Goal: Task Accomplishment & Management: Use online tool/utility

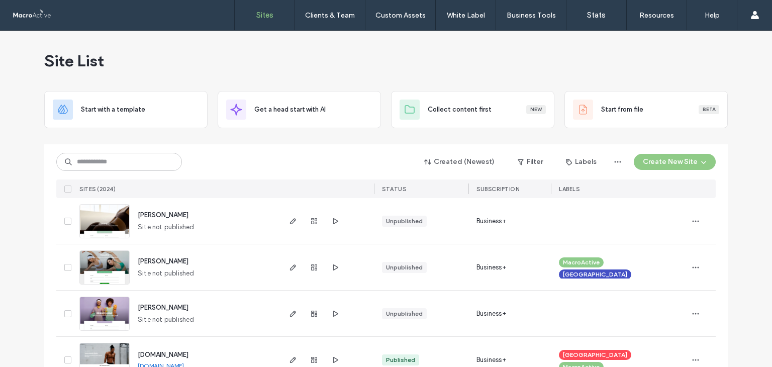
drag, startPoint x: 163, startPoint y: 171, endPoint x: 152, endPoint y: 164, distance: 13.0
click at [163, 171] on div "Created (Newest) Filter Labels Create New Site SITES (2024) STATUS SUBSCRIPTION…" at bounding box center [385, 171] width 659 height 54
click at [152, 164] on input at bounding box center [119, 162] width 126 height 18
paste input "**********"
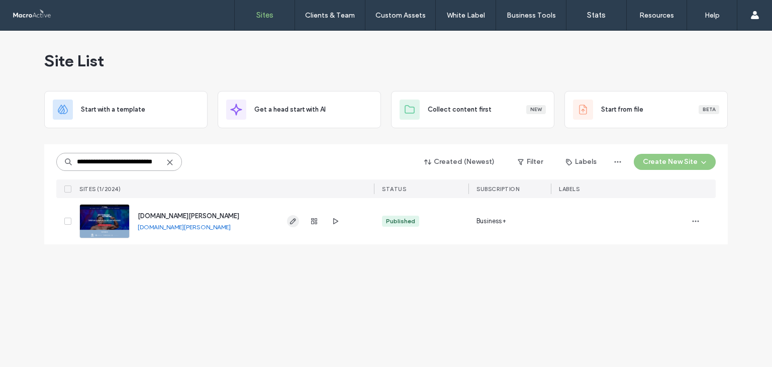
type input "**********"
click at [287, 216] on span "button" at bounding box center [293, 221] width 12 height 12
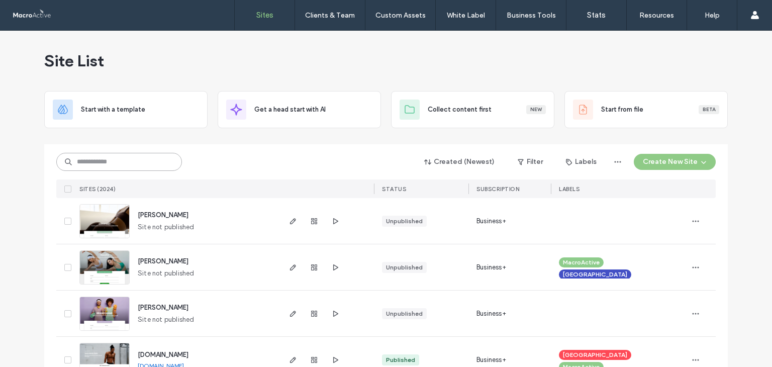
click at [135, 168] on input at bounding box center [119, 162] width 126 height 18
click at [131, 152] on div "Created (Newest) Filter Labels Create New Site" at bounding box center [385, 161] width 659 height 19
click at [132, 165] on input at bounding box center [119, 162] width 126 height 18
paste input "**********"
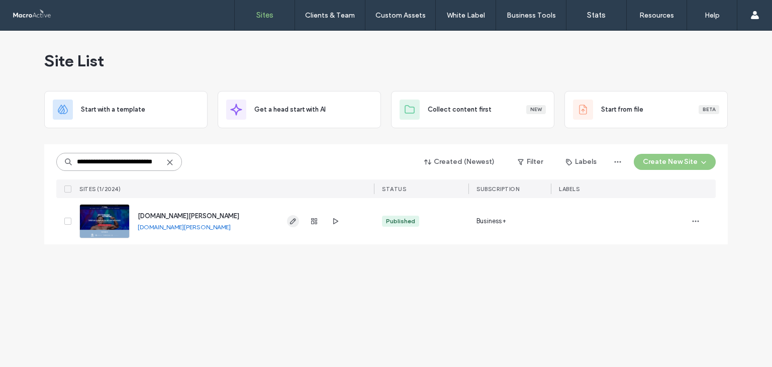
type input "**********"
click at [291, 226] on span "button" at bounding box center [293, 221] width 12 height 12
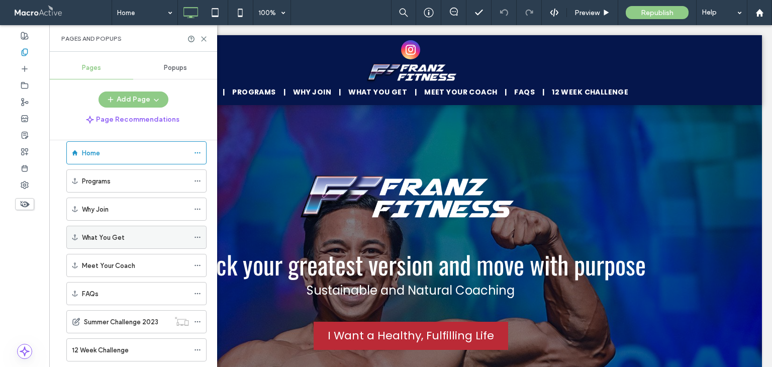
scroll to position [123, 0]
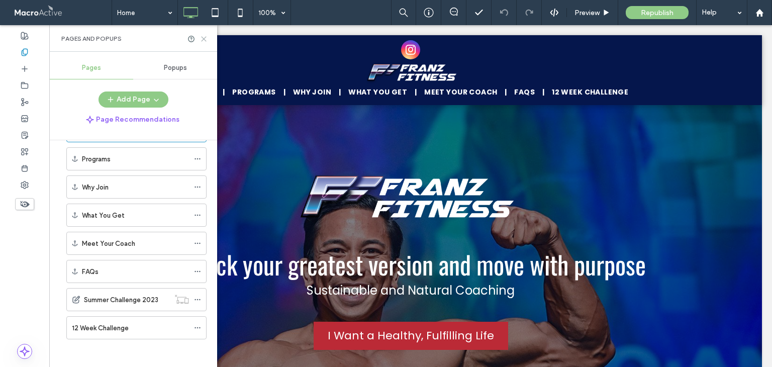
click at [203, 38] on use at bounding box center [203, 39] width 5 height 5
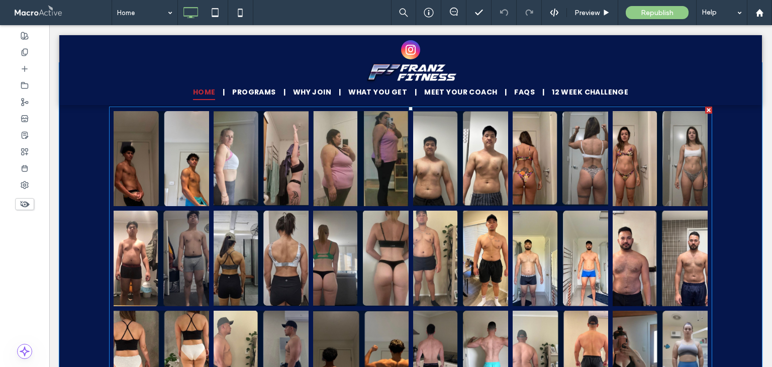
scroll to position [4321, 0]
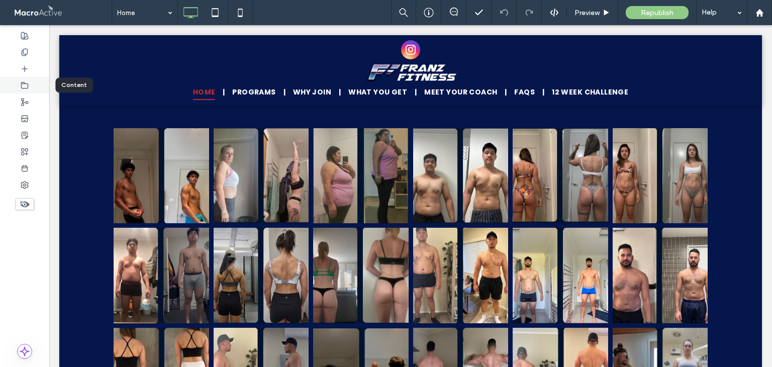
click at [23, 81] on icon at bounding box center [25, 85] width 8 height 8
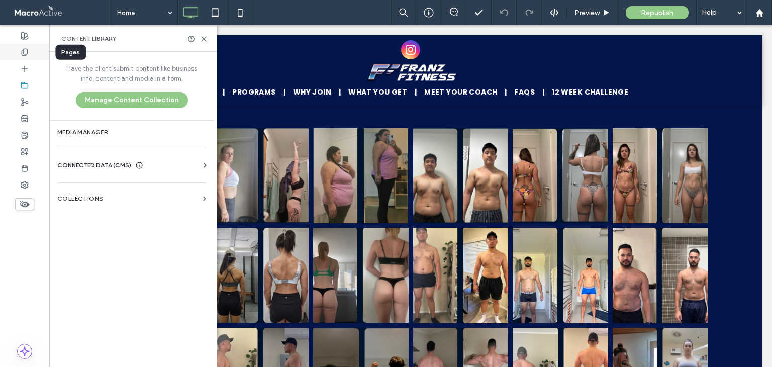
click at [22, 58] on div at bounding box center [24, 52] width 49 height 17
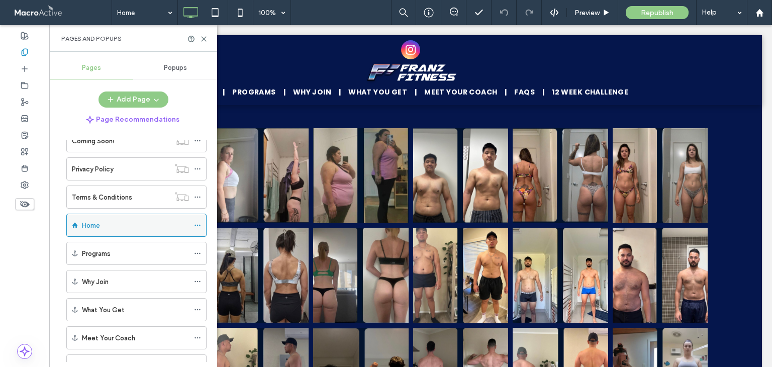
scroll to position [22, 0]
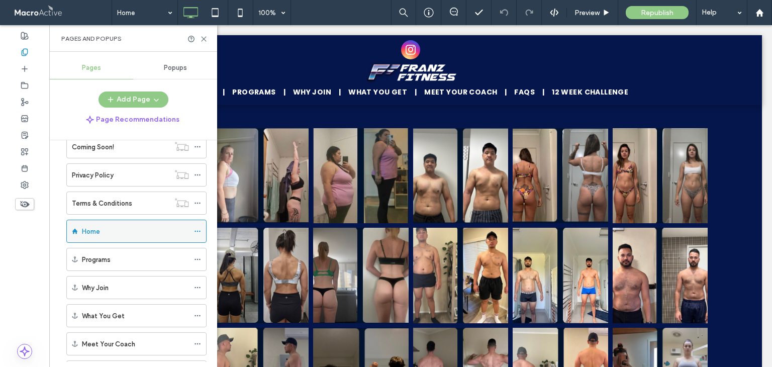
click at [195, 229] on icon at bounding box center [197, 231] width 7 height 7
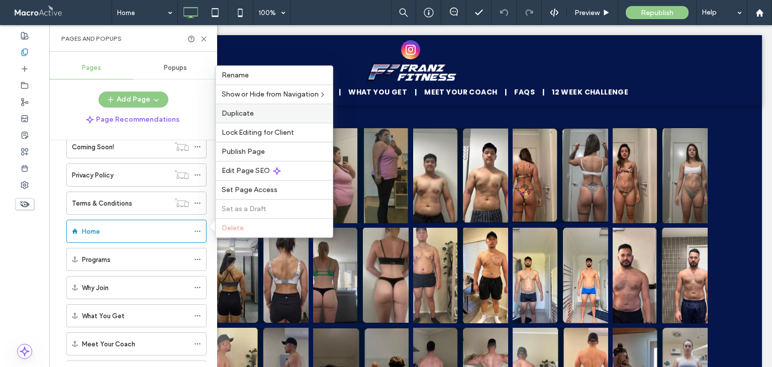
click at [273, 117] on label "Duplicate" at bounding box center [274, 113] width 105 height 9
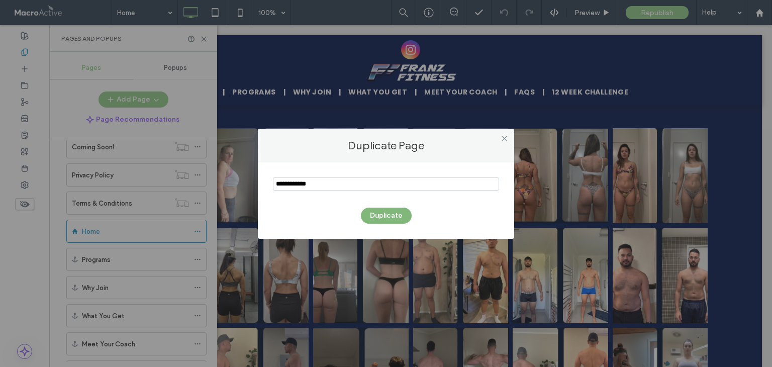
click at [402, 218] on button "Duplicate" at bounding box center [386, 215] width 51 height 16
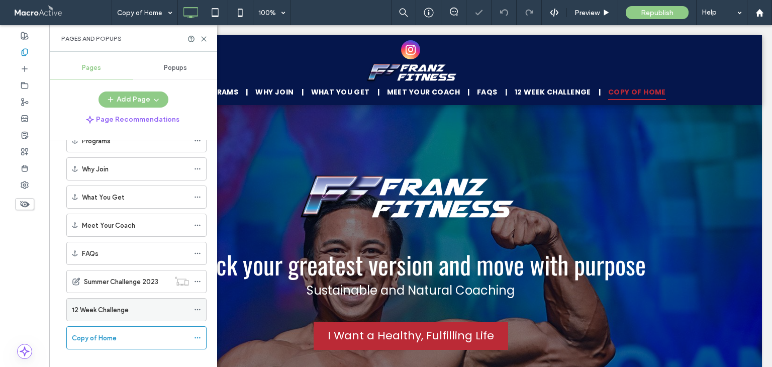
scroll to position [151, 0]
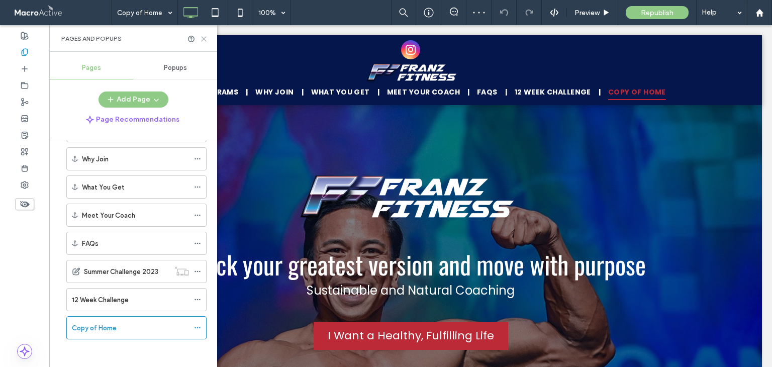
click at [207, 41] on icon at bounding box center [204, 39] width 8 height 8
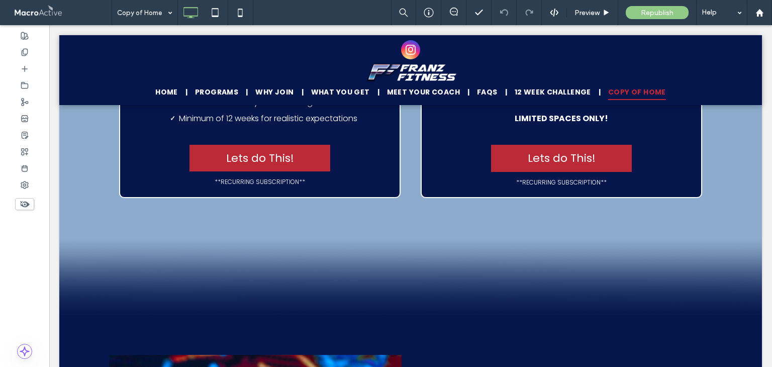
scroll to position [715, 0]
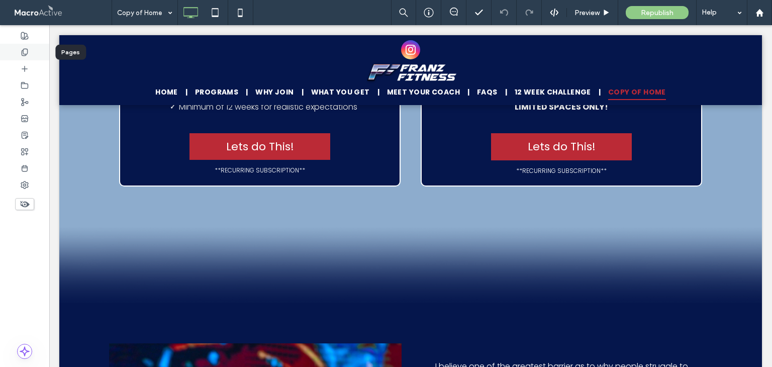
click at [36, 49] on div at bounding box center [24, 52] width 49 height 17
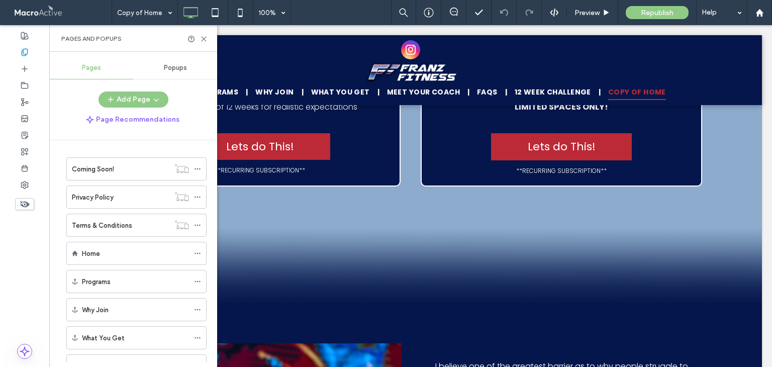
scroll to position [151, 0]
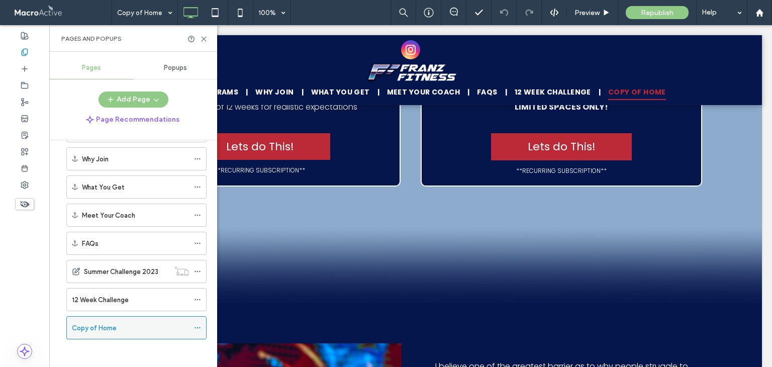
click at [197, 325] on icon at bounding box center [197, 327] width 7 height 7
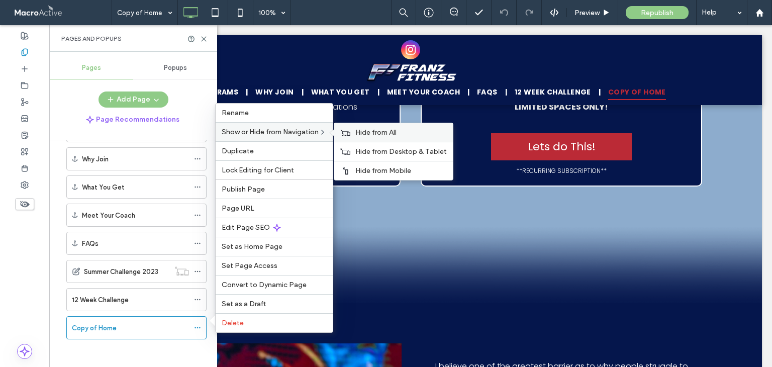
click at [360, 131] on span "Hide from All" at bounding box center [375, 132] width 41 height 9
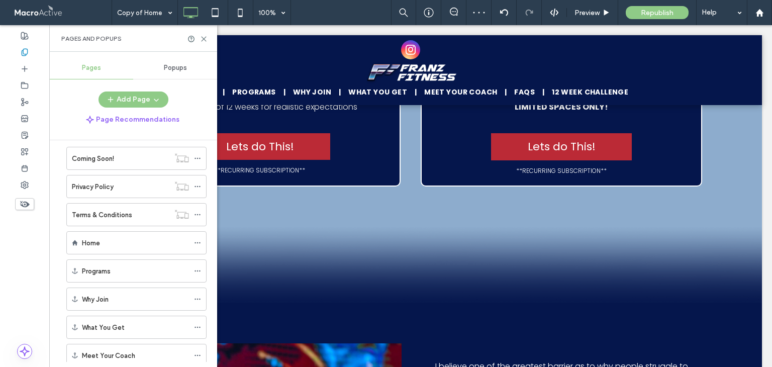
scroll to position [0, 0]
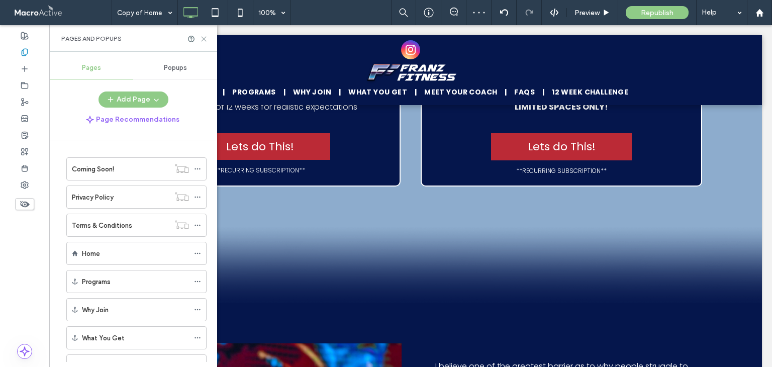
click at [203, 40] on icon at bounding box center [204, 39] width 8 height 8
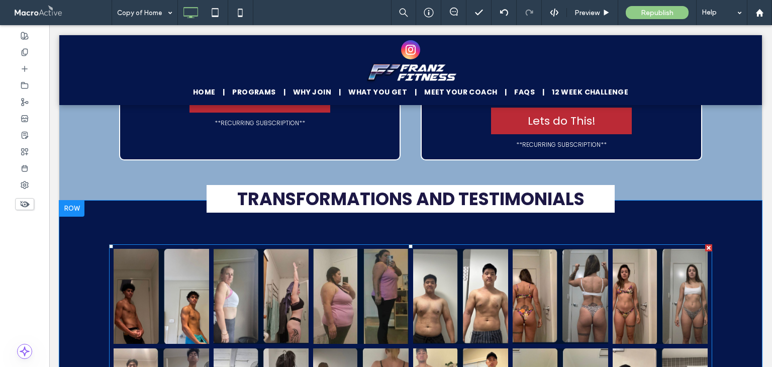
scroll to position [4194, 0]
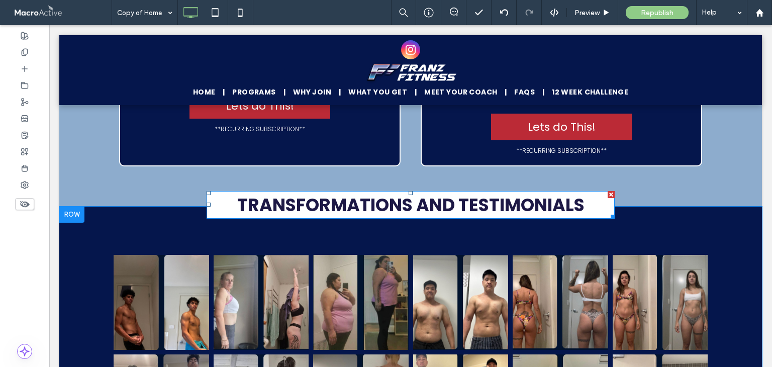
click at [544, 197] on span "TRANSFORMATIONS AND TESTIMONIALS" at bounding box center [410, 204] width 347 height 25
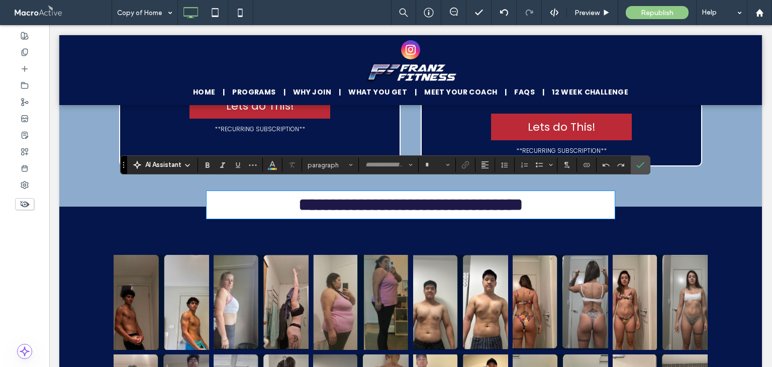
click at [597, 196] on p "**********" at bounding box center [411, 205] width 398 height 18
type input "*******"
type input "**"
drag, startPoint x: 645, startPoint y: 165, endPoint x: 556, endPoint y: 167, distance: 89.4
click at [645, 165] on label "Confirm" at bounding box center [640, 165] width 15 height 18
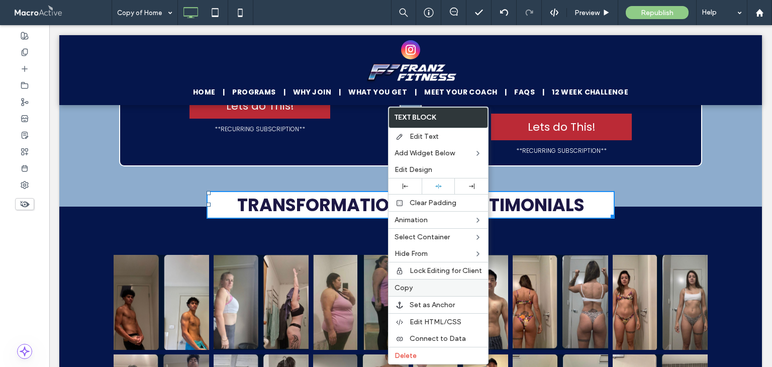
click at [414, 280] on div "Copy" at bounding box center [437, 287] width 99 height 17
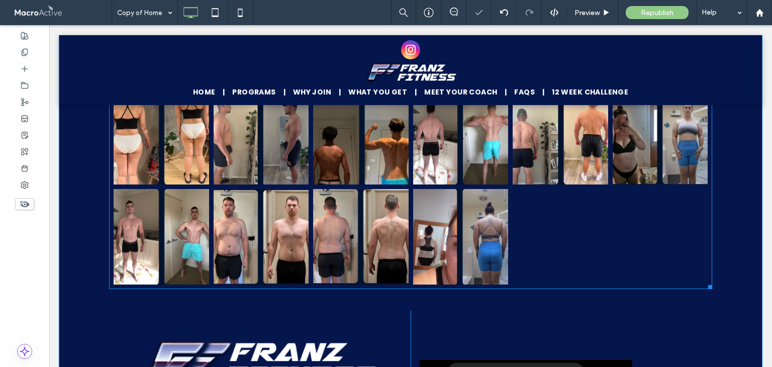
scroll to position [4646, 0]
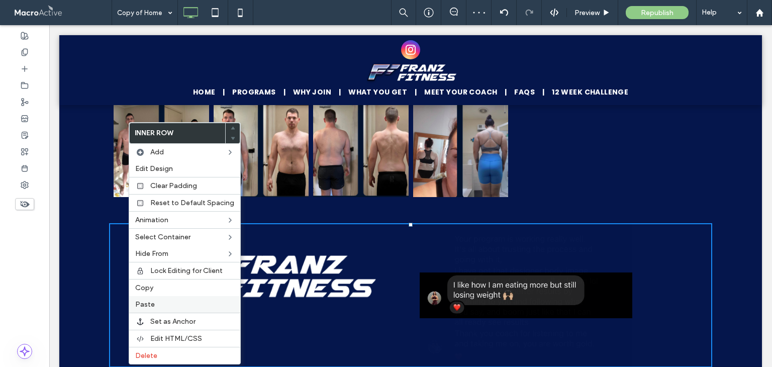
click at [160, 300] on label "Paste" at bounding box center [184, 304] width 99 height 9
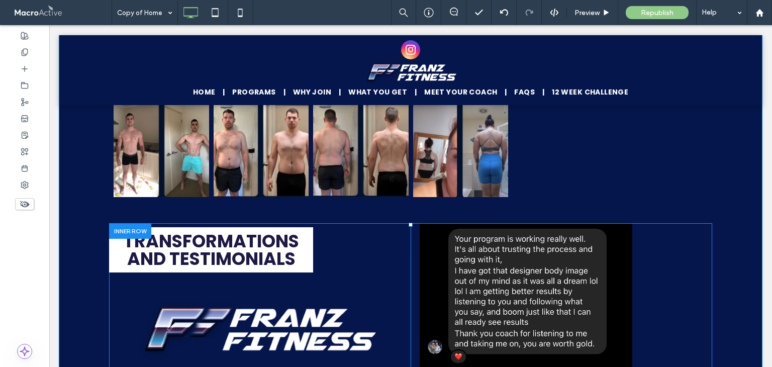
click at [302, 223] on div "TRANSFORMATIONS AND TESTIMONIALS Click To Paste" at bounding box center [259, 304] width 301 height 163
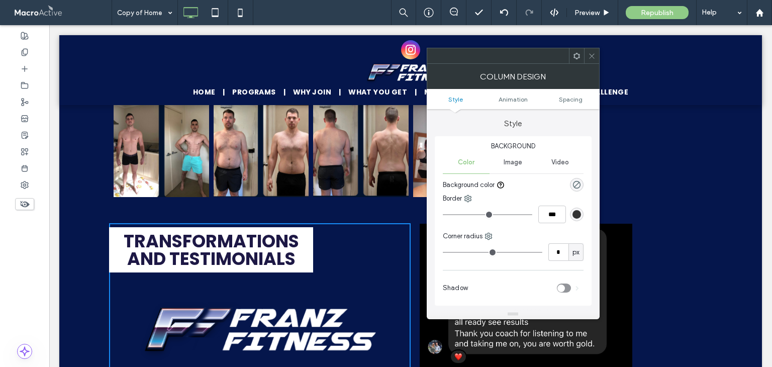
click at [341, 240] on div "TRANSFORMATIONS AND TESTIMONIALS Click To Paste" at bounding box center [259, 304] width 301 height 163
click at [340, 230] on div "TRANSFORMATIONS AND TESTIMONIALS Click To Paste" at bounding box center [259, 304] width 301 height 163
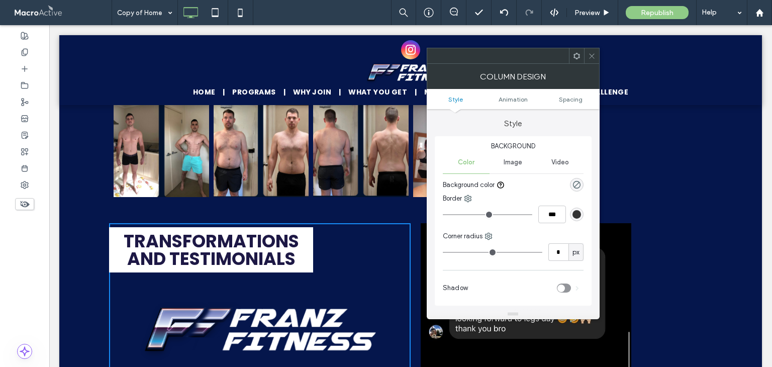
click at [591, 59] on icon at bounding box center [592, 56] width 8 height 8
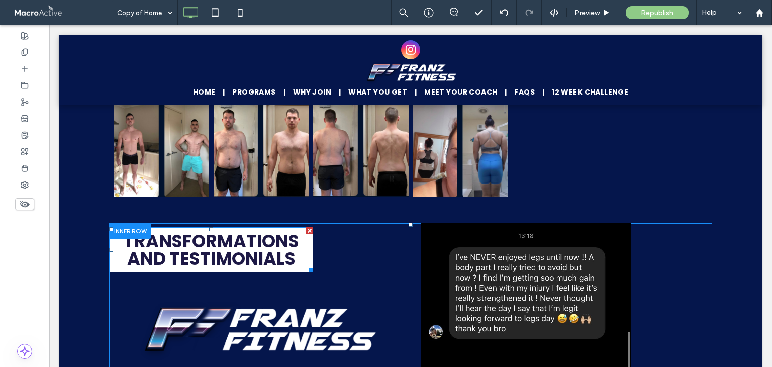
click at [306, 227] on div at bounding box center [309, 230] width 7 height 7
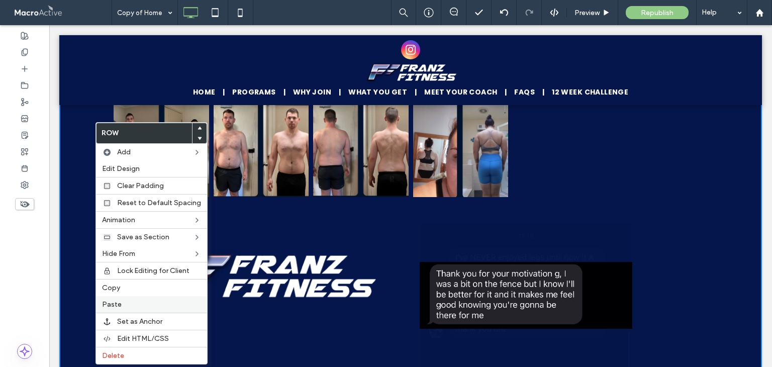
click at [125, 300] on label "Paste" at bounding box center [151, 304] width 99 height 9
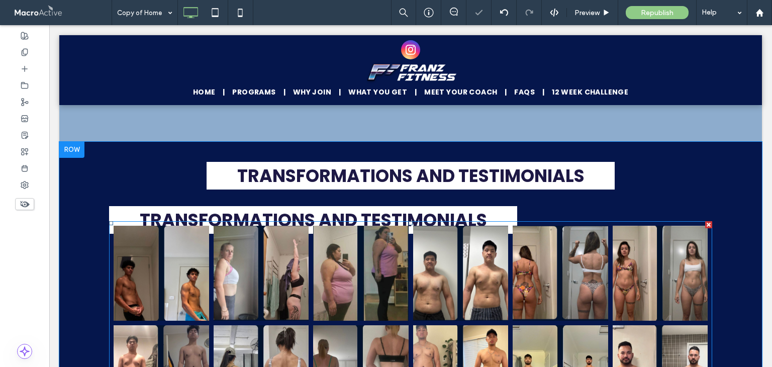
scroll to position [4194, 0]
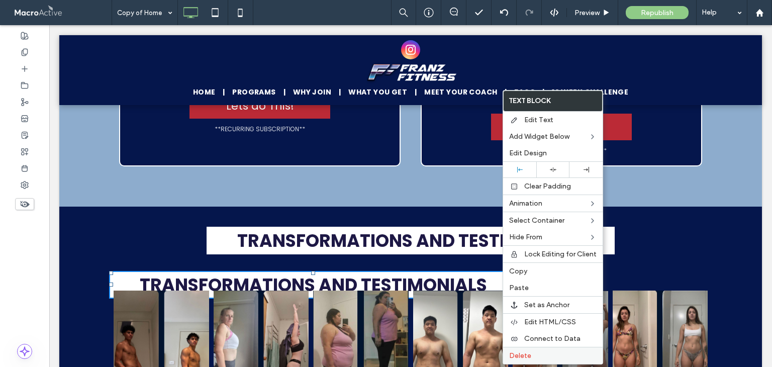
click at [524, 352] on span "Delete" at bounding box center [520, 355] width 22 height 9
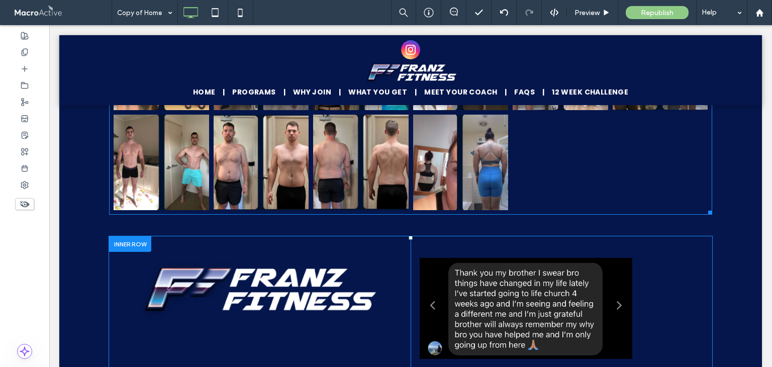
scroll to position [4646, 0]
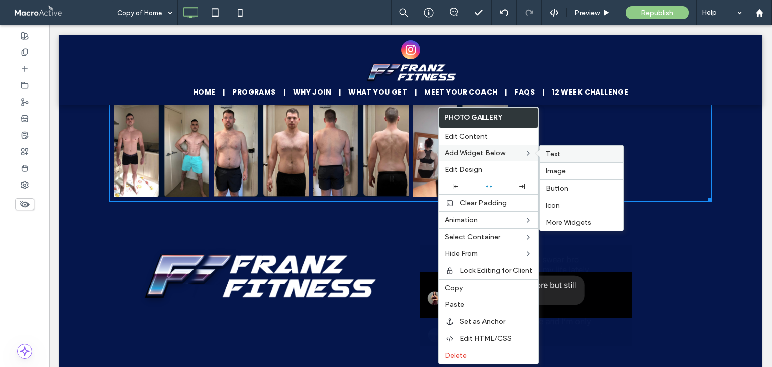
click at [555, 149] on div "Text" at bounding box center [581, 153] width 83 height 17
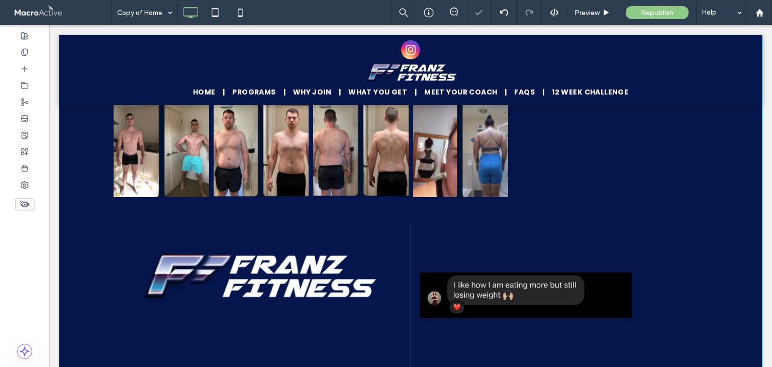
type input "*******"
type input "**"
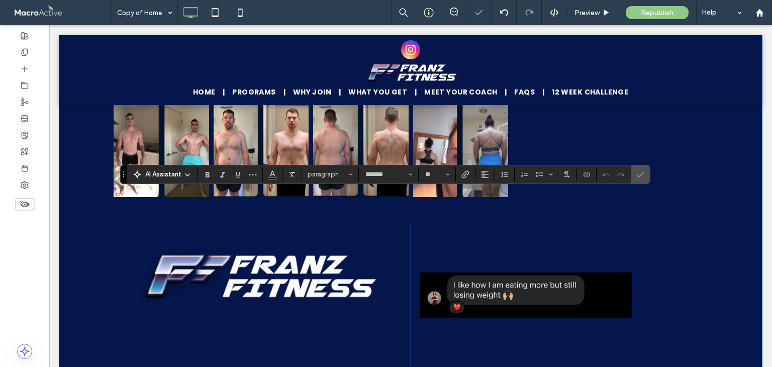
scroll to position [4725, 0]
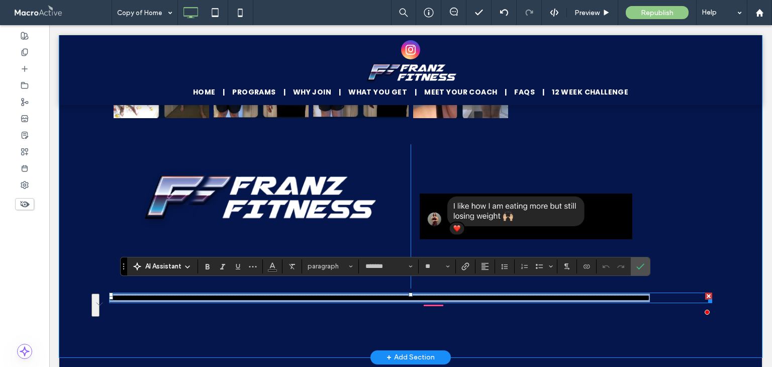
click at [668, 300] on p "**********" at bounding box center [410, 297] width 603 height 9
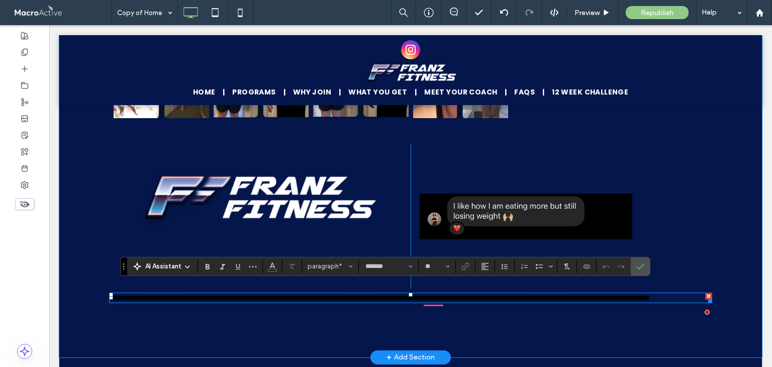
click at [705, 292] on div at bounding box center [708, 295] width 7 height 7
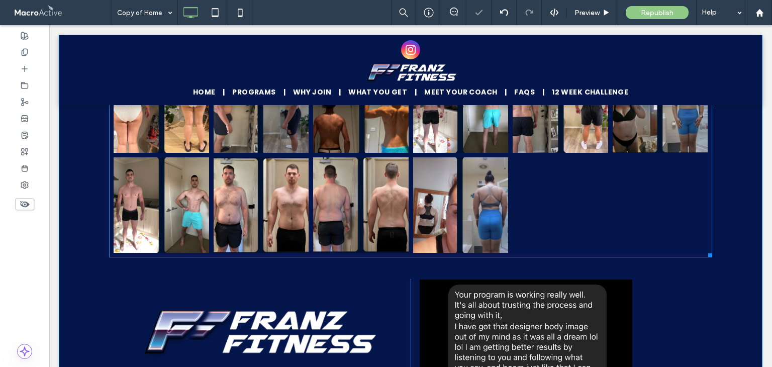
scroll to position [4574, 0]
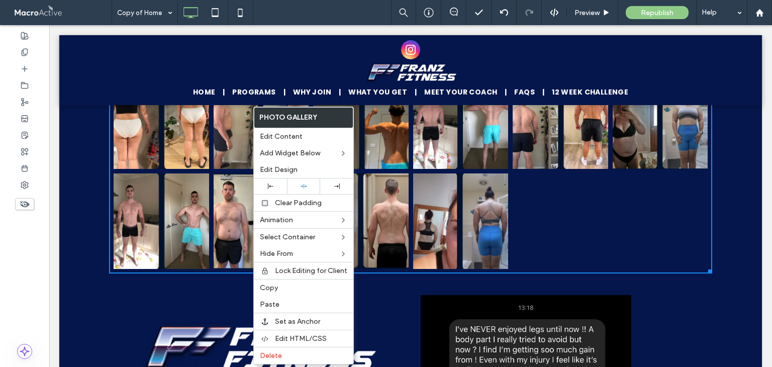
click at [197, 276] on div "TRANSFORMATIONS AND TESTIMONIALS City skyline Photo By: John Doe Button Birthda…" at bounding box center [410, 162] width 603 height 553
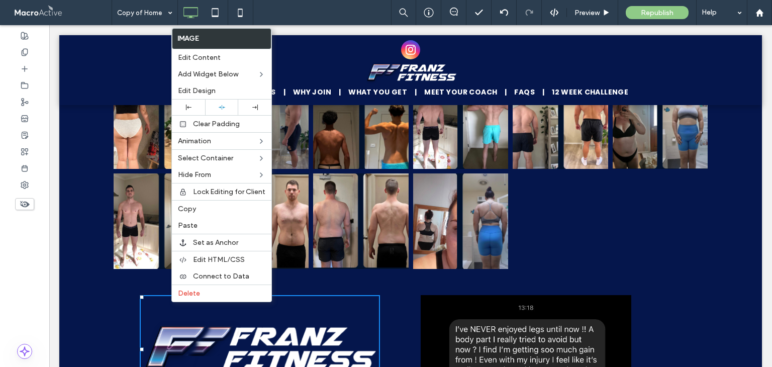
click at [659, 249] on div at bounding box center [660, 221] width 100 height 100
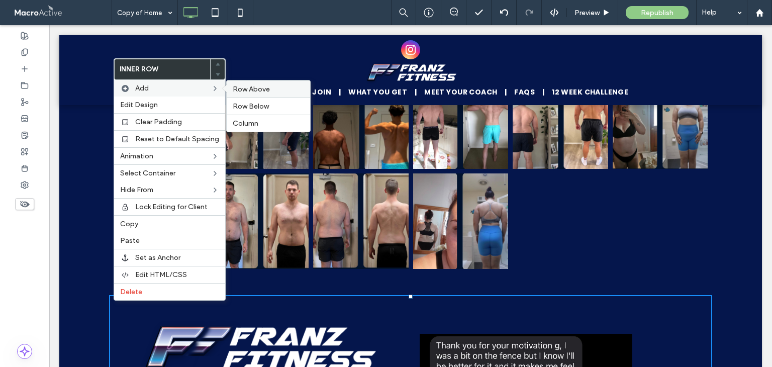
click at [237, 91] on span "Row Above" at bounding box center [251, 89] width 37 height 9
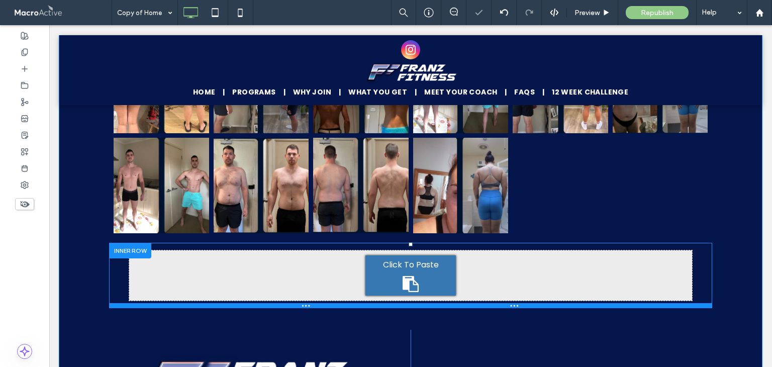
scroll to position [4625, 0]
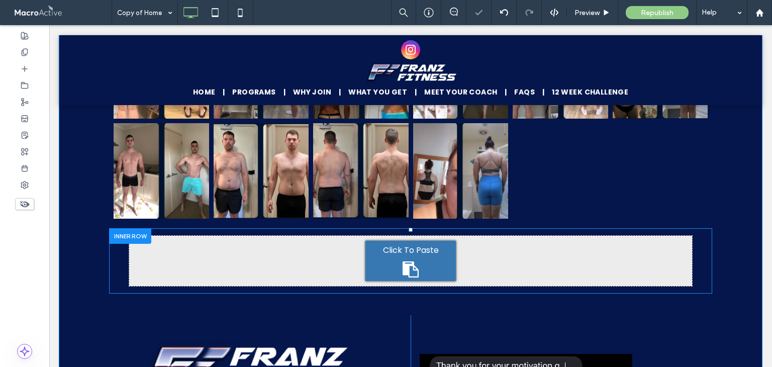
click at [408, 261] on icon at bounding box center [410, 269] width 16 height 16
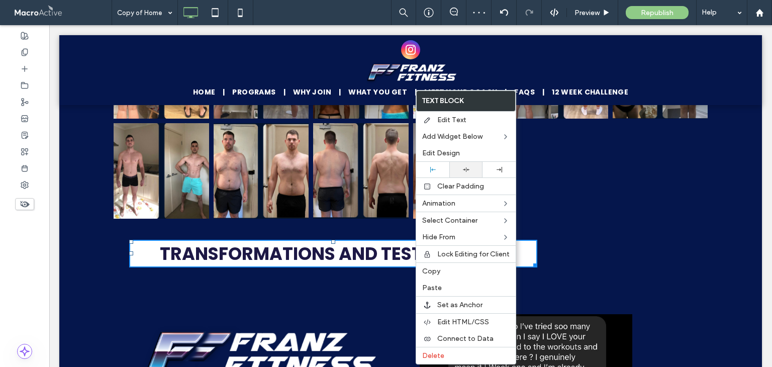
click at [466, 173] on div at bounding box center [465, 170] width 33 height 16
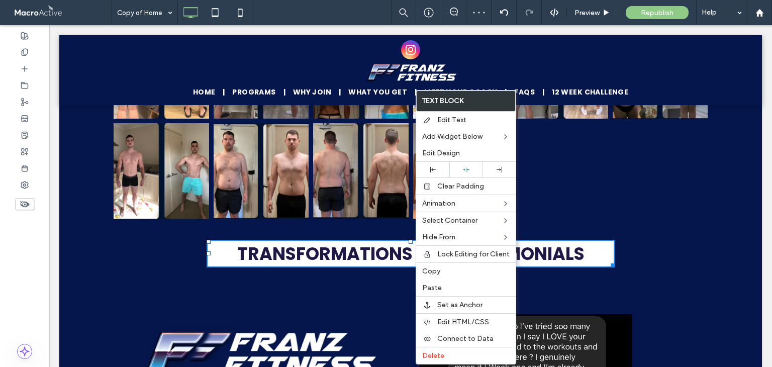
click at [385, 249] on span "TRANSFORMATIONS AND TESTIMONIALS" at bounding box center [410, 253] width 347 height 25
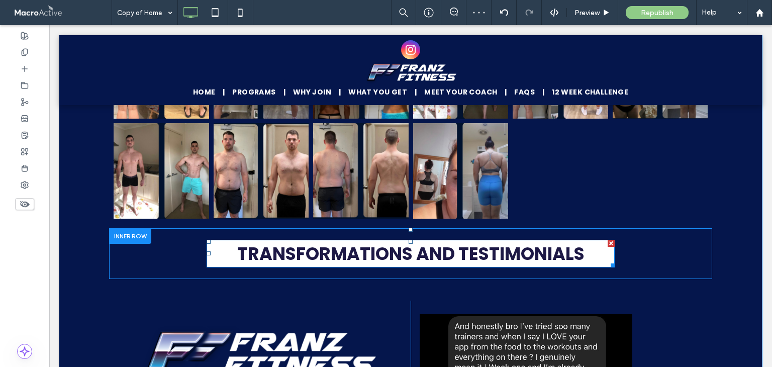
click at [432, 245] on span "TRANSFORMATIONS AND TESTIMONIALS" at bounding box center [410, 253] width 347 height 25
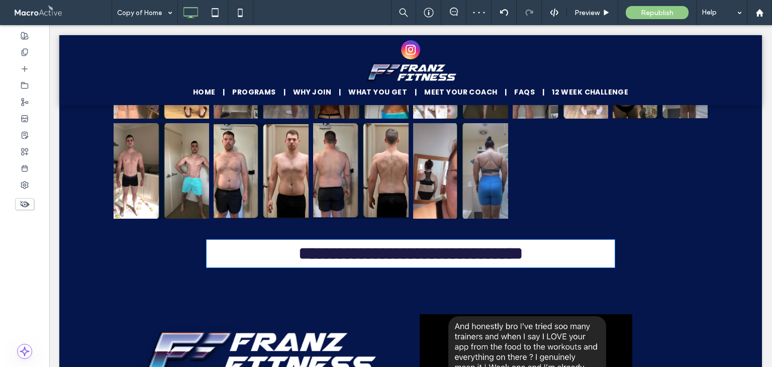
type input "*******"
type input "**"
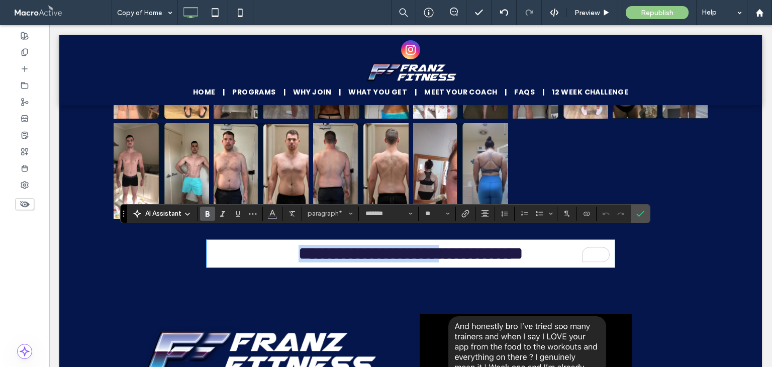
drag, startPoint x: 432, startPoint y: 245, endPoint x: 234, endPoint y: 238, distance: 198.1
click at [298, 245] on strong "**********" at bounding box center [410, 253] width 224 height 17
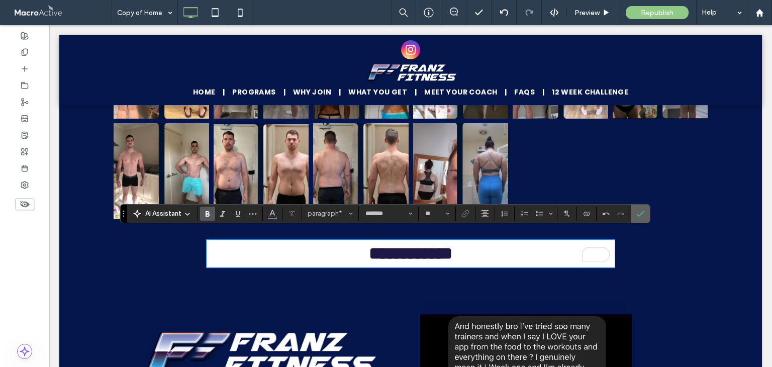
click at [647, 218] on section at bounding box center [640, 213] width 19 height 18
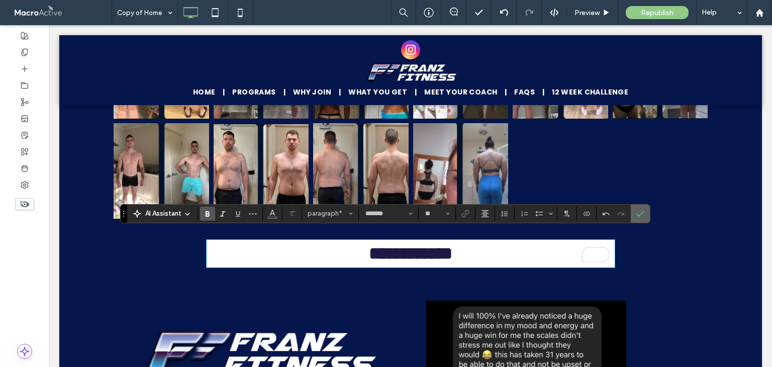
drag, startPoint x: 635, startPoint y: 216, endPoint x: 588, endPoint y: 190, distance: 53.0
click at [636, 216] on icon "Confirm" at bounding box center [640, 214] width 8 height 8
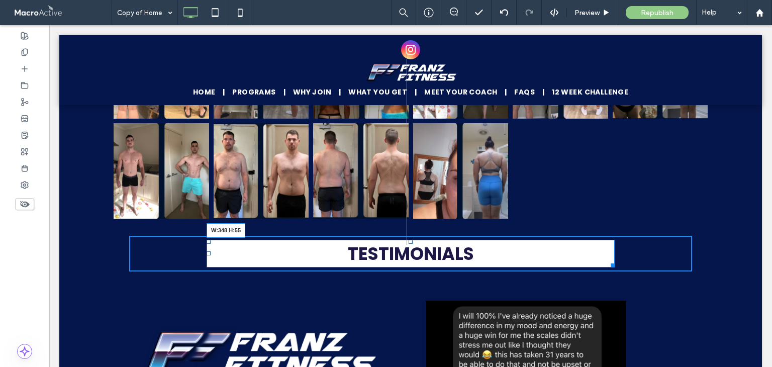
drag, startPoint x: 606, startPoint y: 256, endPoint x: 490, endPoint y: 256, distance: 116.6
click at [607, 260] on div at bounding box center [611, 264] width 8 height 8
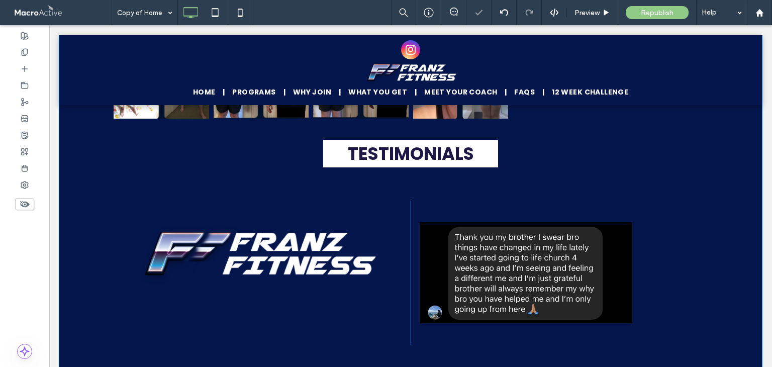
scroll to position [4775, 0]
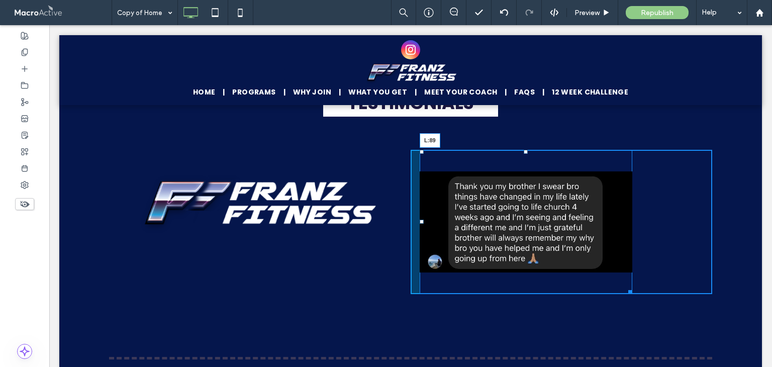
drag, startPoint x: 418, startPoint y: 213, endPoint x: 538, endPoint y: 240, distance: 122.6
click at [424, 220] on div at bounding box center [422, 222] width 4 height 4
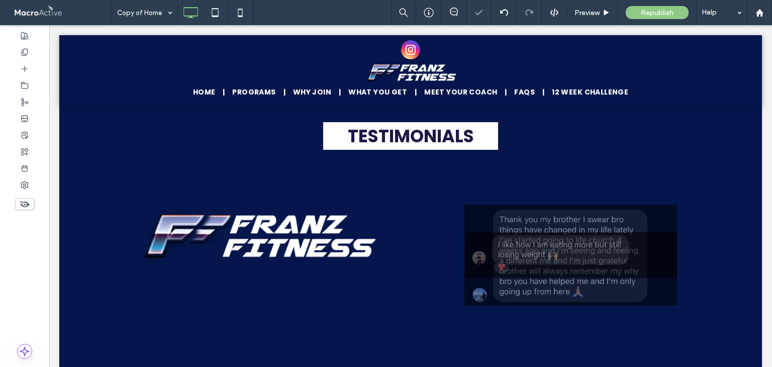
scroll to position [4725, 0]
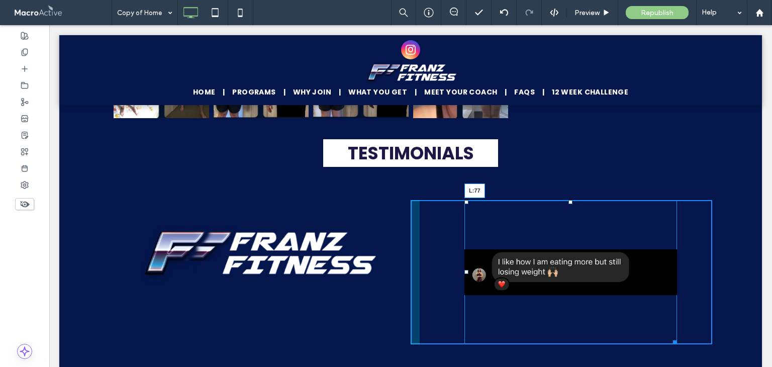
drag, startPoint x: 461, startPoint y: 263, endPoint x: 455, endPoint y: 264, distance: 6.1
click at [464, 270] on div at bounding box center [466, 272] width 4 height 4
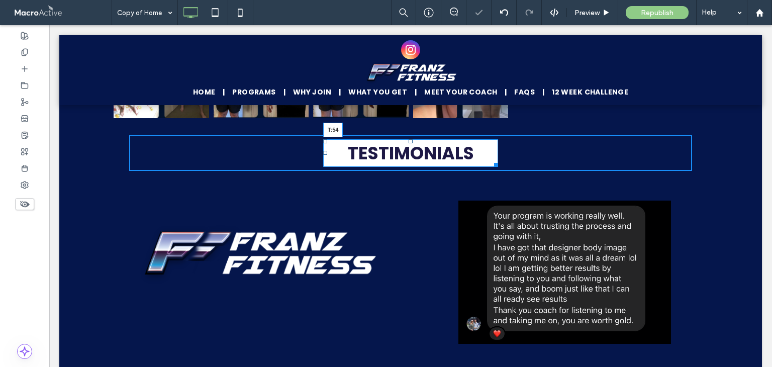
drag, startPoint x: 406, startPoint y: 131, endPoint x: 403, endPoint y: 158, distance: 27.3
click at [403, 158] on div "TESTIMONIALS T:54" at bounding box center [410, 153] width 175 height 28
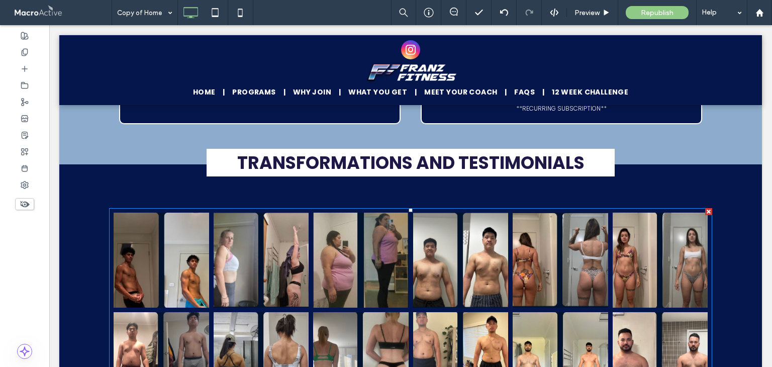
scroll to position [4223, 0]
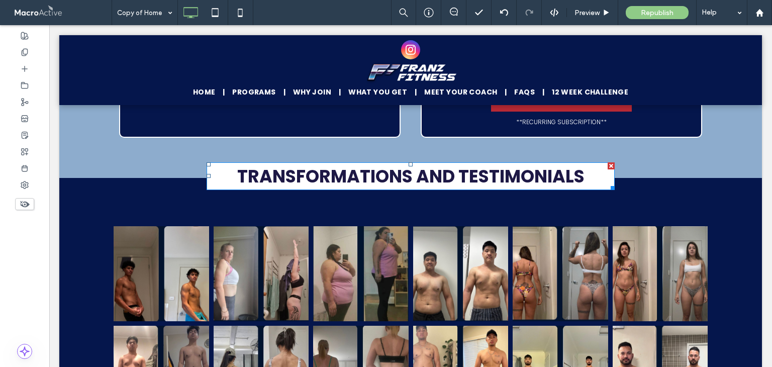
click at [447, 171] on strong "TRANSFORMATIONS AND TESTIMONIALS" at bounding box center [410, 176] width 347 height 25
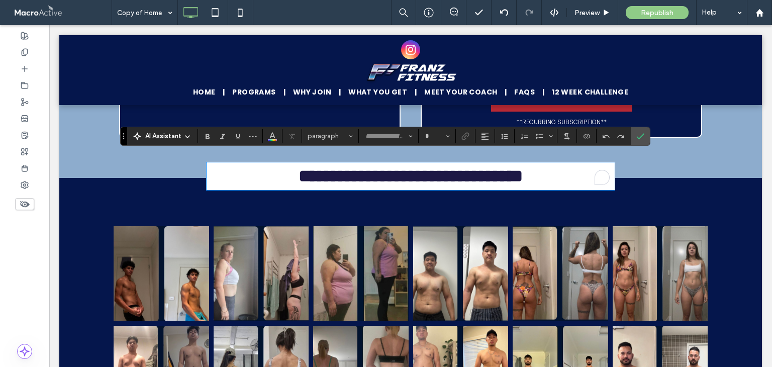
type input "*******"
type input "**"
drag, startPoint x: 583, startPoint y: 170, endPoint x: 413, endPoint y: 169, distance: 170.3
click at [413, 169] on p "**********" at bounding box center [411, 176] width 398 height 18
drag, startPoint x: 645, startPoint y: 133, endPoint x: 593, endPoint y: 109, distance: 57.5
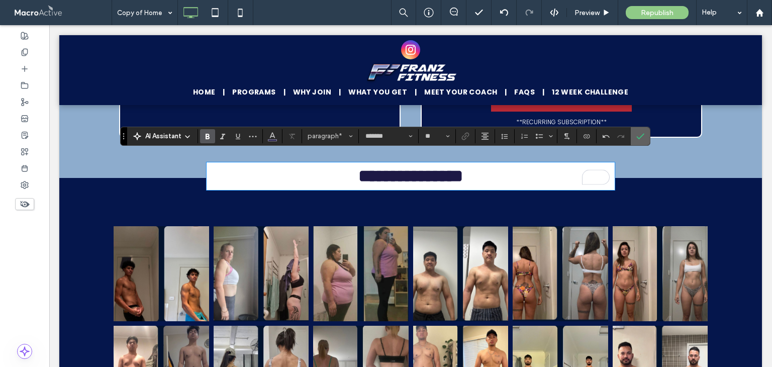
click at [645, 133] on label "Confirm" at bounding box center [640, 136] width 15 height 18
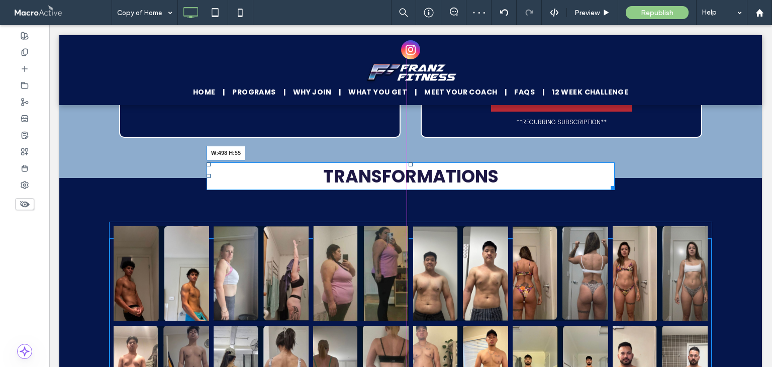
drag, startPoint x: 596, startPoint y: 178, endPoint x: 505, endPoint y: 209, distance: 95.8
click at [607, 182] on div at bounding box center [611, 186] width 8 height 8
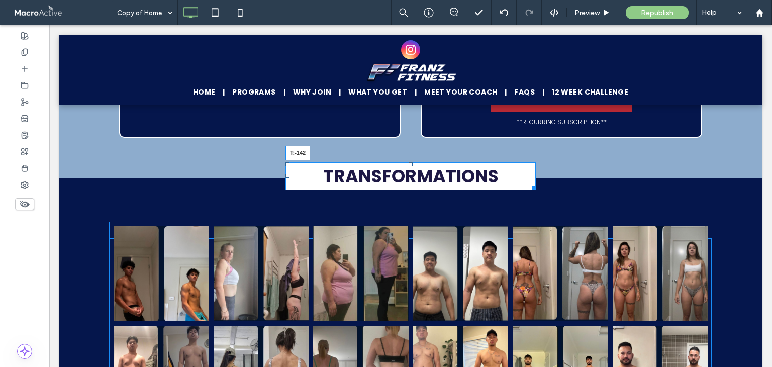
drag, startPoint x: 406, startPoint y: 155, endPoint x: 533, endPoint y: 232, distance: 147.7
click at [408, 162] on div "TRANSFORMATIONS T:-142" at bounding box center [410, 176] width 250 height 28
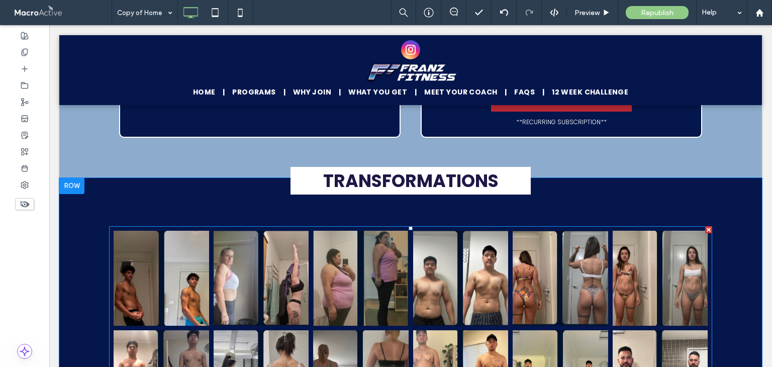
click at [705, 226] on div at bounding box center [708, 229] width 7 height 7
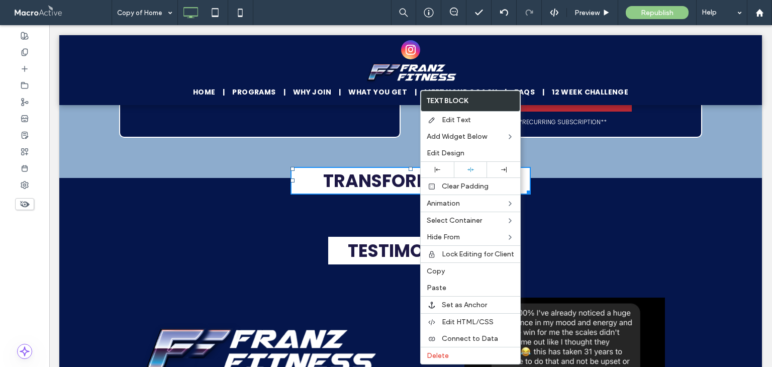
click at [693, 224] on div "Click To Paste Click To Paste TESTIMONIALS" at bounding box center [410, 236] width 603 height 77
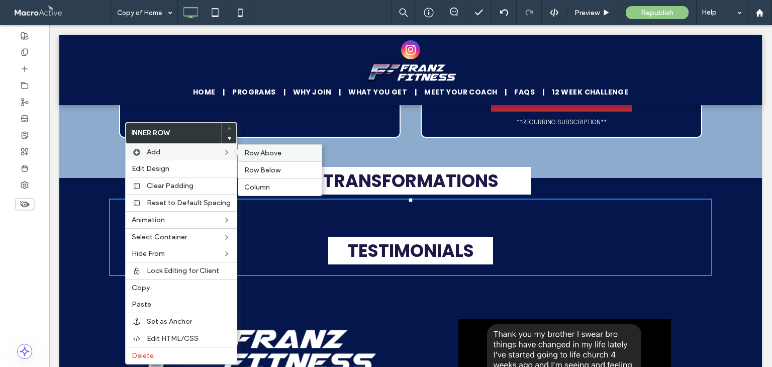
click at [269, 156] on span "Row Above" at bounding box center [262, 153] width 37 height 9
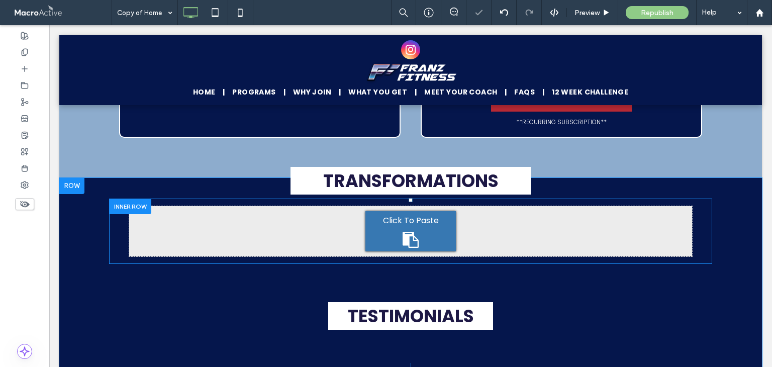
click at [145, 204] on div at bounding box center [130, 206] width 42 height 16
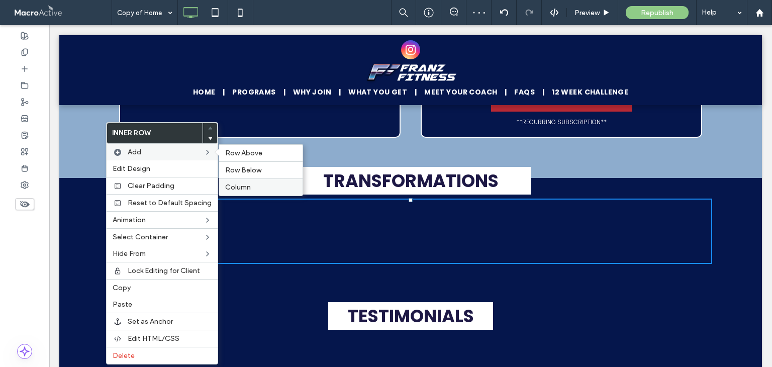
drag, startPoint x: 247, startPoint y: 186, endPoint x: 198, endPoint y: 162, distance: 54.4
click at [247, 186] on span "Column" at bounding box center [238, 187] width 26 height 9
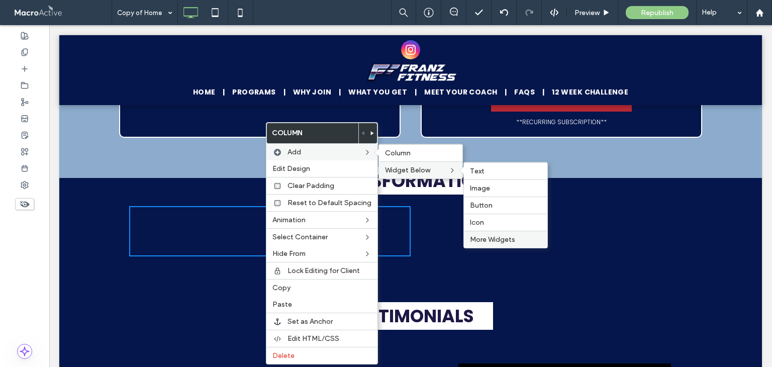
click at [495, 240] on span "More Widgets" at bounding box center [492, 239] width 45 height 9
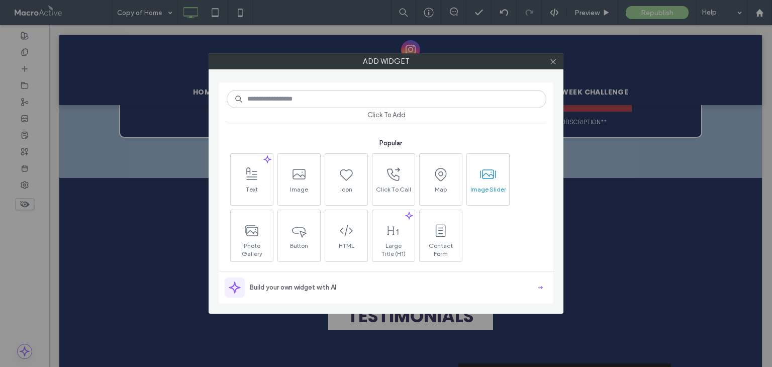
click at [492, 179] on icon at bounding box center [488, 174] width 16 height 16
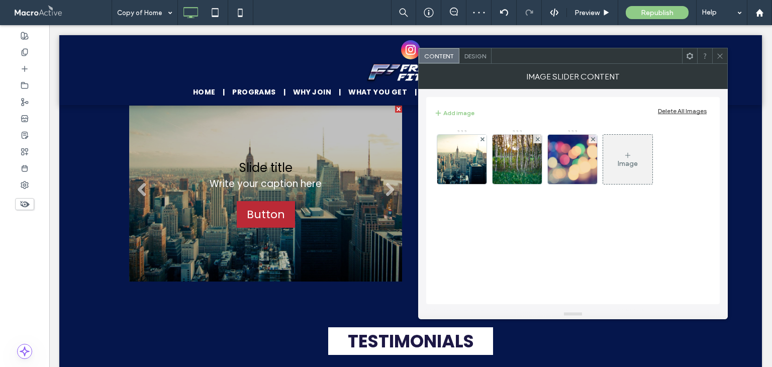
scroll to position [4223, 0]
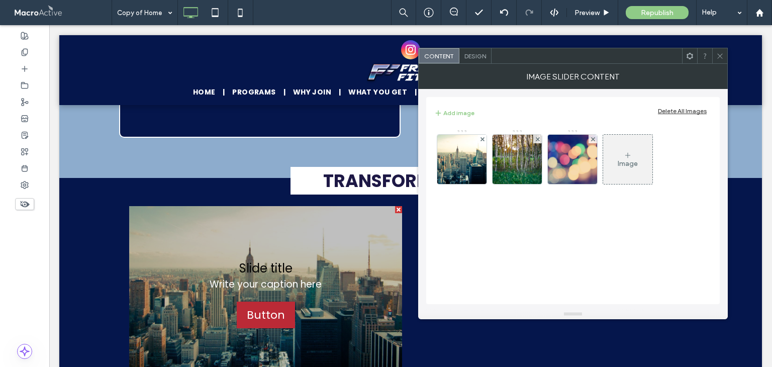
click at [624, 154] on icon at bounding box center [627, 155] width 8 height 8
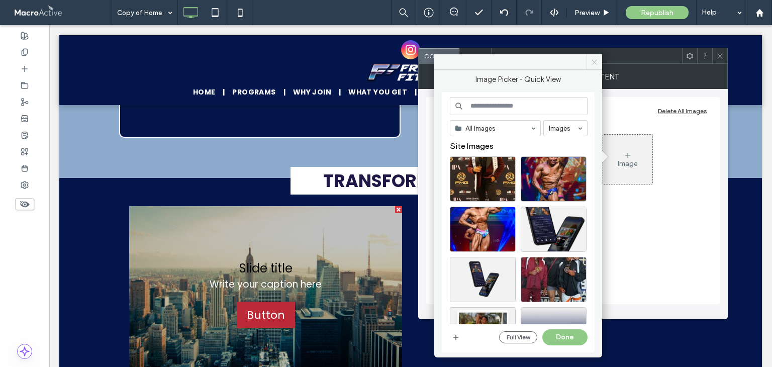
click at [592, 62] on icon at bounding box center [594, 62] width 8 height 8
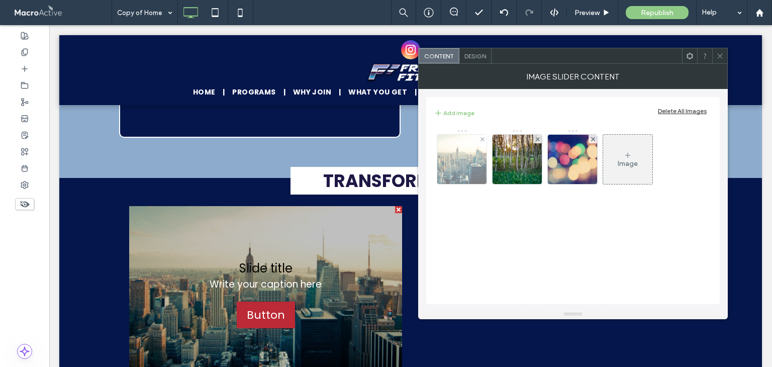
click at [479, 140] on div at bounding box center [482, 139] width 9 height 9
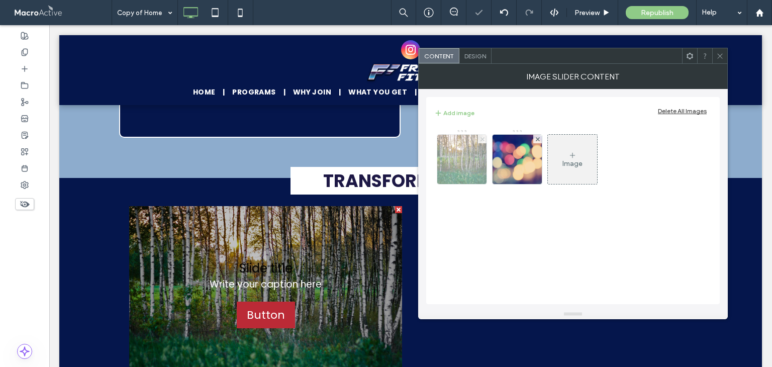
click at [482, 139] on use at bounding box center [482, 139] width 4 height 4
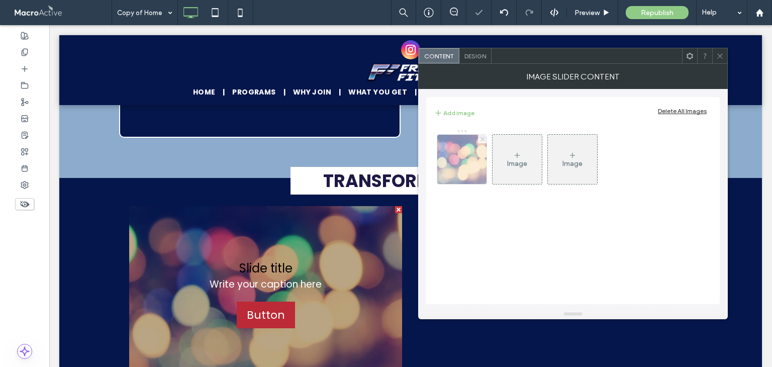
click at [480, 140] on use at bounding box center [482, 139] width 4 height 4
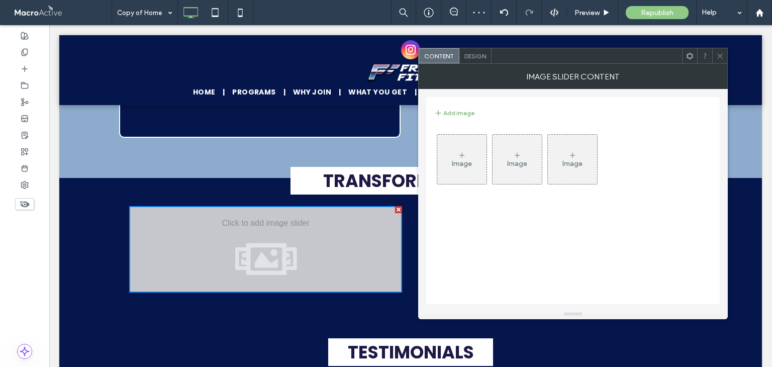
click at [463, 109] on button "Add image" at bounding box center [454, 113] width 40 height 12
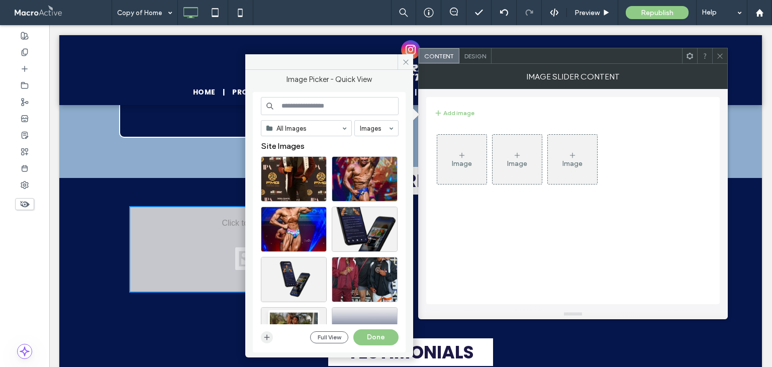
click at [267, 336] on icon "button" at bounding box center [267, 337] width 8 height 8
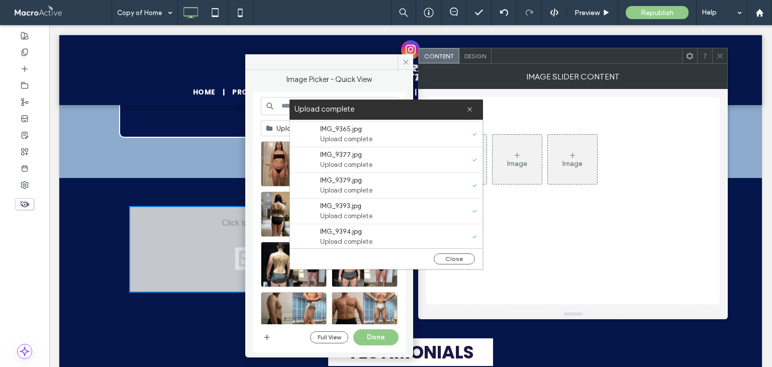
scroll to position [0, 0]
click at [464, 260] on button "Close" at bounding box center [454, 258] width 41 height 11
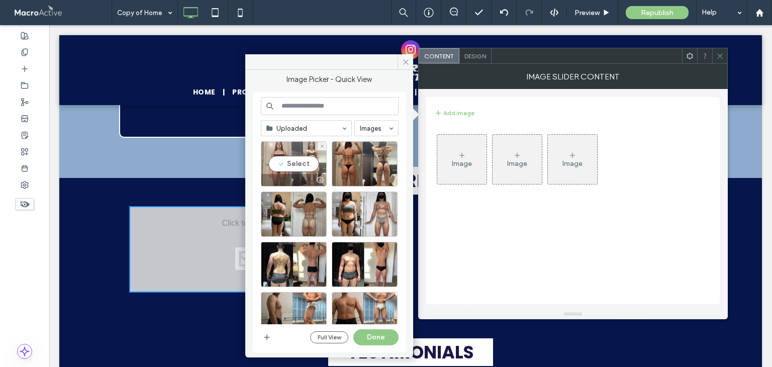
click at [303, 163] on div "Select" at bounding box center [294, 163] width 66 height 45
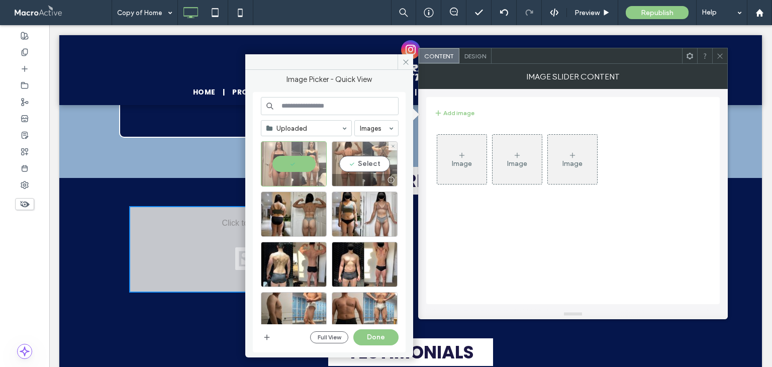
click at [360, 165] on div "Select" at bounding box center [365, 163] width 66 height 45
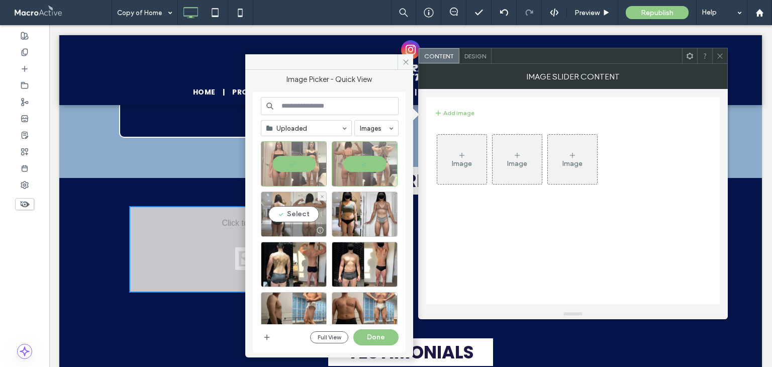
click at [295, 205] on div "Select" at bounding box center [294, 213] width 66 height 45
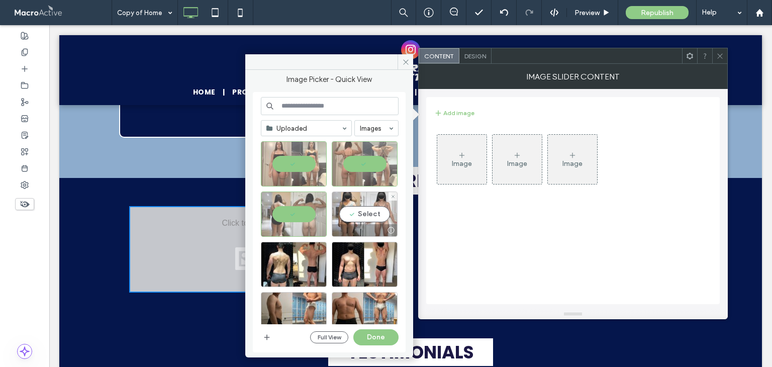
click at [356, 213] on div "Select" at bounding box center [365, 213] width 66 height 45
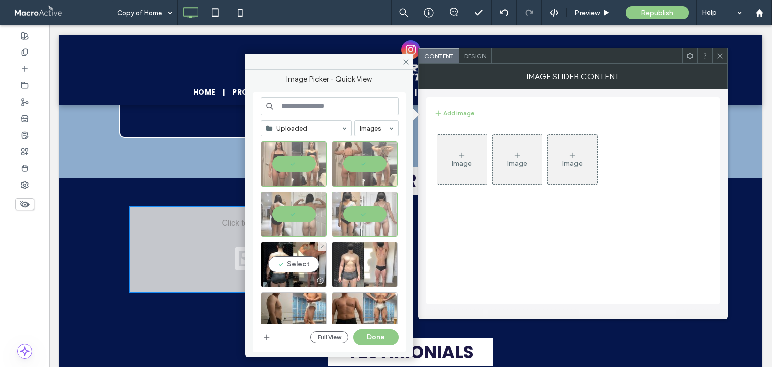
click at [293, 264] on div "Select" at bounding box center [294, 264] width 66 height 45
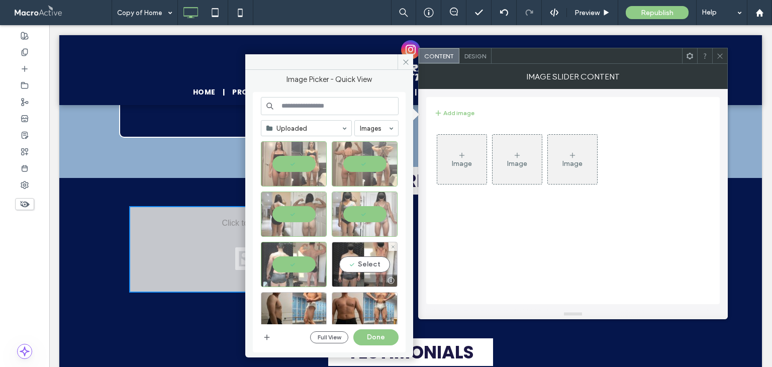
click at [358, 267] on div "Select" at bounding box center [365, 264] width 66 height 45
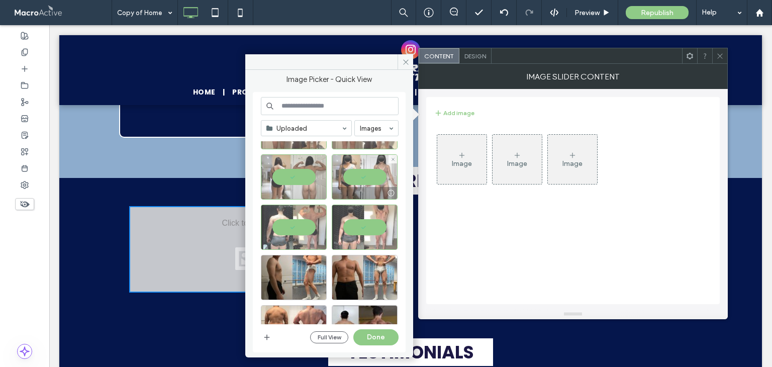
scroll to position [50, 0]
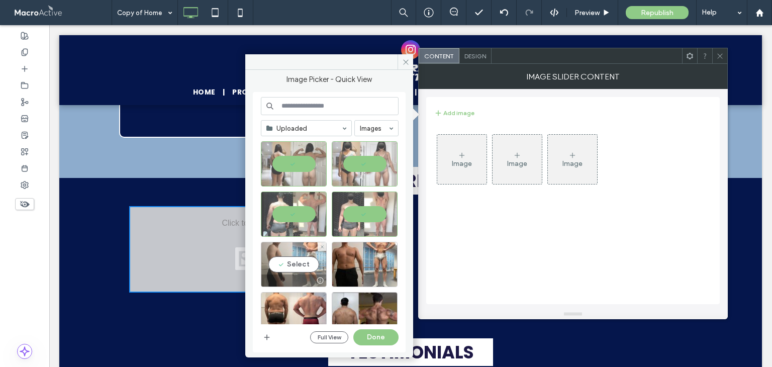
click at [307, 262] on div "Select" at bounding box center [294, 264] width 66 height 45
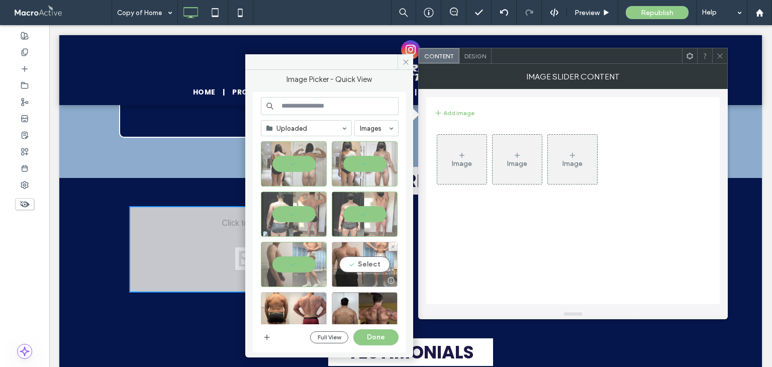
click at [366, 264] on div "Select" at bounding box center [365, 264] width 66 height 45
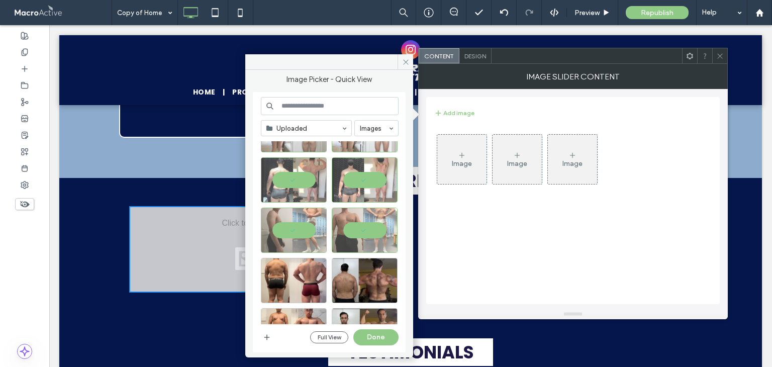
scroll to position [151, 0]
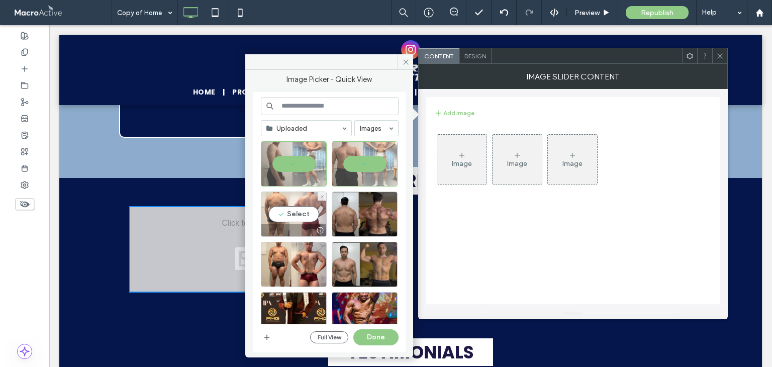
click at [297, 211] on div "Select" at bounding box center [294, 213] width 66 height 45
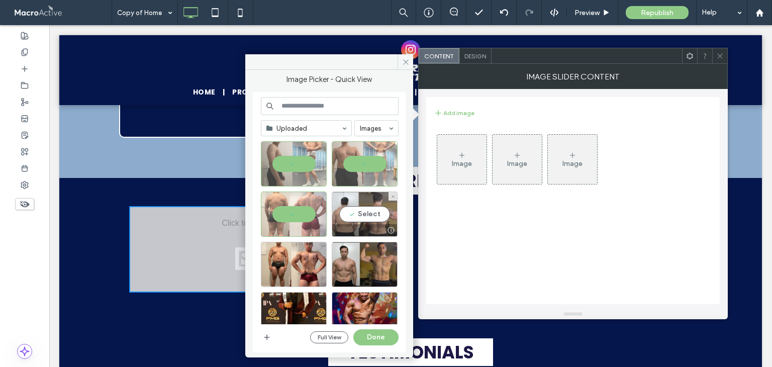
click at [367, 216] on div "Select" at bounding box center [365, 213] width 66 height 45
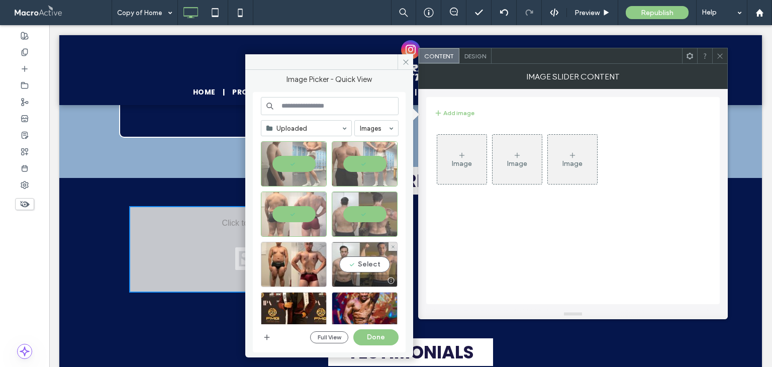
drag, startPoint x: 372, startPoint y: 267, endPoint x: 358, endPoint y: 265, distance: 14.7
click at [372, 267] on div "Select" at bounding box center [365, 264] width 66 height 45
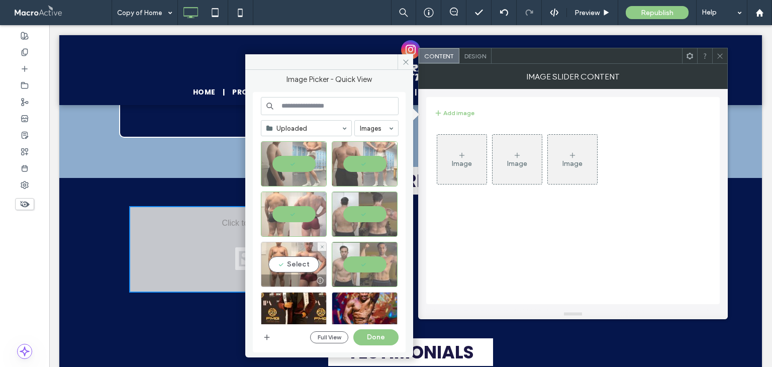
click at [296, 264] on div "Select" at bounding box center [294, 264] width 66 height 45
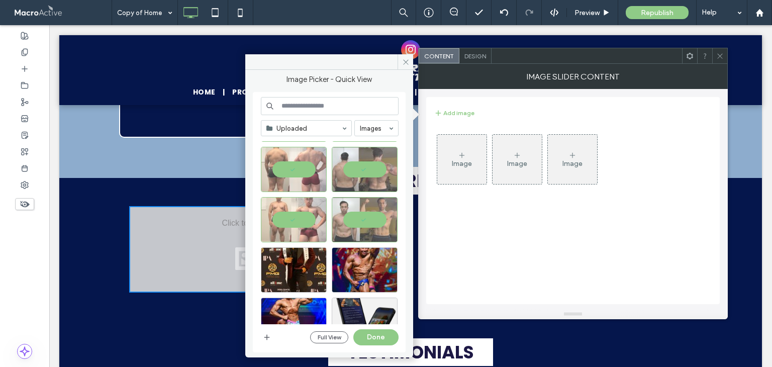
scroll to position [201, 0]
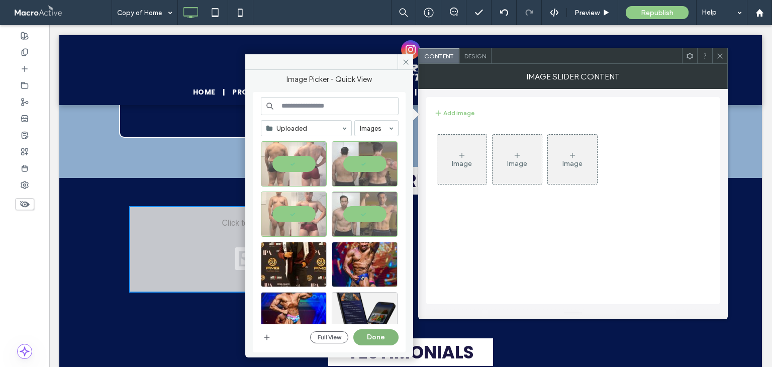
click at [377, 335] on button "Done" at bounding box center [375, 337] width 45 height 16
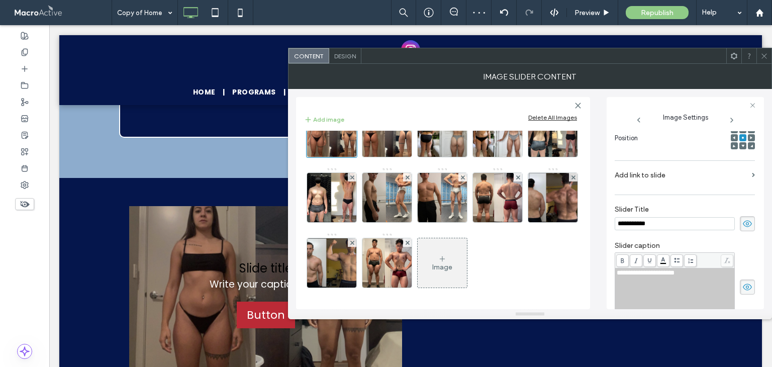
scroll to position [0, 0]
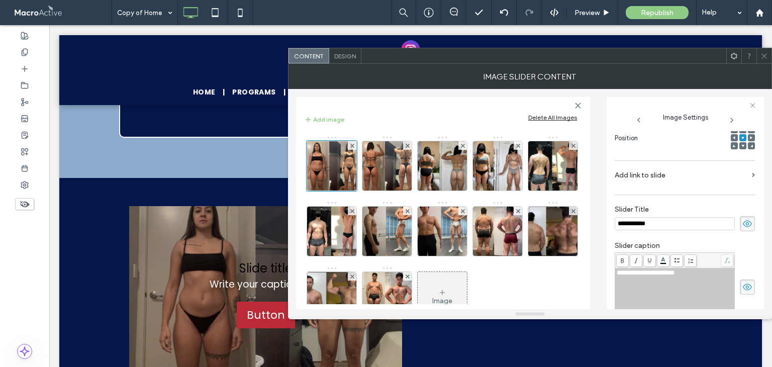
drag, startPoint x: 673, startPoint y: 227, endPoint x: 760, endPoint y: 233, distance: 87.6
click at [703, 233] on div "**********" at bounding box center [684, 218] width 140 height 36
click at [746, 223] on icon at bounding box center [747, 223] width 10 height 11
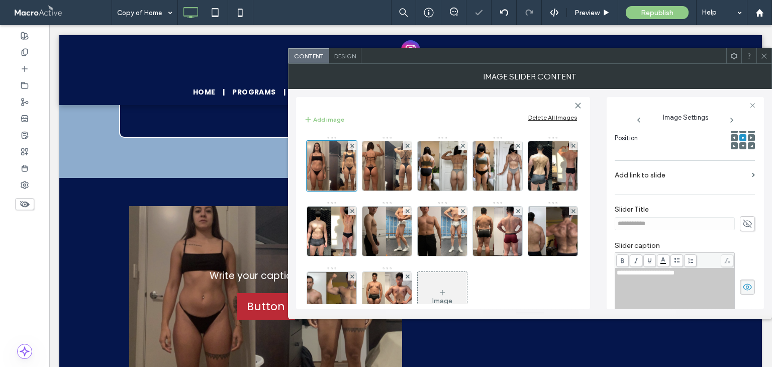
click at [744, 283] on span at bounding box center [747, 286] width 15 height 15
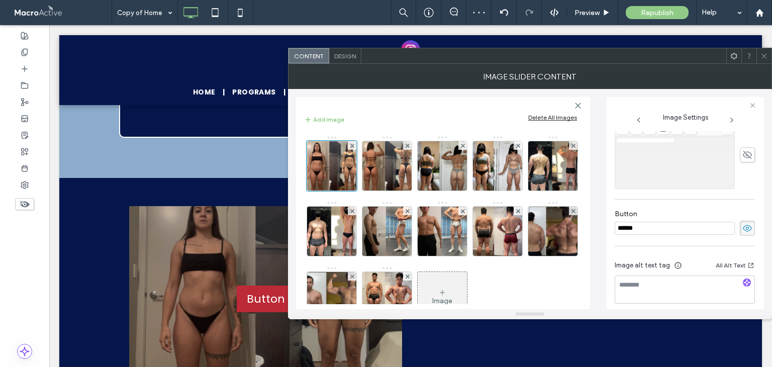
scroll to position [286, 0]
click at [743, 222] on use at bounding box center [747, 222] width 9 height 7
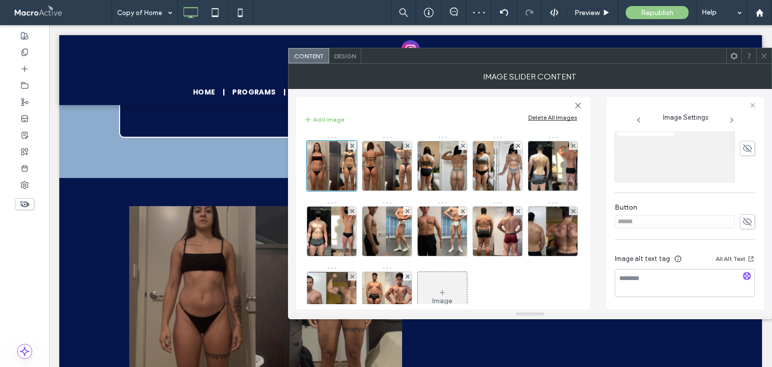
click at [766, 60] on span at bounding box center [764, 55] width 8 height 15
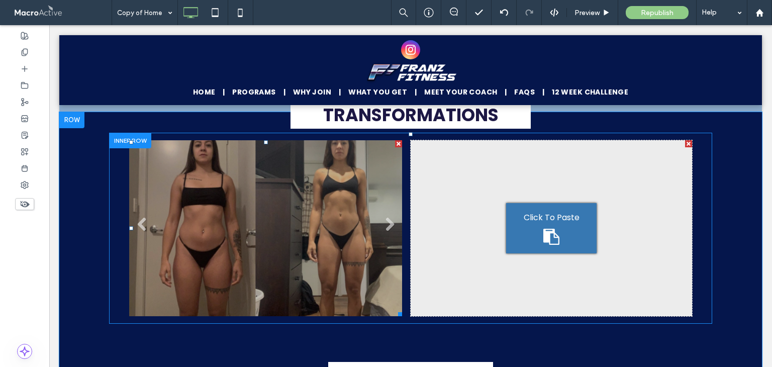
scroll to position [4273, 0]
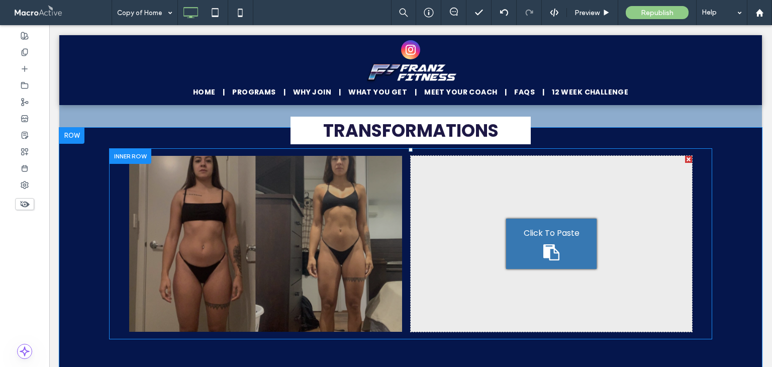
click at [137, 148] on div at bounding box center [130, 156] width 42 height 16
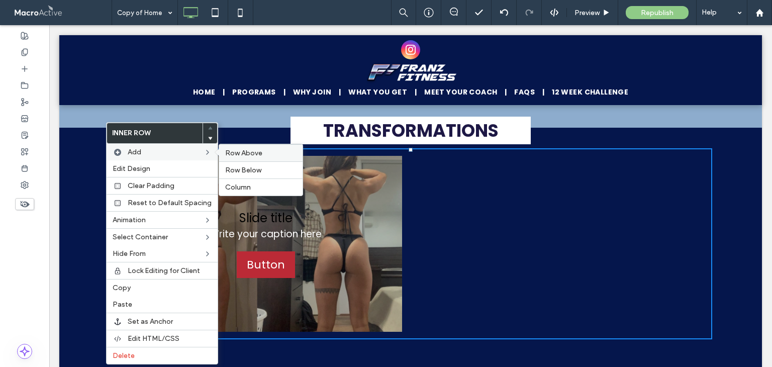
click at [257, 153] on span "Row Above" at bounding box center [243, 153] width 37 height 9
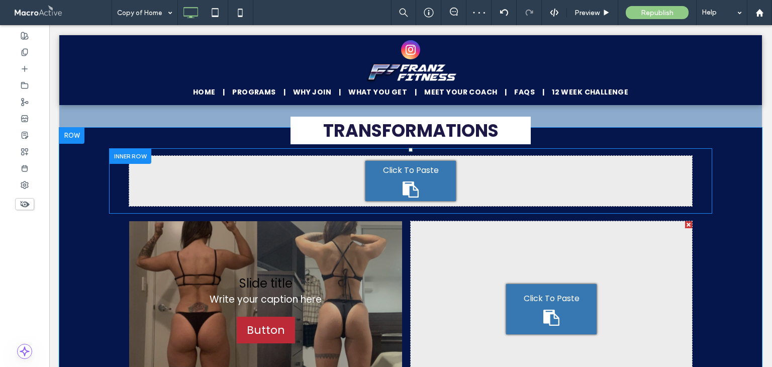
click at [124, 151] on div at bounding box center [130, 156] width 42 height 16
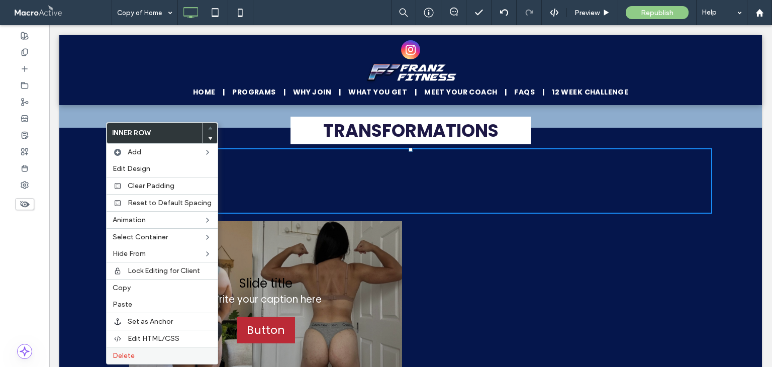
click at [133, 354] on span "Delete" at bounding box center [124, 355] width 22 height 9
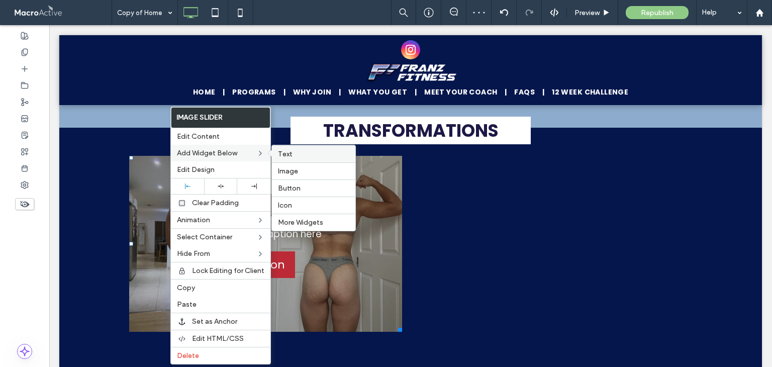
click at [300, 160] on div "Text" at bounding box center [313, 153] width 83 height 17
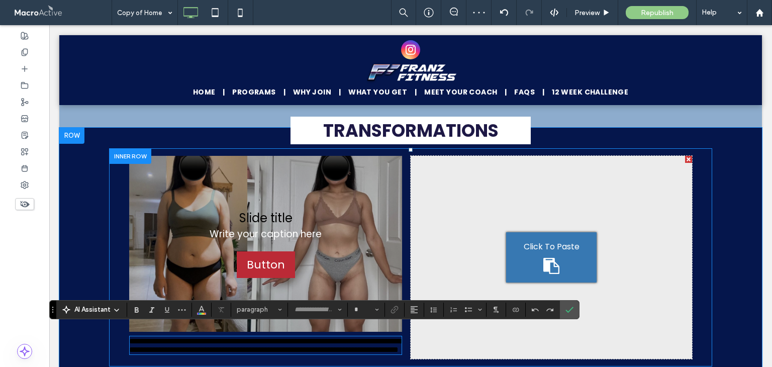
type input "*******"
type input "**"
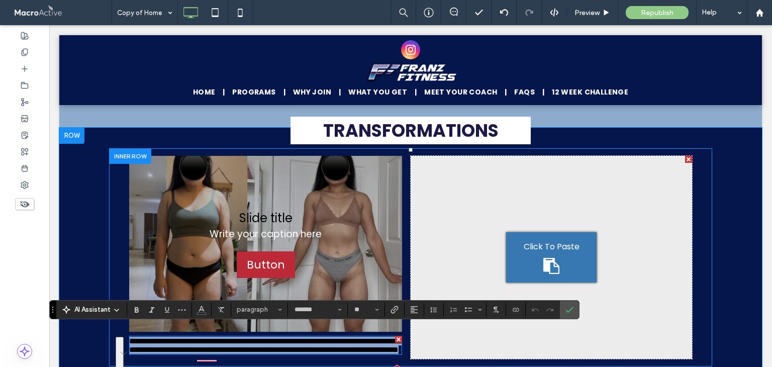
click at [325, 350] on span "**********" at bounding box center [265, 345] width 272 height 16
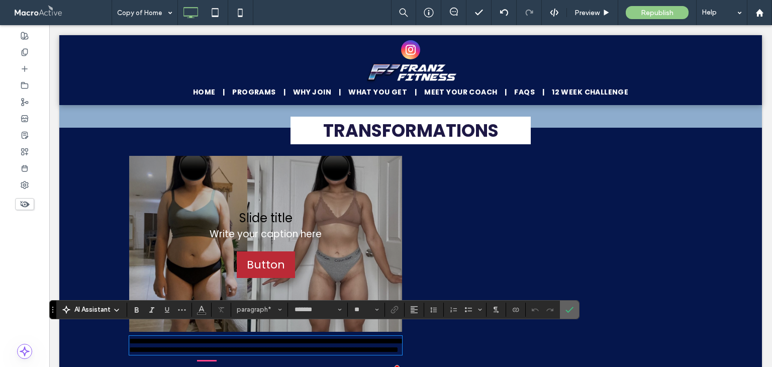
click at [569, 313] on icon "Confirm" at bounding box center [569, 309] width 8 height 8
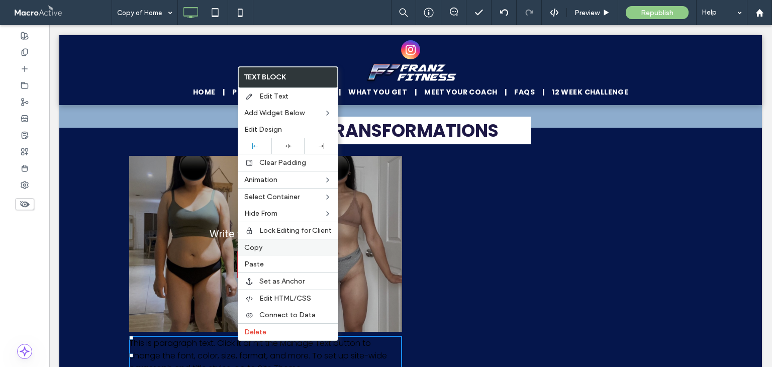
drag, startPoint x: 252, startPoint y: 250, endPoint x: 111, endPoint y: 164, distance: 164.8
click at [252, 250] on div "Copy" at bounding box center [287, 247] width 99 height 17
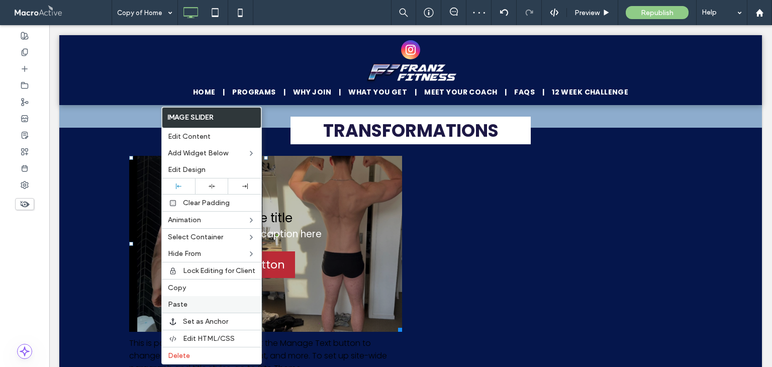
click at [182, 302] on span "Paste" at bounding box center [178, 304] width 20 height 9
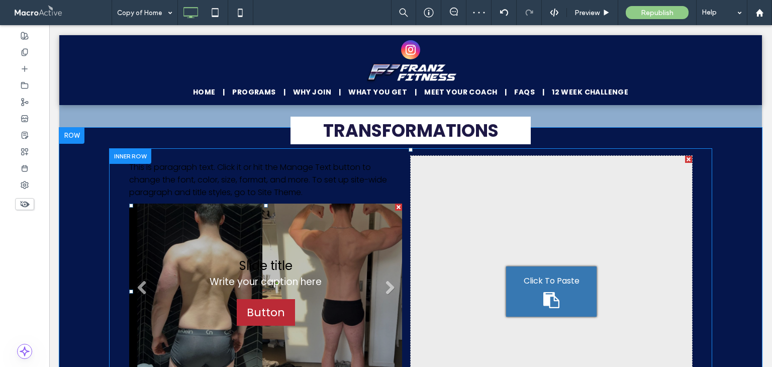
scroll to position [4374, 0]
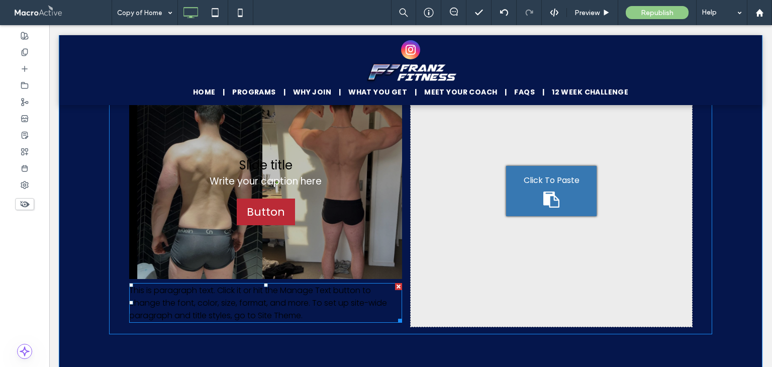
click at [395, 283] on div at bounding box center [398, 286] width 7 height 7
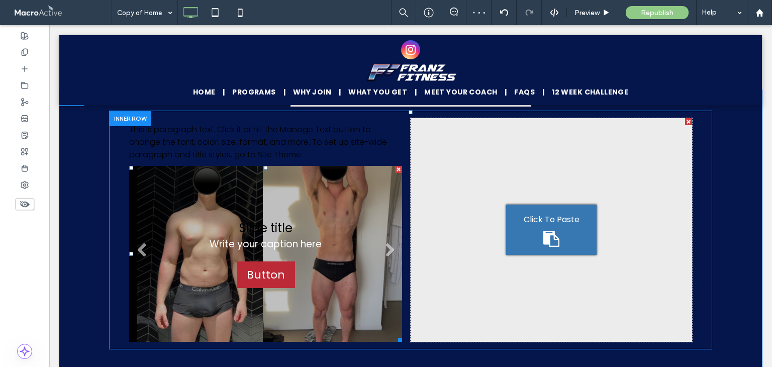
scroll to position [4323, 0]
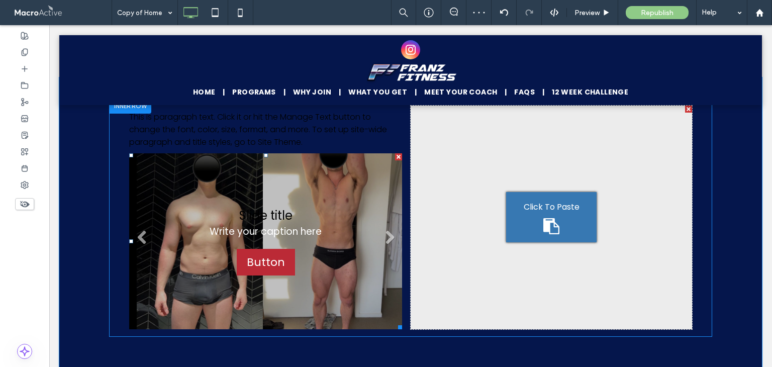
click at [261, 230] on div "Slide title Write your caption here Button" at bounding box center [266, 240] width 112 height 69
click at [265, 220] on div "Slide title Write your caption here Button" at bounding box center [266, 240] width 112 height 69
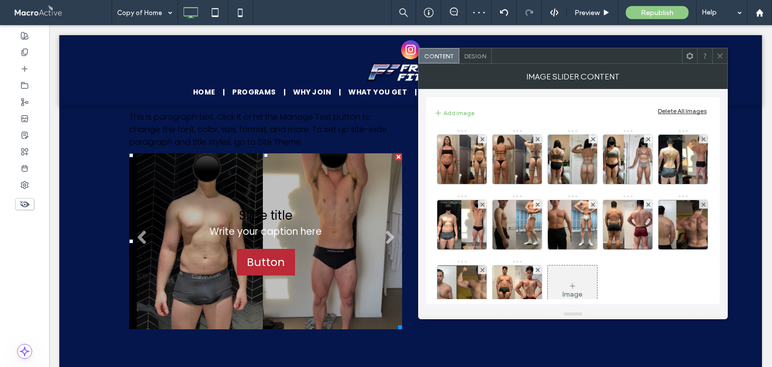
click at [299, 193] on li "Slide title Write your caption here Button" at bounding box center [265, 241] width 273 height 176
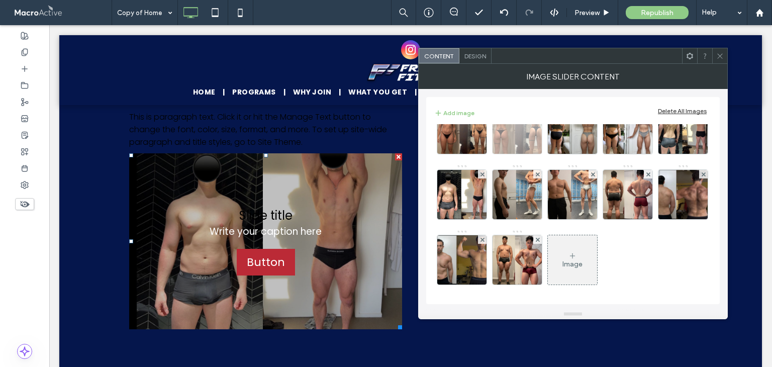
scroll to position [0, 0]
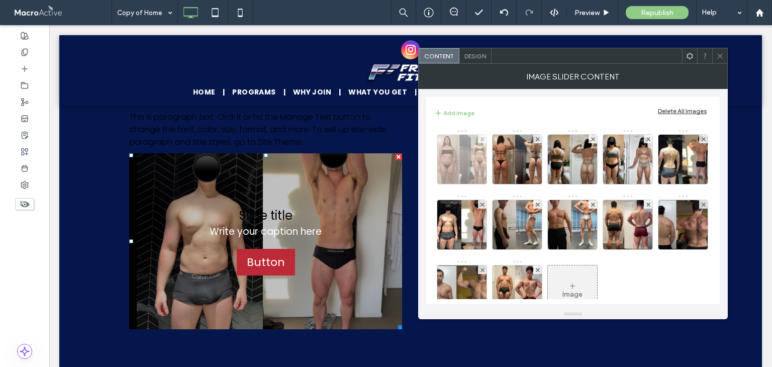
click at [462, 156] on img at bounding box center [462, 159] width 64 height 49
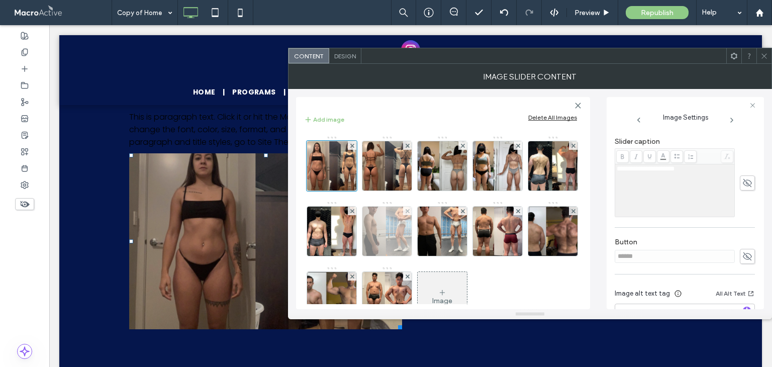
scroll to position [151, 0]
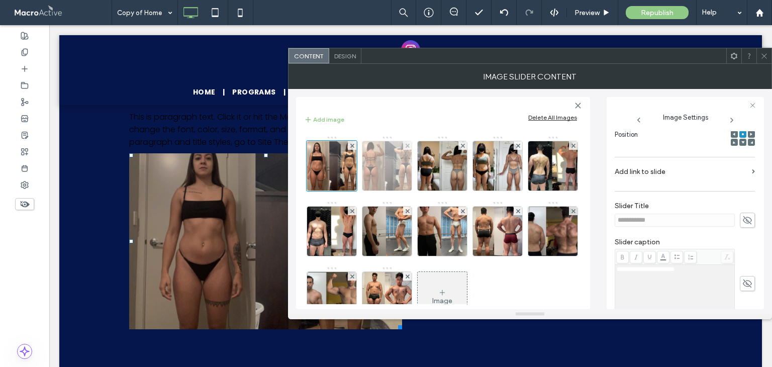
click at [399, 171] on img at bounding box center [386, 165] width 65 height 49
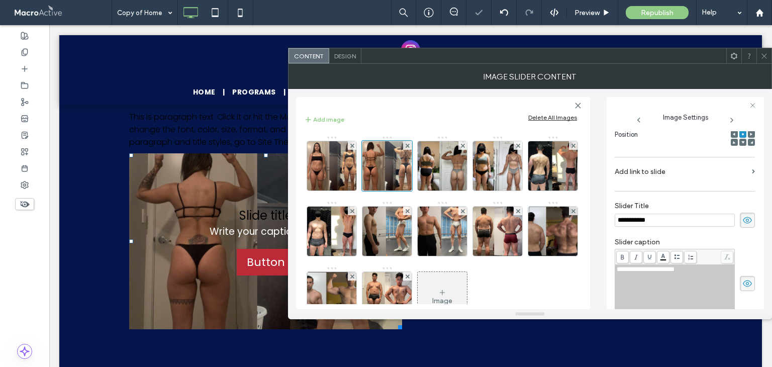
drag, startPoint x: 742, startPoint y: 220, endPoint x: 744, endPoint y: 266, distance: 46.2
click at [743, 221] on icon at bounding box center [747, 220] width 10 height 11
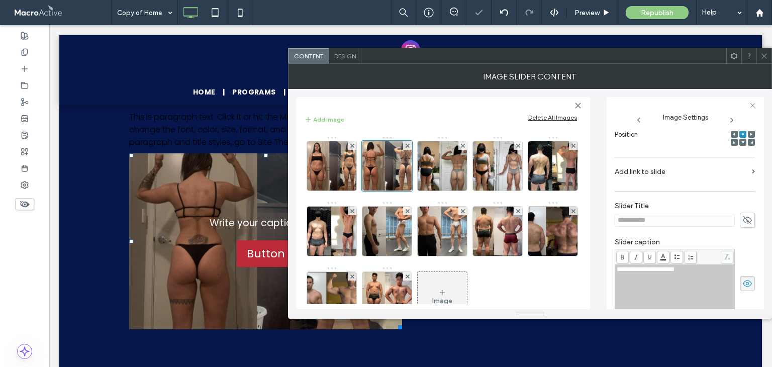
drag, startPoint x: 748, startPoint y: 284, endPoint x: 728, endPoint y: 246, distance: 43.4
click at [747, 285] on icon at bounding box center [747, 283] width 10 height 11
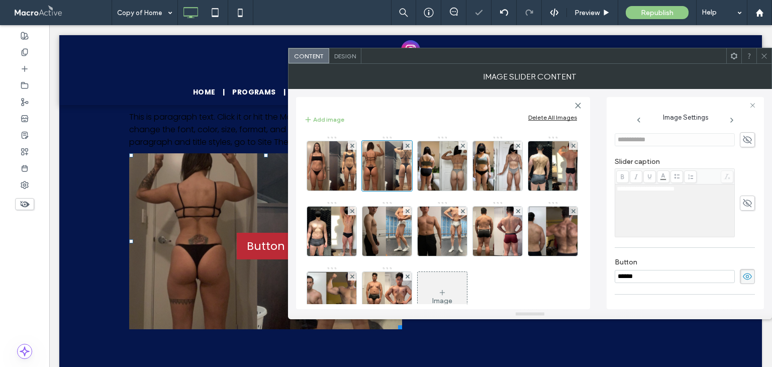
scroll to position [251, 0]
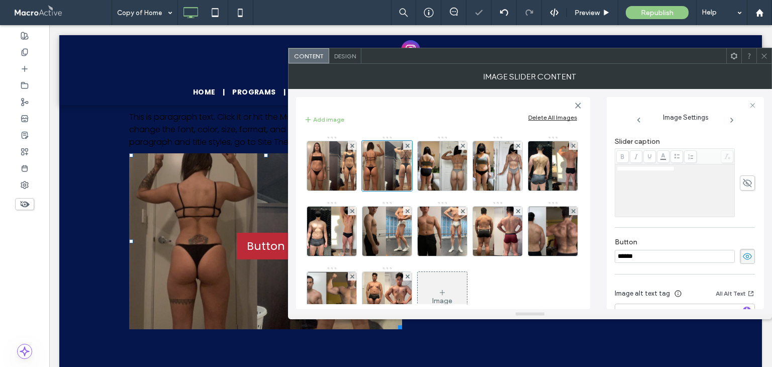
click at [743, 255] on icon at bounding box center [747, 256] width 10 height 11
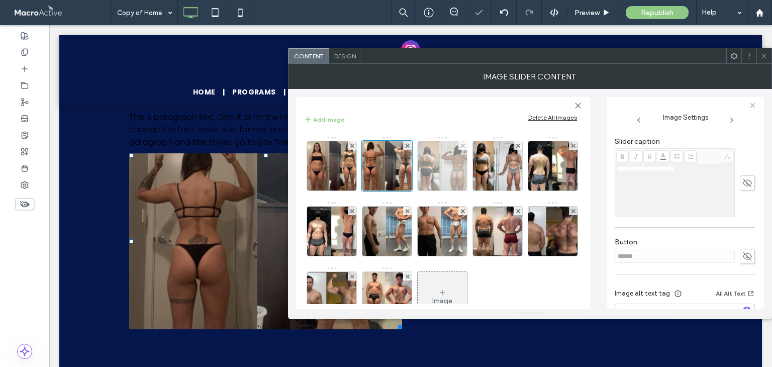
click at [435, 179] on img at bounding box center [441, 165] width 63 height 49
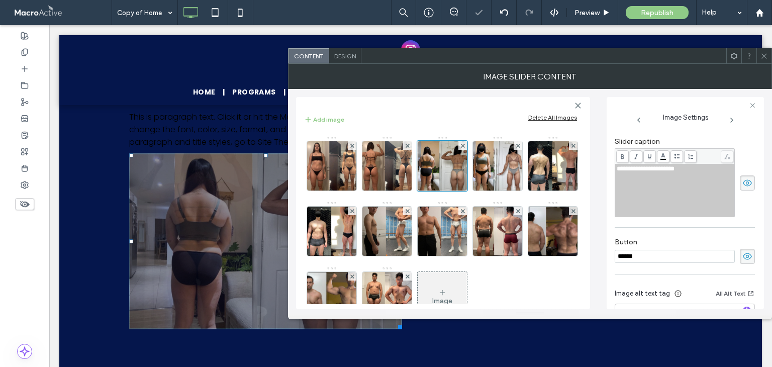
scroll to position [151, 0]
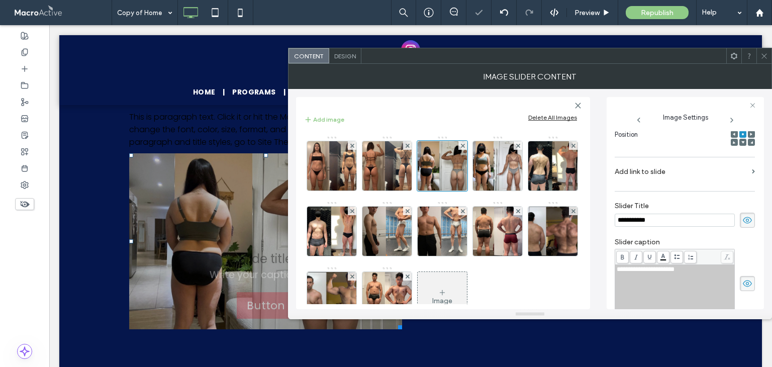
click at [748, 224] on span at bounding box center [747, 220] width 15 height 15
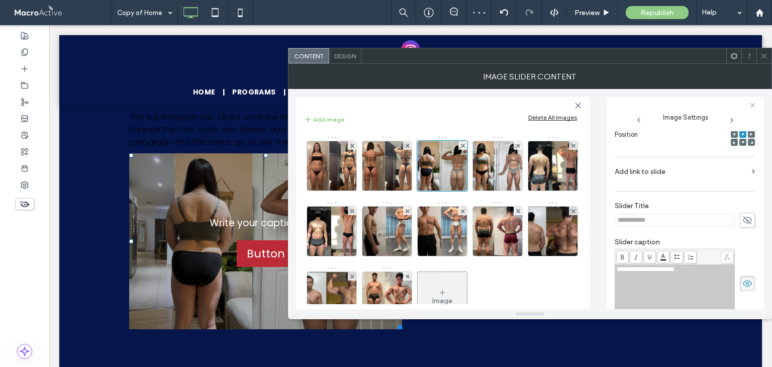
drag, startPoint x: 738, startPoint y: 276, endPoint x: 744, endPoint y: 286, distance: 11.5
click at [740, 277] on span at bounding box center [747, 283] width 15 height 15
click at [744, 286] on icon at bounding box center [747, 283] width 10 height 11
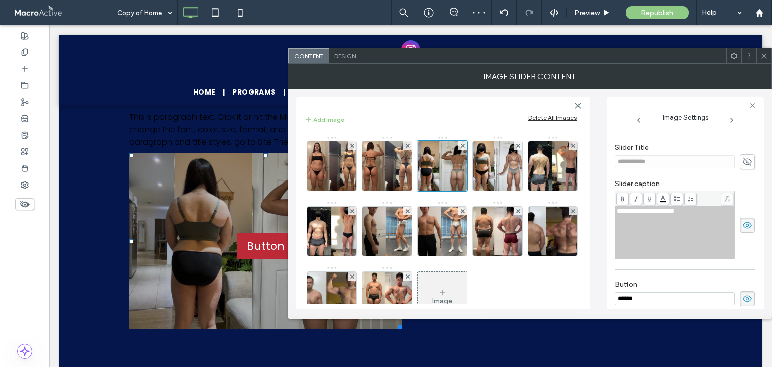
scroll to position [251, 0]
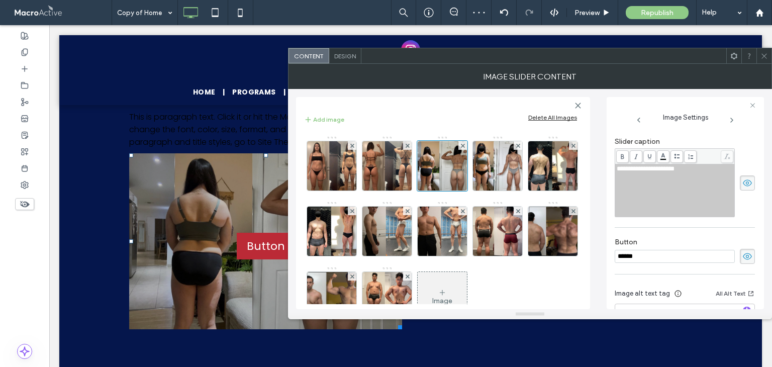
drag, startPoint x: 742, startPoint y: 182, endPoint x: 745, endPoint y: 224, distance: 41.8
click at [742, 183] on icon at bounding box center [747, 182] width 10 height 11
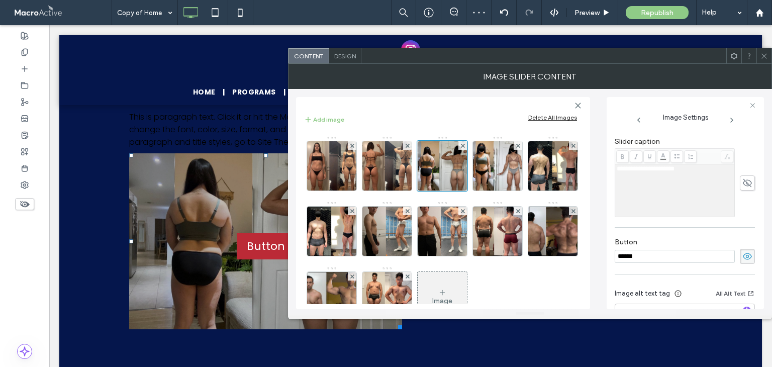
click at [740, 258] on span at bounding box center [747, 256] width 15 height 15
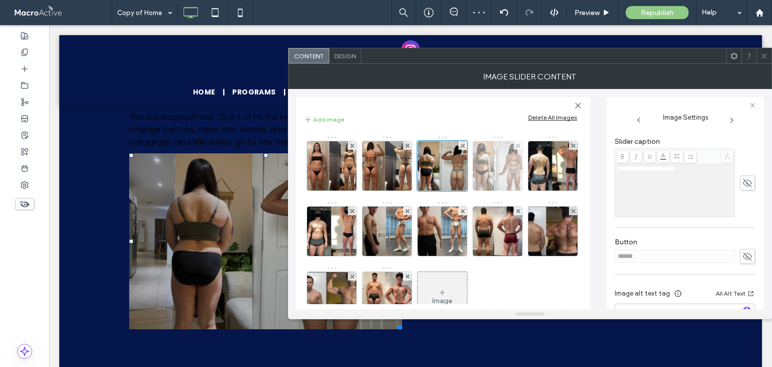
click at [499, 186] on img at bounding box center [497, 165] width 60 height 49
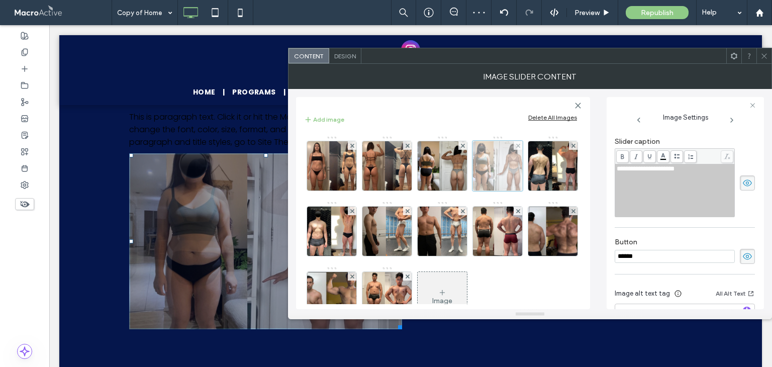
scroll to position [151, 0]
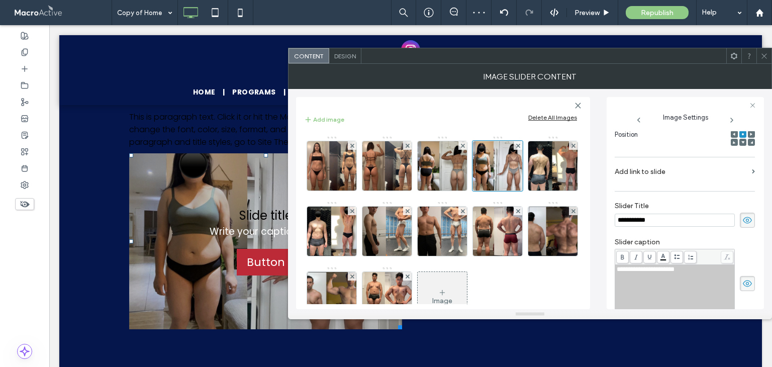
click at [742, 222] on icon at bounding box center [747, 220] width 10 height 11
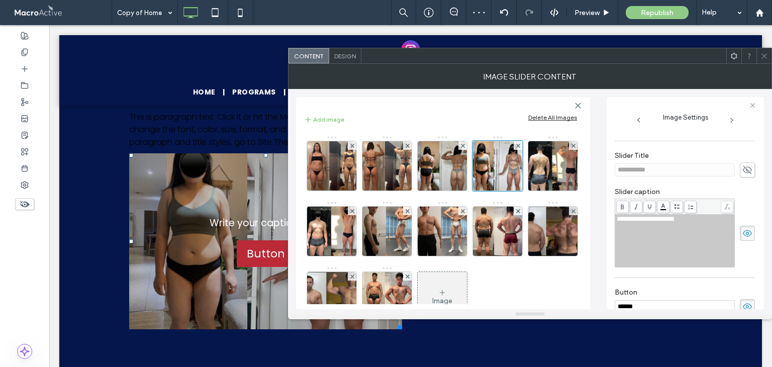
click at [742, 232] on icon at bounding box center [747, 233] width 10 height 11
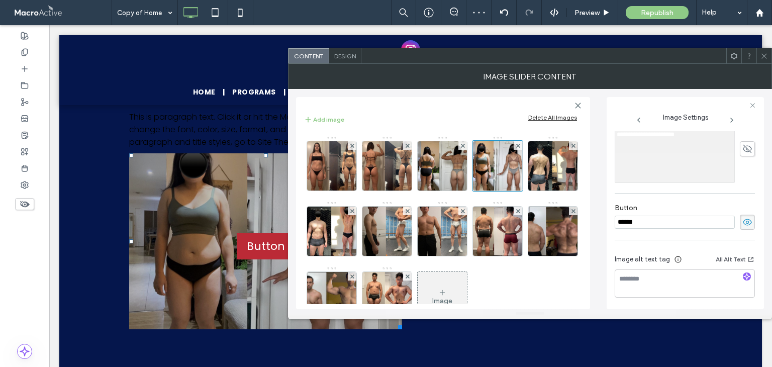
scroll to position [286, 0]
click at [744, 226] on icon at bounding box center [747, 221] width 10 height 11
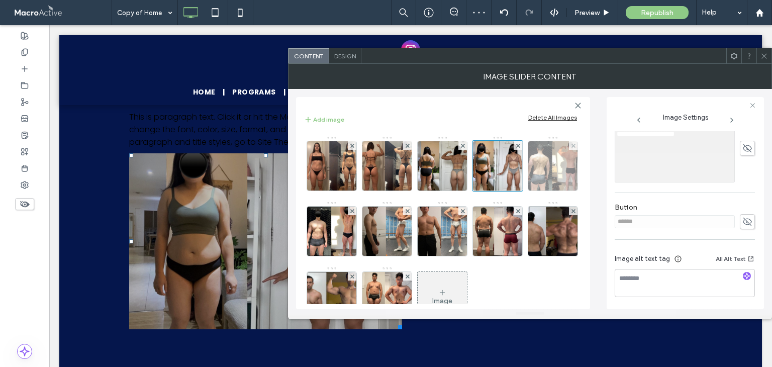
click at [522, 190] on img at bounding box center [553, 165] width 63 height 49
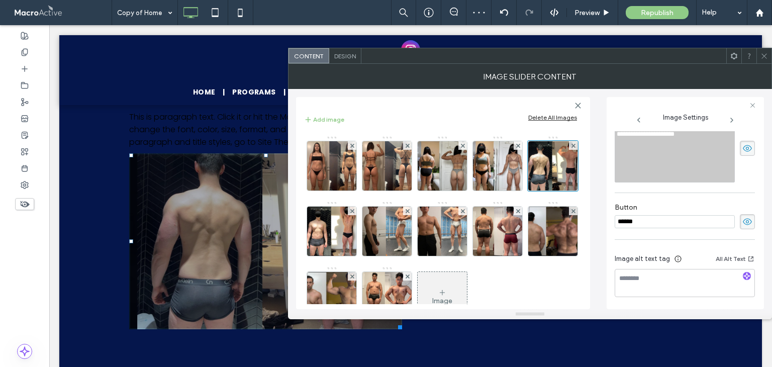
scroll to position [151, 0]
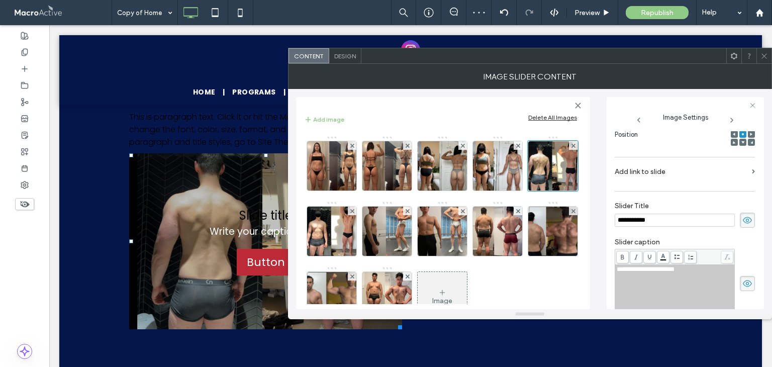
click at [748, 226] on span at bounding box center [747, 220] width 15 height 15
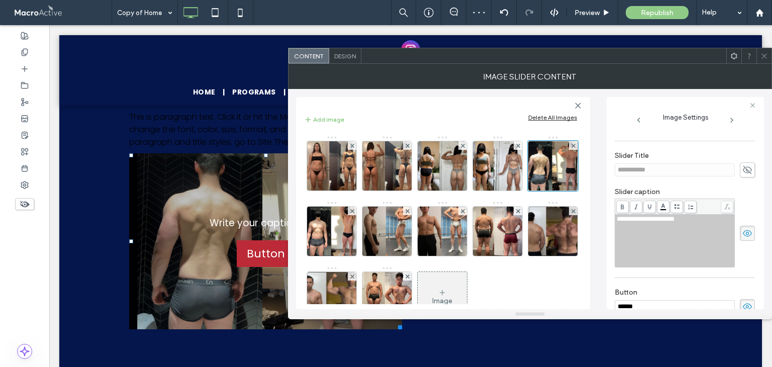
click at [745, 234] on icon at bounding box center [747, 233] width 10 height 11
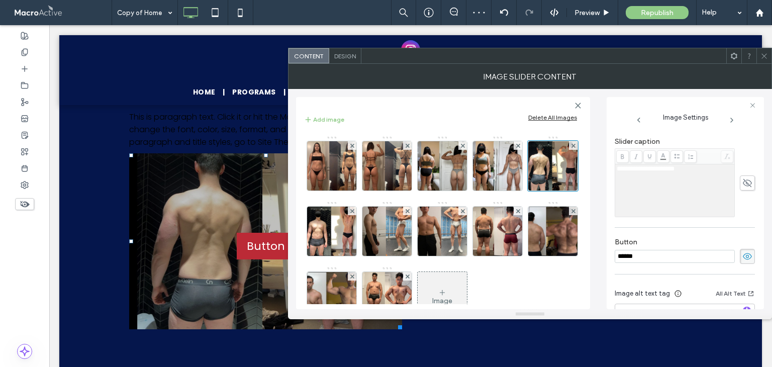
click at [743, 253] on use at bounding box center [747, 256] width 9 height 7
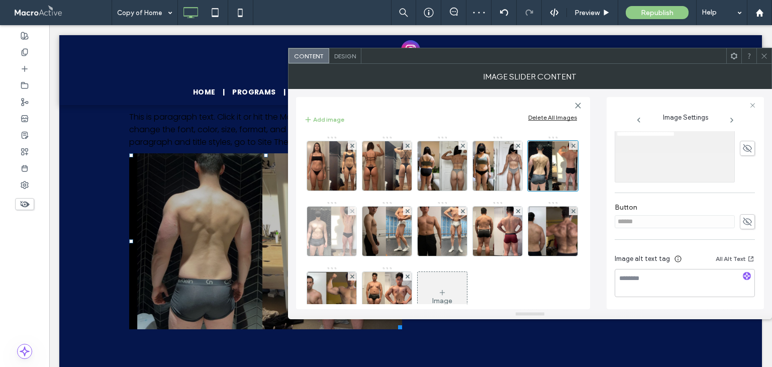
click at [364, 240] on img at bounding box center [332, 230] width 64 height 49
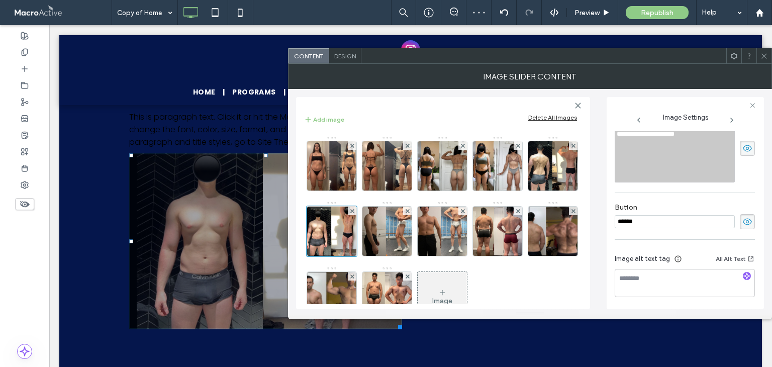
scroll to position [151, 0]
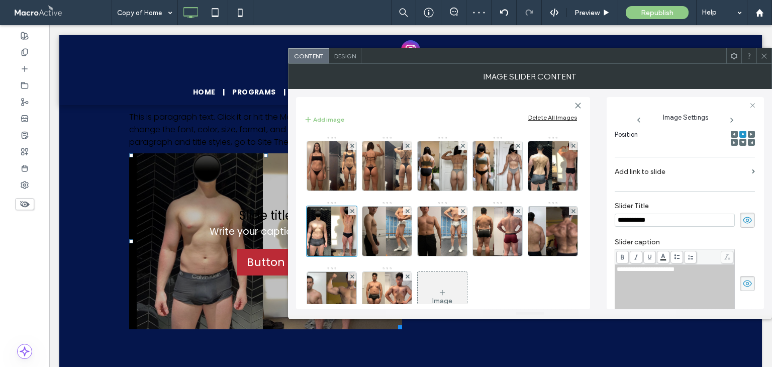
click at [742, 222] on icon at bounding box center [747, 220] width 10 height 11
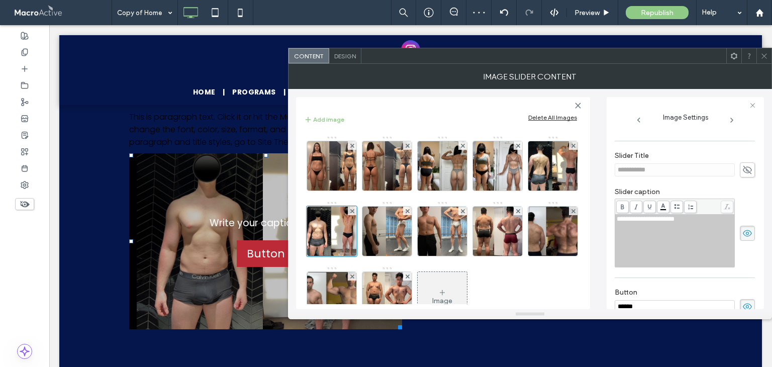
click at [742, 238] on icon at bounding box center [747, 233] width 10 height 11
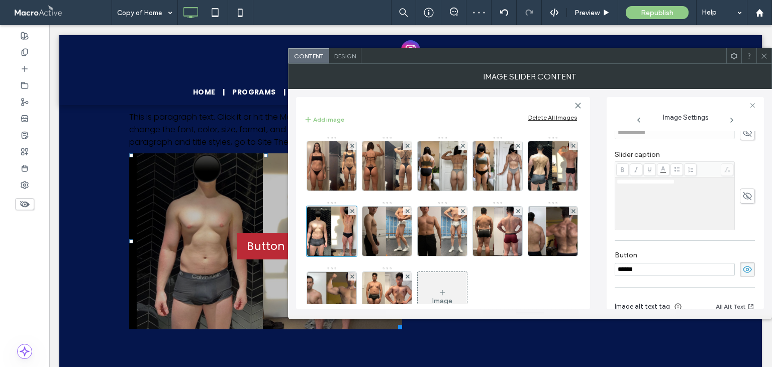
scroll to position [286, 0]
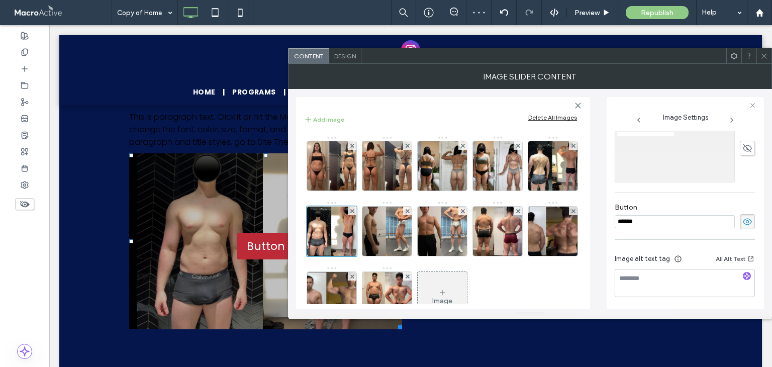
click at [742, 226] on icon at bounding box center [747, 221] width 10 height 11
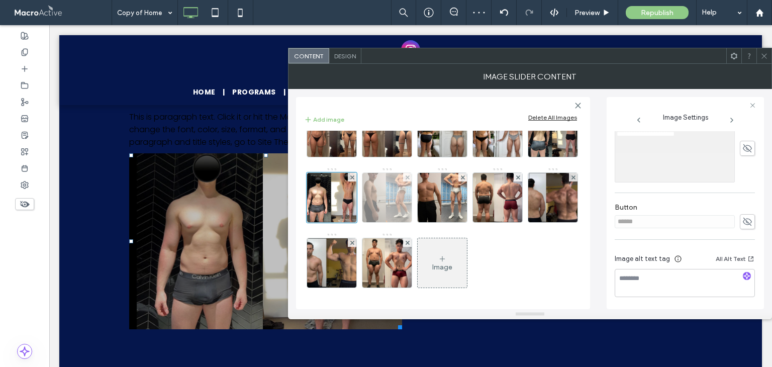
scroll to position [0, 0]
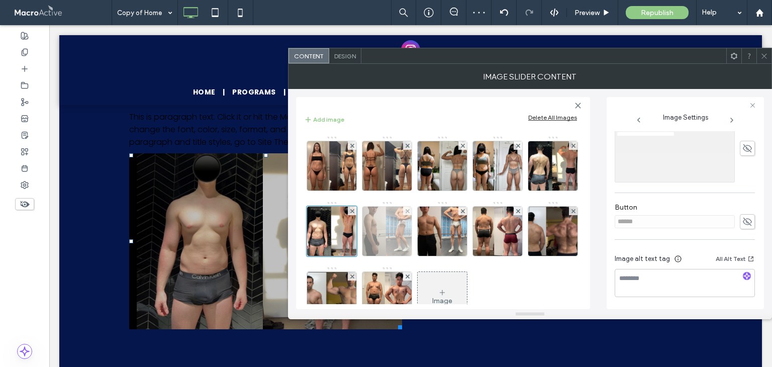
click at [415, 231] on img at bounding box center [387, 230] width 56 height 49
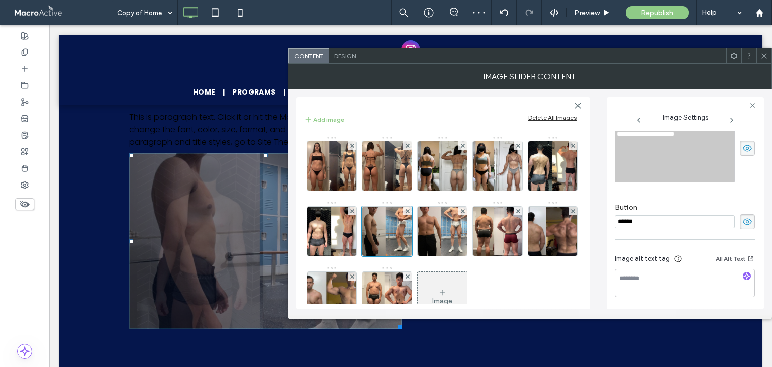
scroll to position [151, 0]
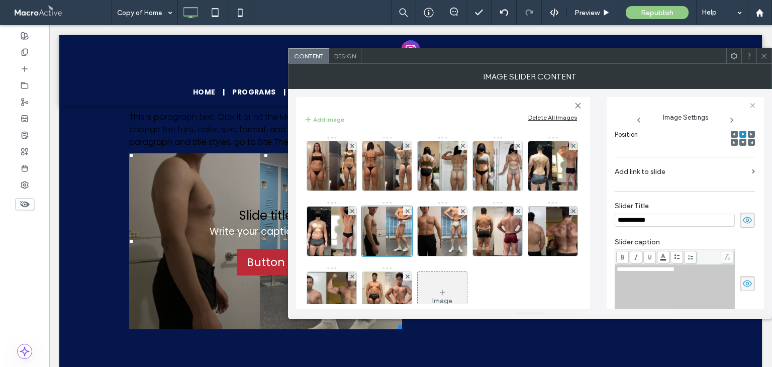
click at [743, 220] on use at bounding box center [747, 220] width 9 height 7
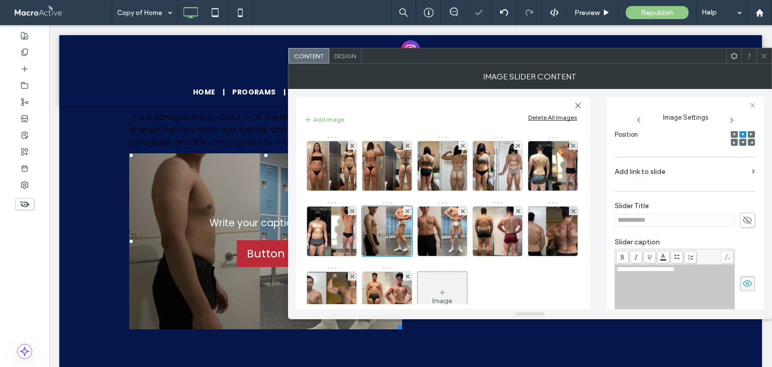
click at [742, 278] on icon at bounding box center [747, 283] width 10 height 11
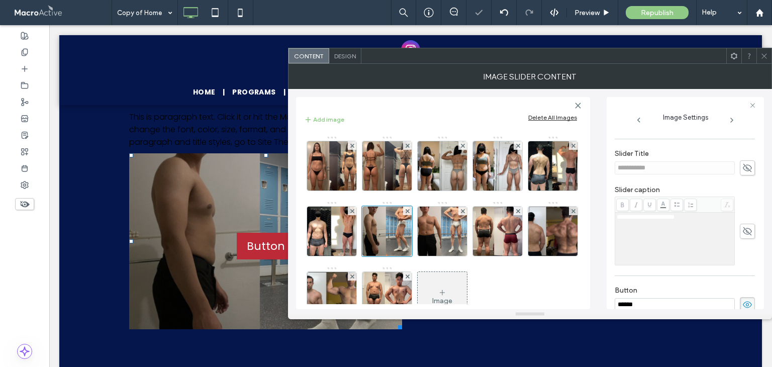
scroll to position [251, 0]
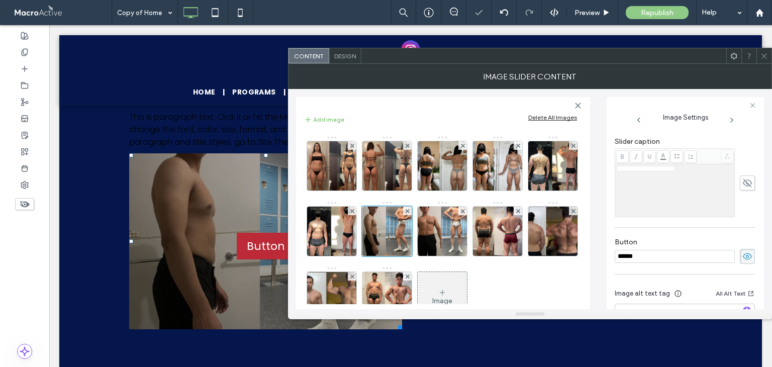
click at [742, 251] on icon at bounding box center [747, 256] width 10 height 11
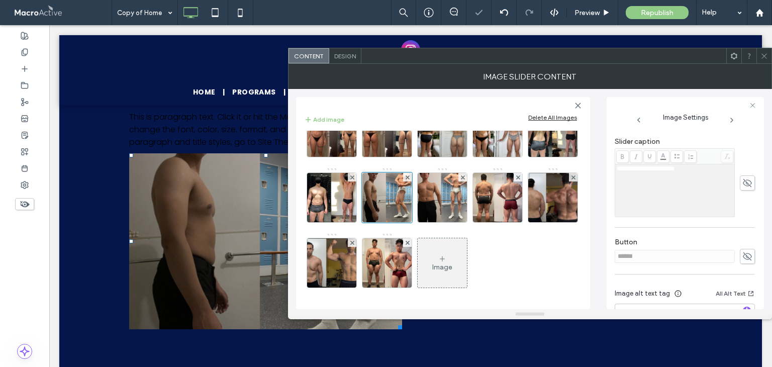
scroll to position [0, 0]
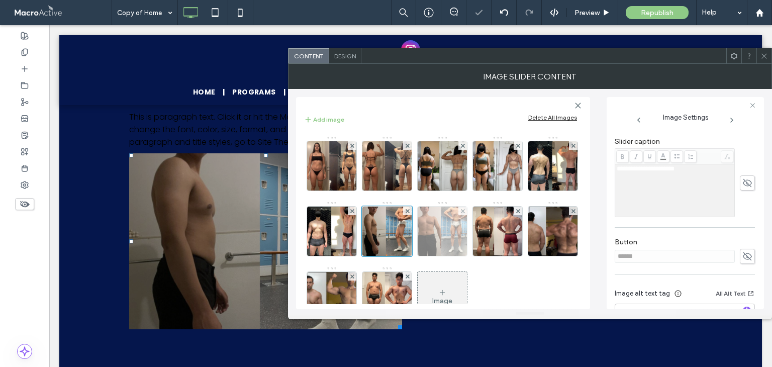
click at [470, 234] on img at bounding box center [442, 230] width 56 height 49
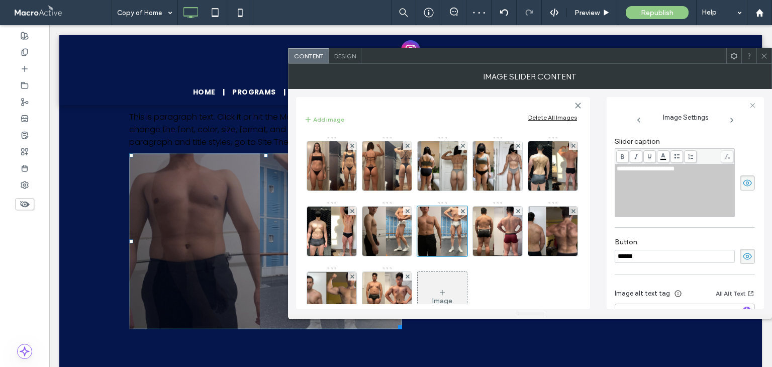
scroll to position [151, 0]
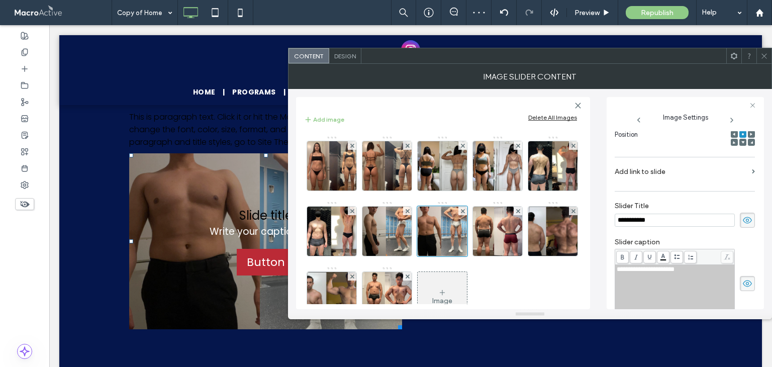
click at [740, 219] on span at bounding box center [747, 220] width 15 height 15
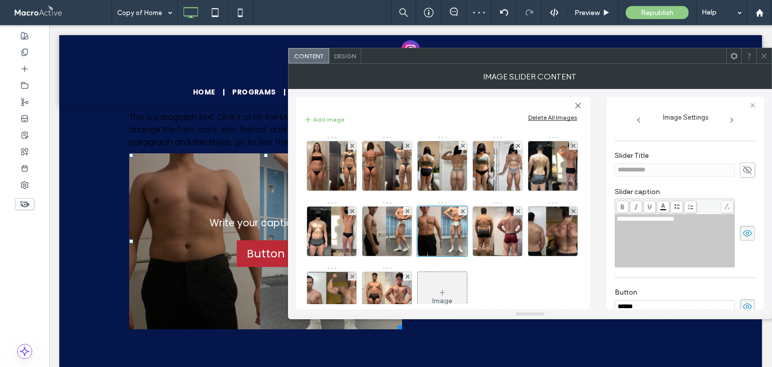
click at [743, 228] on icon at bounding box center [747, 233] width 10 height 11
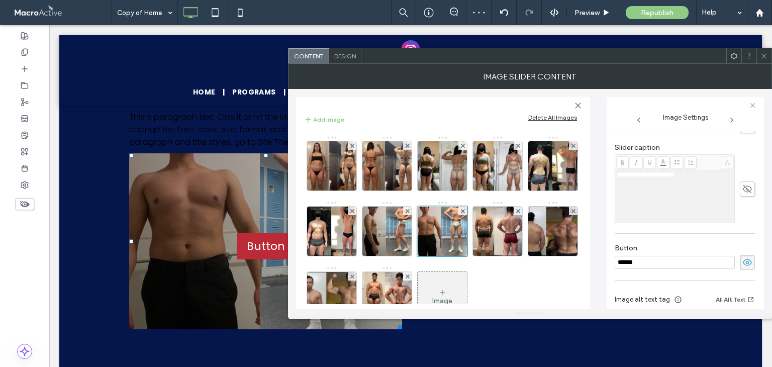
scroll to position [286, 0]
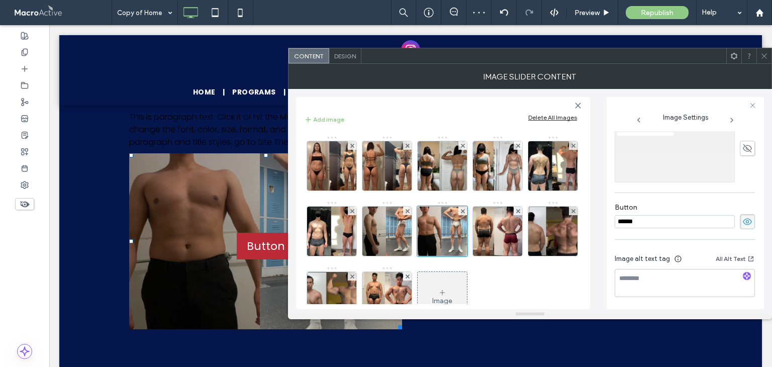
click at [742, 225] on icon at bounding box center [747, 221] width 10 height 11
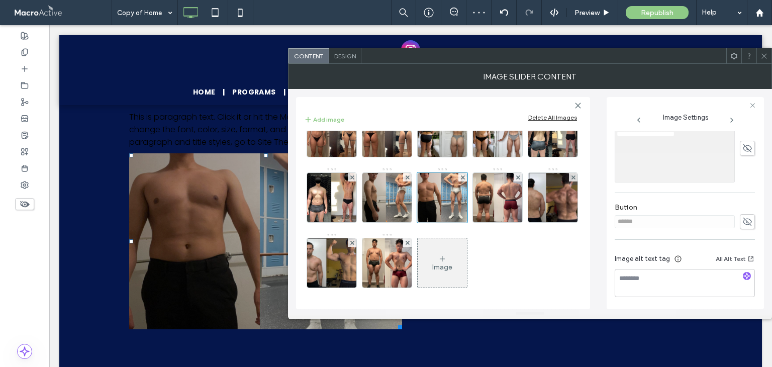
scroll to position [98, 0]
click at [472, 199] on img at bounding box center [497, 197] width 50 height 49
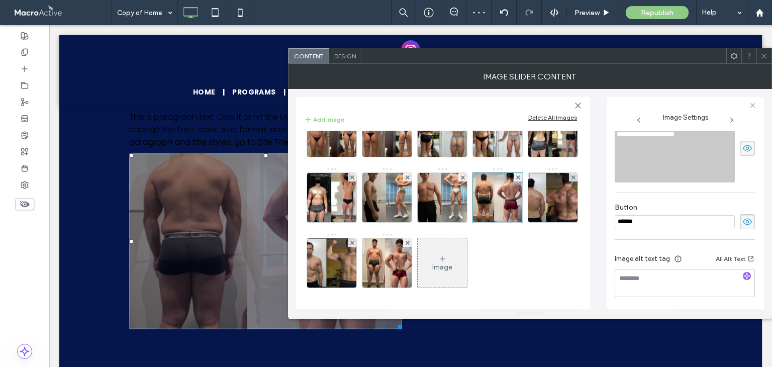
scroll to position [151, 0]
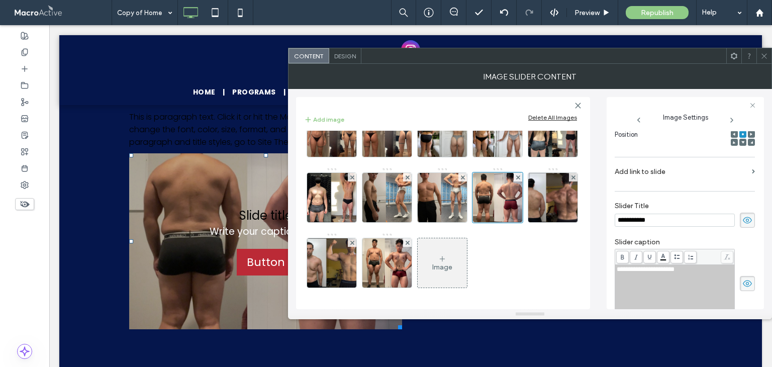
click at [742, 217] on icon at bounding box center [747, 220] width 10 height 11
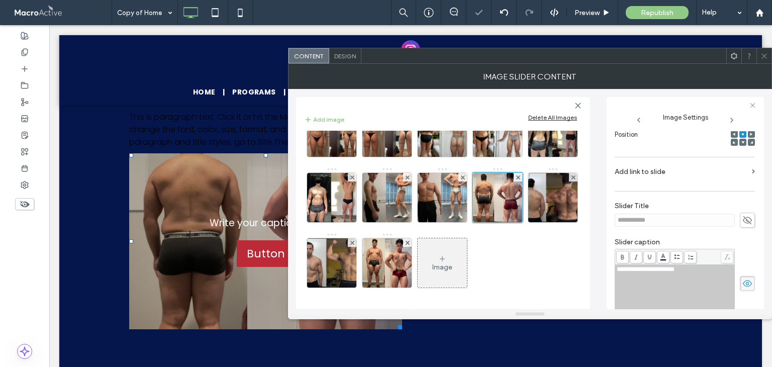
scroll to position [251, 0]
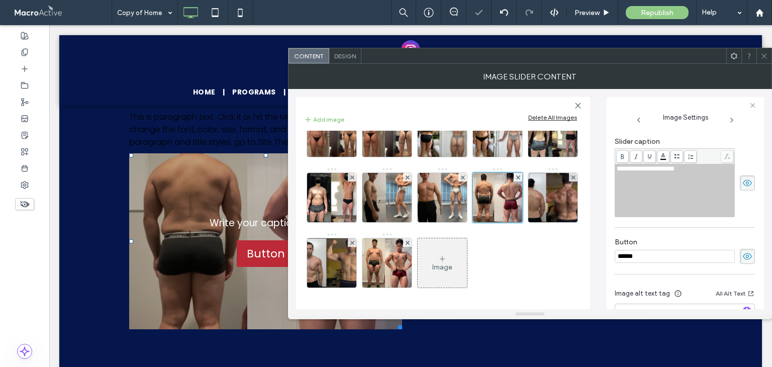
click at [748, 177] on icon at bounding box center [747, 182] width 10 height 11
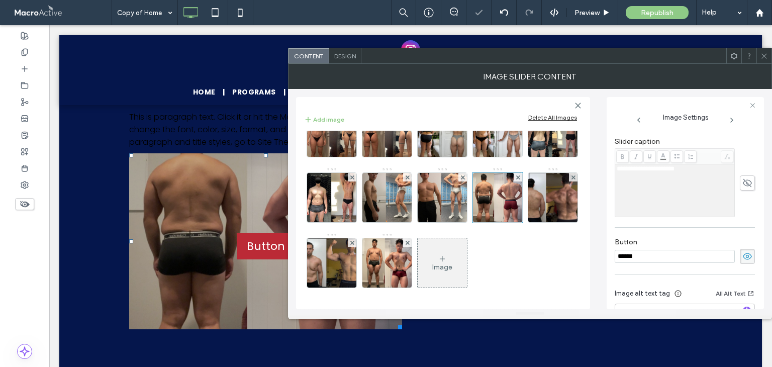
click at [742, 249] on span at bounding box center [747, 256] width 15 height 15
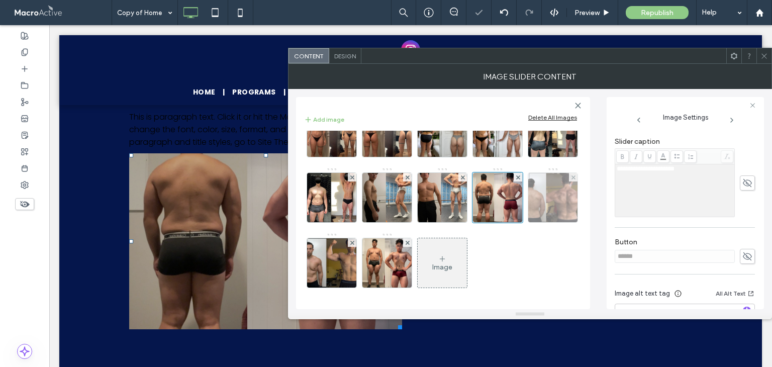
click at [514, 195] on img at bounding box center [552, 197] width 76 height 49
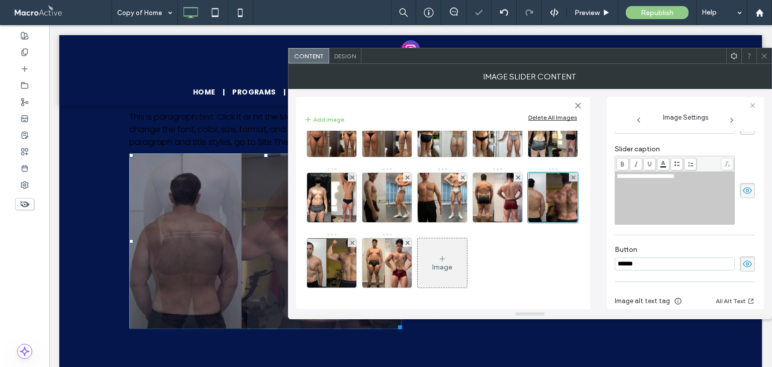
scroll to position [159, 0]
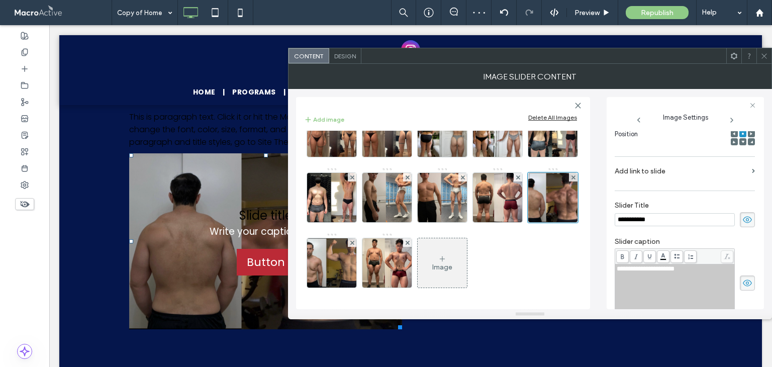
click at [740, 224] on span at bounding box center [747, 219] width 15 height 15
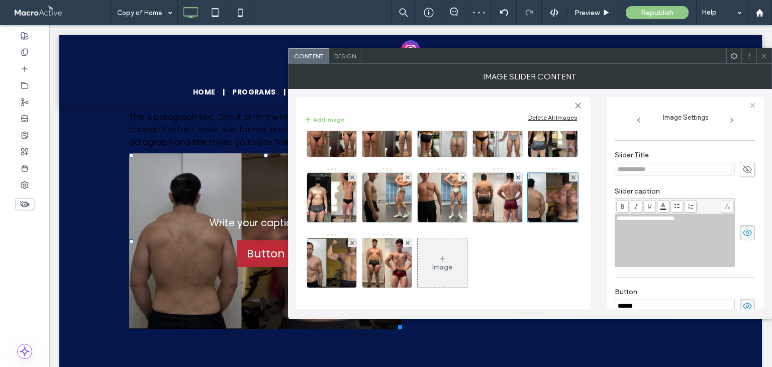
click at [742, 235] on icon at bounding box center [747, 232] width 10 height 11
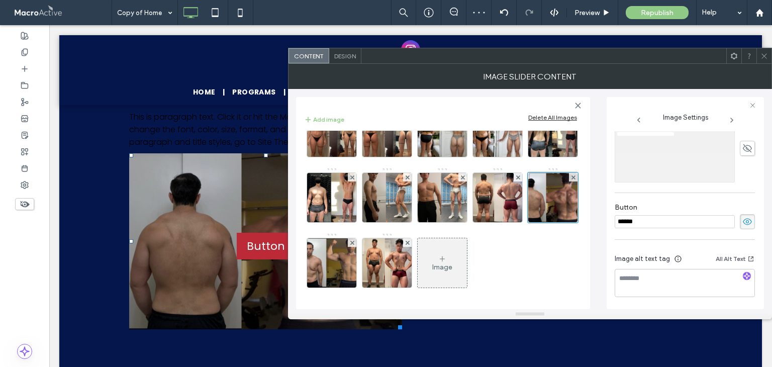
scroll to position [294, 0]
click at [744, 220] on use at bounding box center [747, 221] width 9 height 7
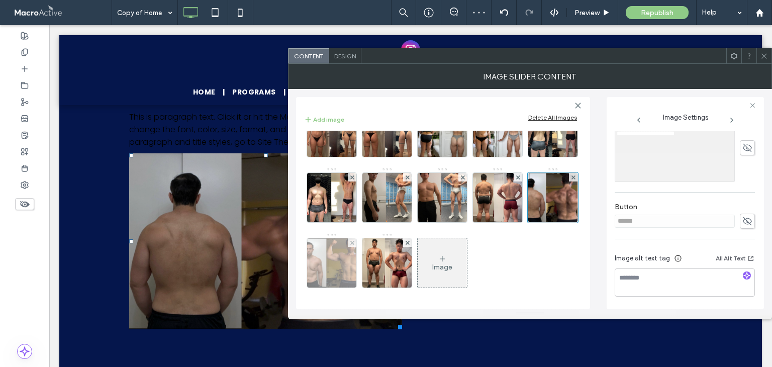
click at [370, 238] on img at bounding box center [331, 262] width 77 height 49
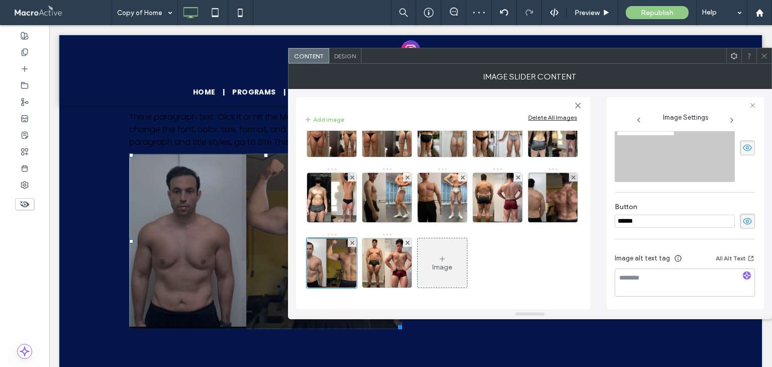
scroll to position [159, 0]
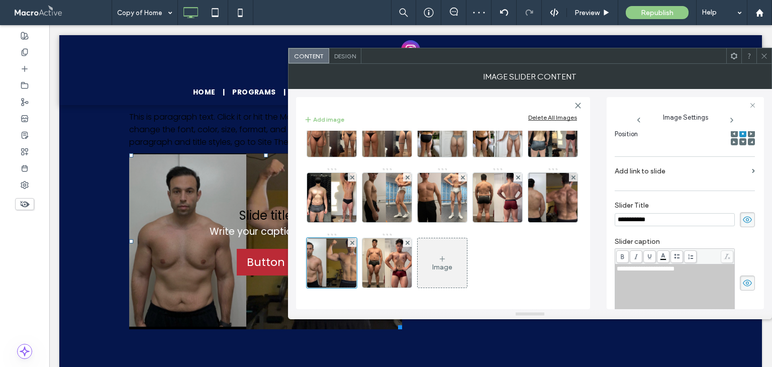
click at [747, 226] on span at bounding box center [747, 219] width 15 height 15
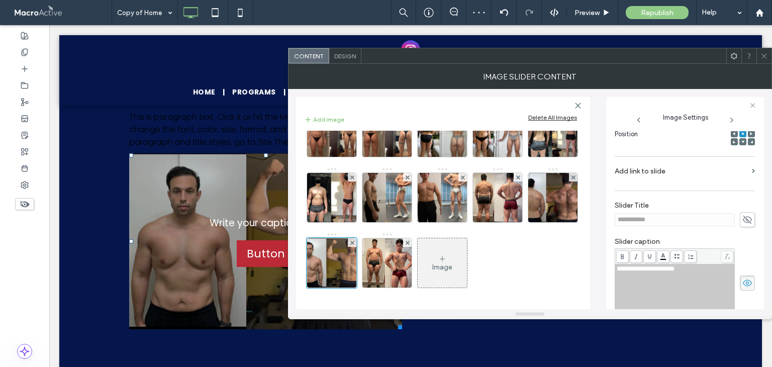
scroll to position [259, 0]
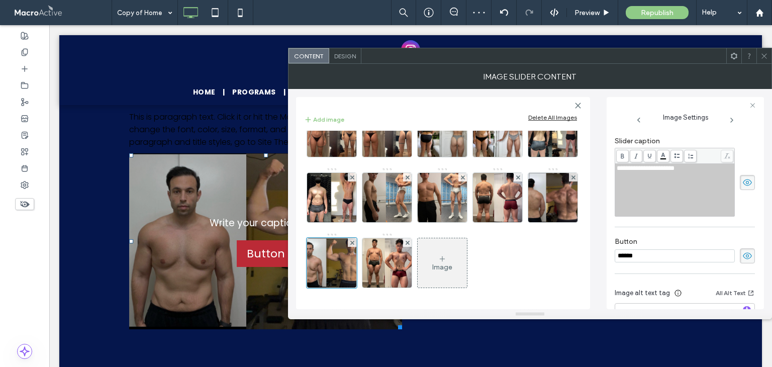
click at [742, 186] on icon at bounding box center [747, 182] width 10 height 11
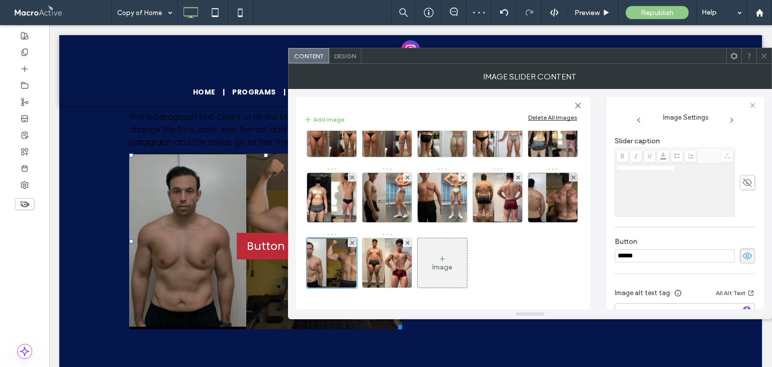
click at [746, 256] on icon at bounding box center [747, 255] width 10 height 11
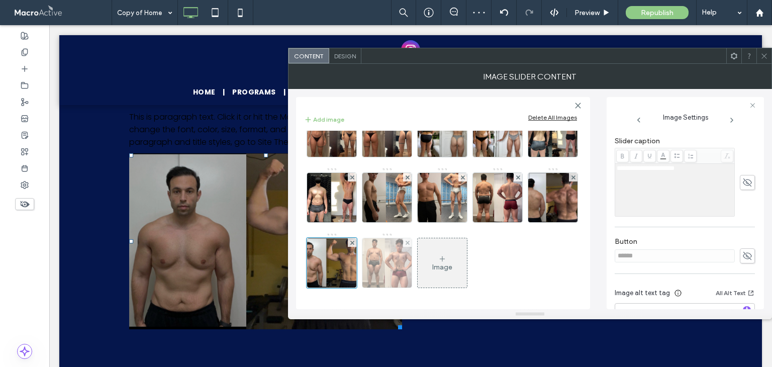
click at [414, 238] on img at bounding box center [387, 262] width 54 height 49
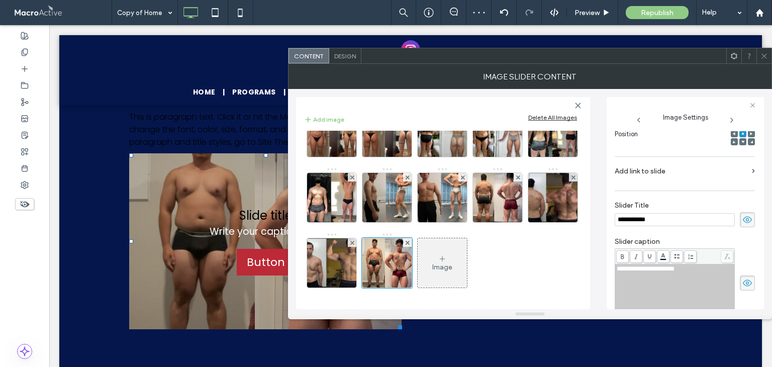
click at [746, 219] on icon at bounding box center [747, 219] width 10 height 11
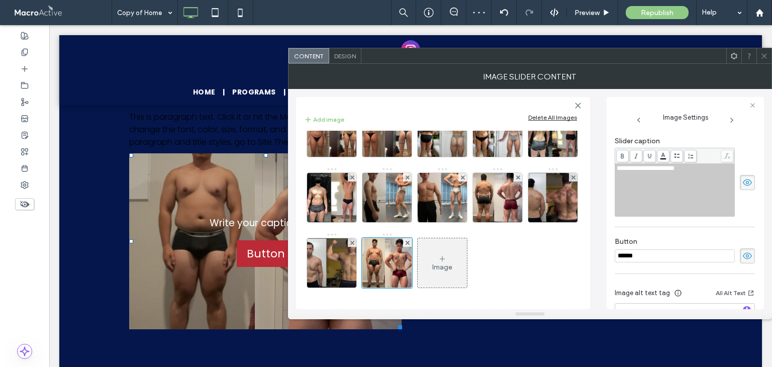
click at [743, 183] on use at bounding box center [747, 182] width 9 height 7
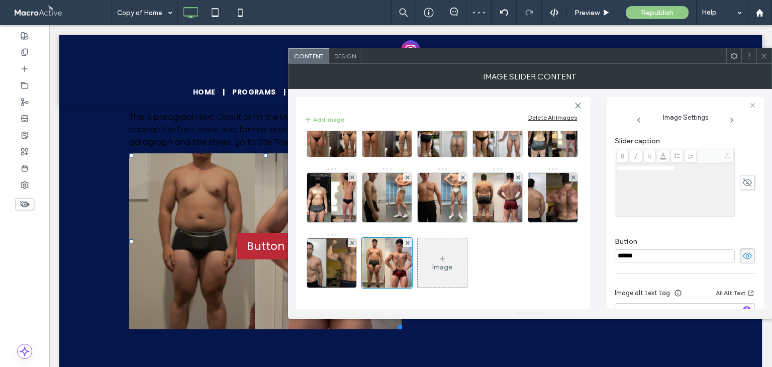
drag, startPoint x: 744, startPoint y: 258, endPoint x: 740, endPoint y: 249, distance: 9.2
click at [744, 258] on icon at bounding box center [747, 255] width 10 height 11
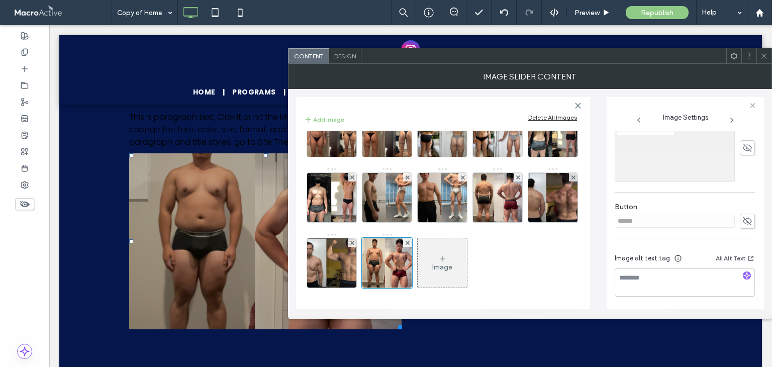
click at [766, 58] on icon at bounding box center [764, 56] width 8 height 8
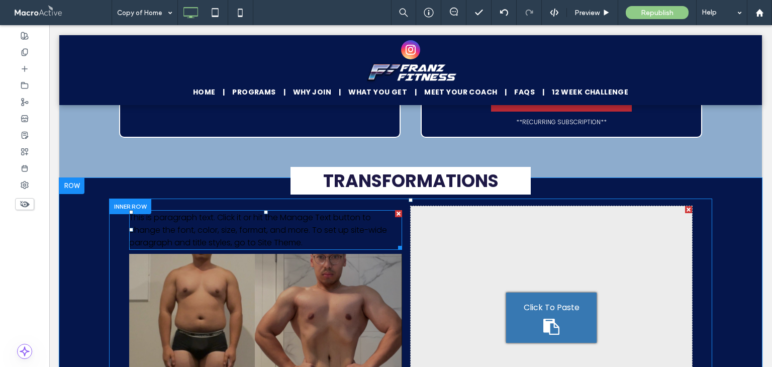
click at [293, 224] on span "This is paragraph text. Click it or hit the Manage Text button to change the fo…" at bounding box center [258, 230] width 258 height 37
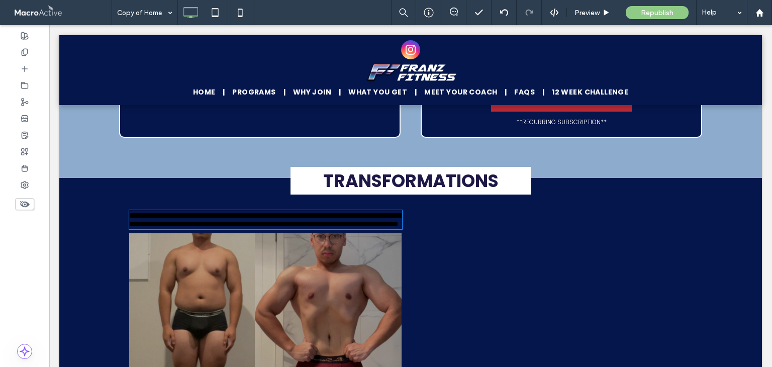
type input "*******"
type input "**"
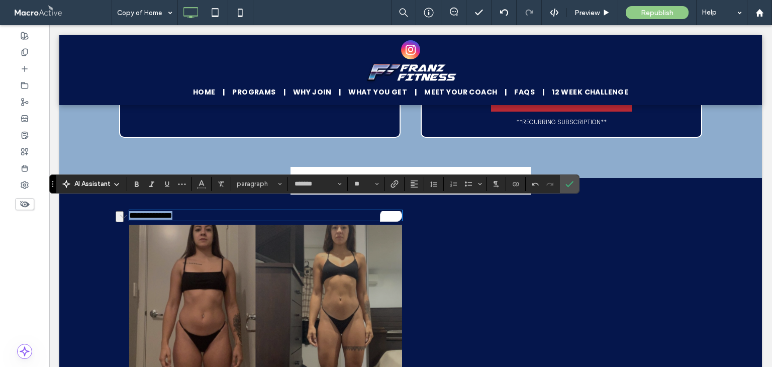
drag, startPoint x: 198, startPoint y: 211, endPoint x: 126, endPoint y: 207, distance: 71.9
click at [129, 211] on p "**********" at bounding box center [265, 215] width 273 height 9
click at [419, 186] on button "Alignment" at bounding box center [413, 184] width 15 height 14
click at [422, 218] on use "ui.textEditor.alignment.center" at bounding box center [421, 214] width 7 height 7
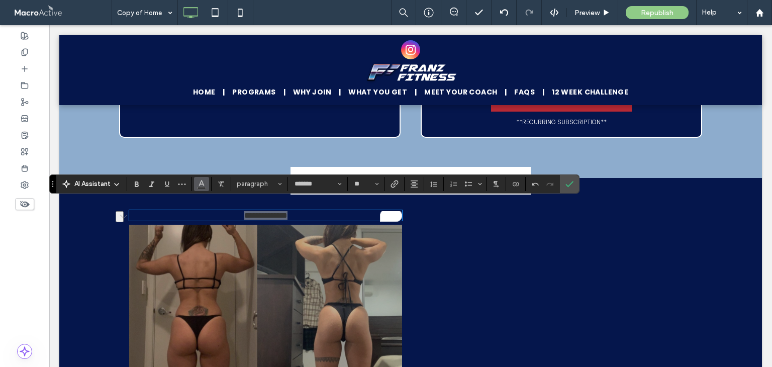
click at [196, 187] on button "Color" at bounding box center [201, 184] width 15 height 14
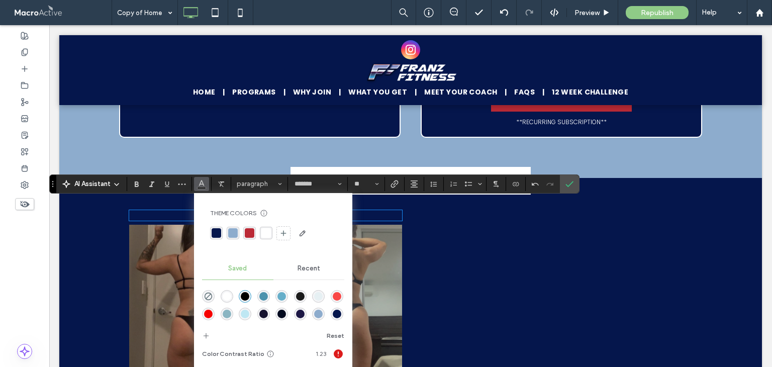
click at [226, 290] on div "rgba(255,255,255,1)" at bounding box center [227, 296] width 13 height 13
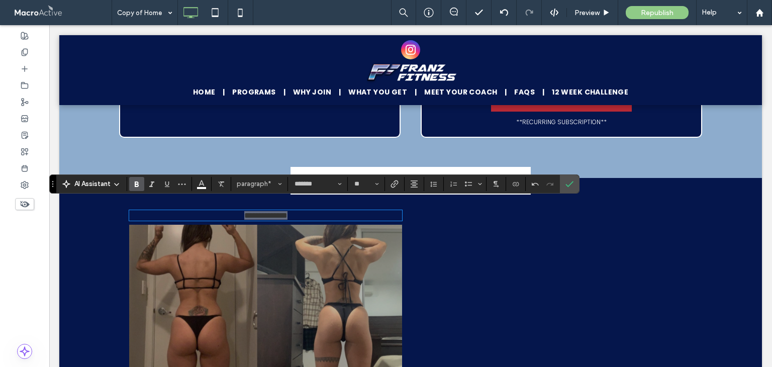
click at [136, 185] on icon "Bold" at bounding box center [137, 184] width 8 height 8
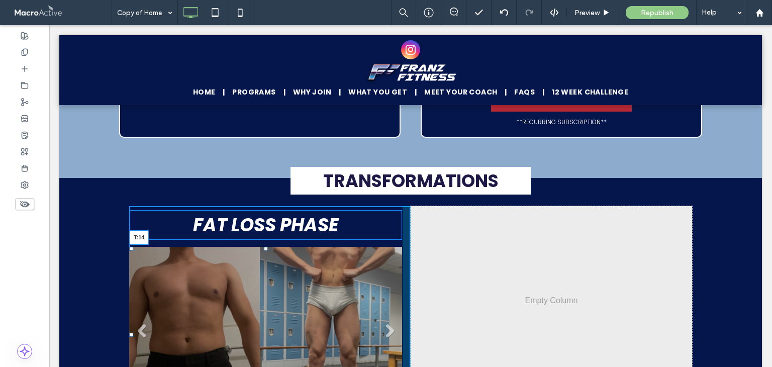
drag, startPoint x: 261, startPoint y: 235, endPoint x: 261, endPoint y: 242, distance: 7.0
click at [261, 247] on div "Slide title Write your caption here Button Slide title Write your caption here …" at bounding box center [265, 335] width 273 height 176
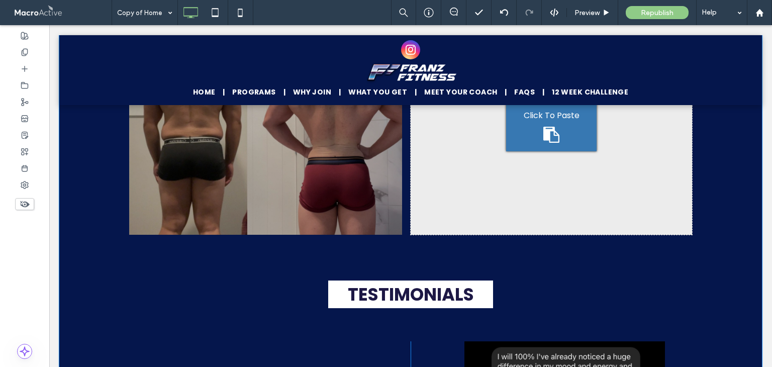
scroll to position [4474, 0]
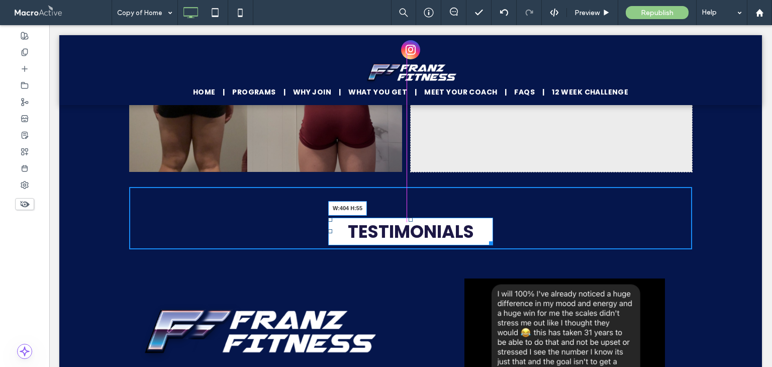
drag, startPoint x: 487, startPoint y: 233, endPoint x: 637, endPoint y: 246, distance: 149.8
click at [506, 236] on div "Click To Paste Click To Paste TESTIMONIALS W:404 H:55" at bounding box center [410, 218] width 563 height 62
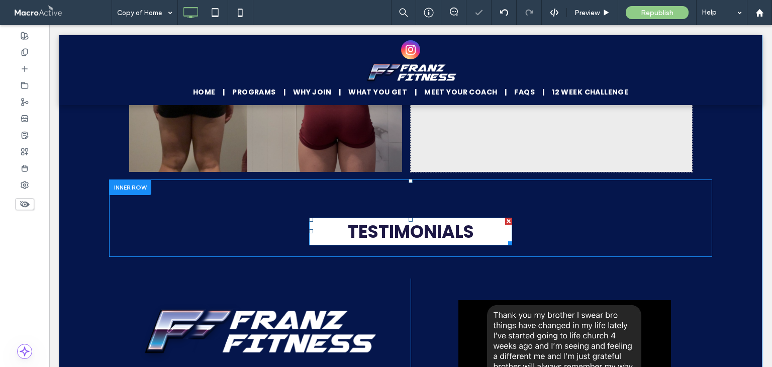
click at [636, 205] on div "Click To Paste Click To Paste TESTIMONIALS" at bounding box center [410, 218] width 563 height 62
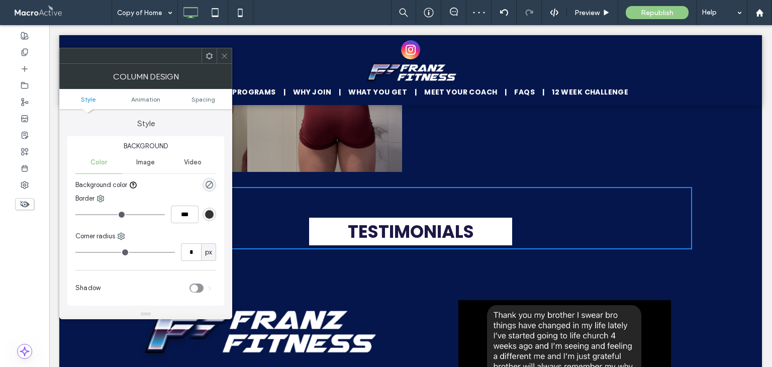
click at [226, 58] on icon at bounding box center [225, 56] width 8 height 8
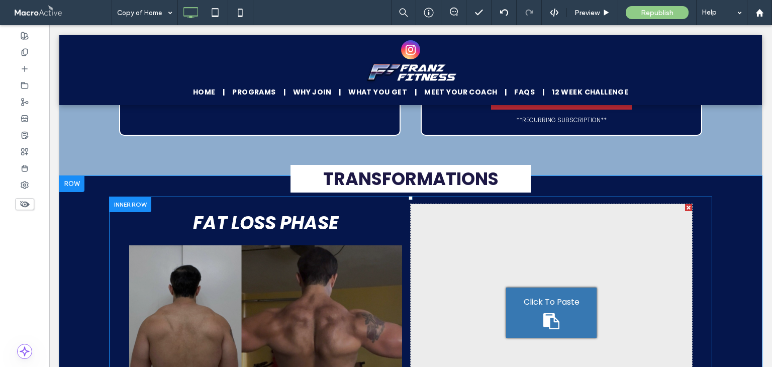
scroll to position [4223, 0]
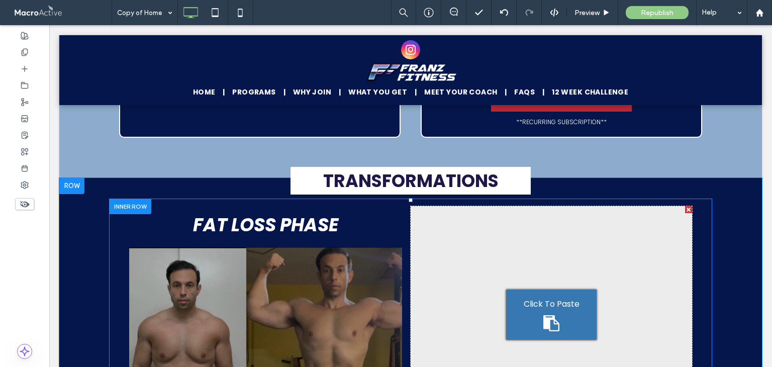
click at [118, 198] on div at bounding box center [130, 206] width 42 height 16
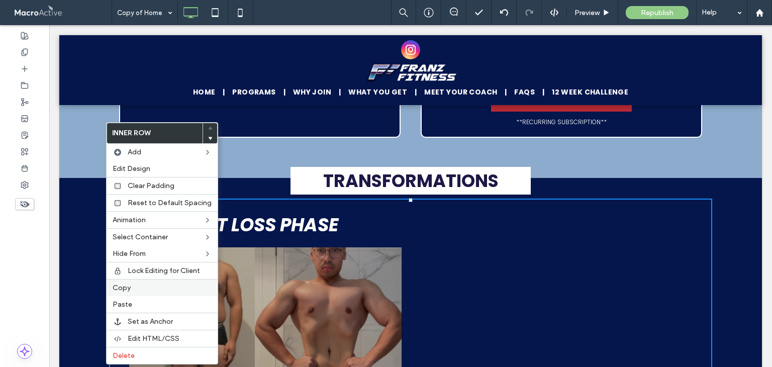
click at [139, 286] on label "Copy" at bounding box center [162, 287] width 99 height 9
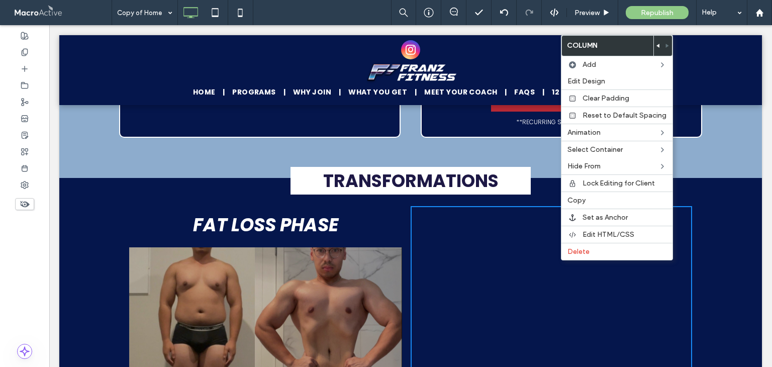
click at [173, 211] on p "FAT LOSS PHASE" at bounding box center [265, 225] width 273 height 28
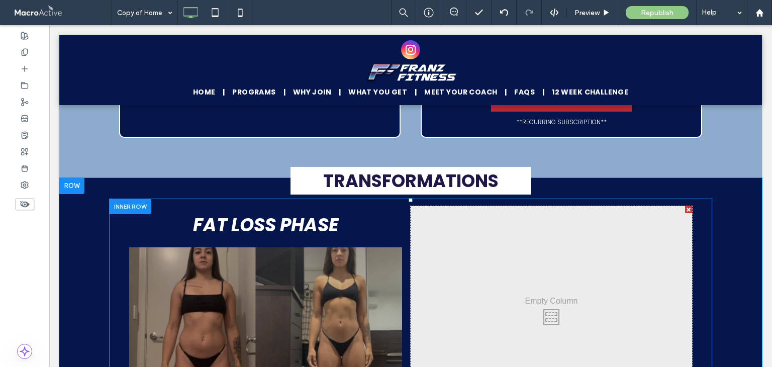
click at [114, 215] on div "Click To Paste Click To Paste FAT LOSS PHASE Slide title Write your caption her…" at bounding box center [410, 314] width 603 height 232
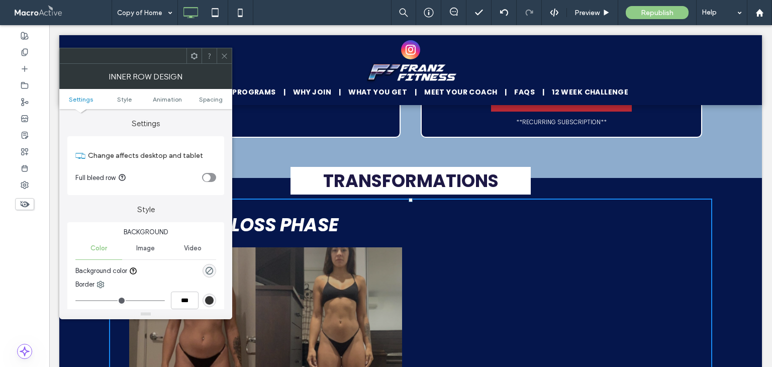
click at [512, 290] on div "Click To Paste Click To Paste" at bounding box center [550, 314] width 281 height 217
click at [223, 57] on use at bounding box center [224, 55] width 5 height 5
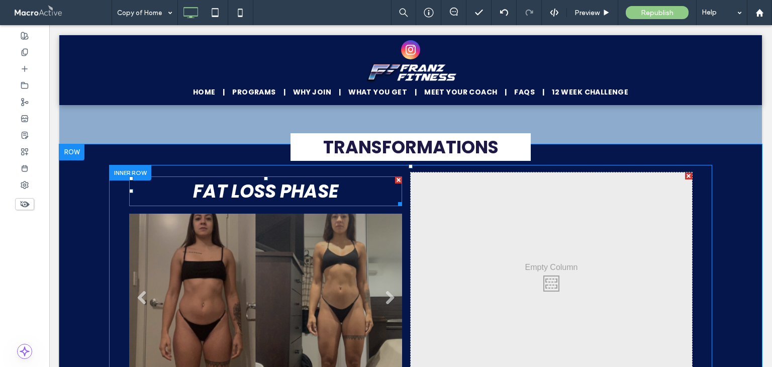
scroll to position [4273, 0]
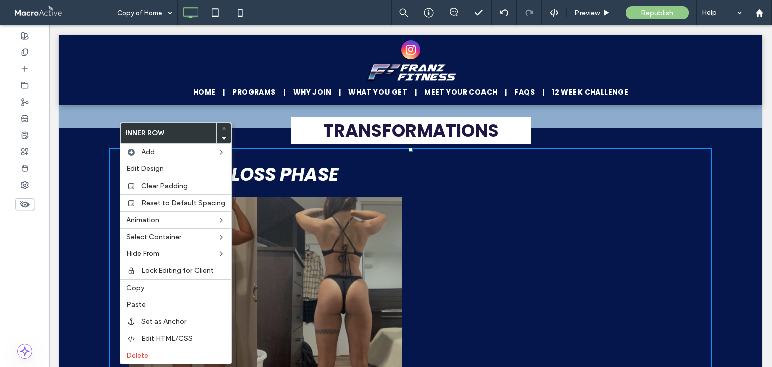
click at [620, 228] on div "Click To Paste Click To Paste" at bounding box center [550, 264] width 281 height 217
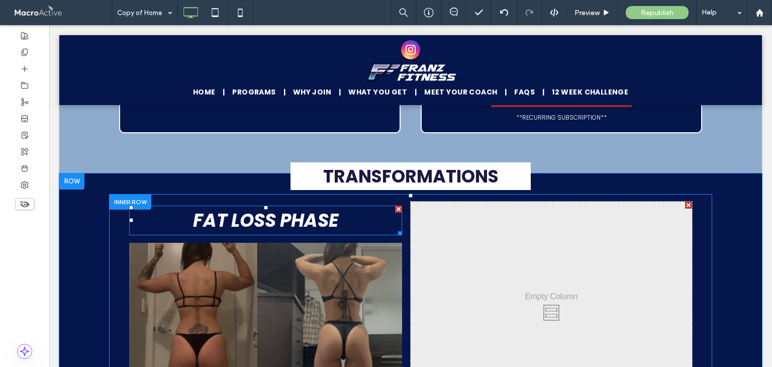
scroll to position [4223, 0]
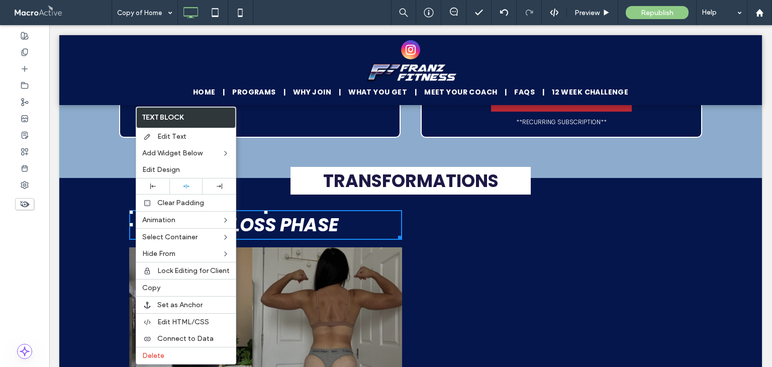
click at [461, 250] on div "Click To Paste Click To Paste" at bounding box center [550, 314] width 281 height 217
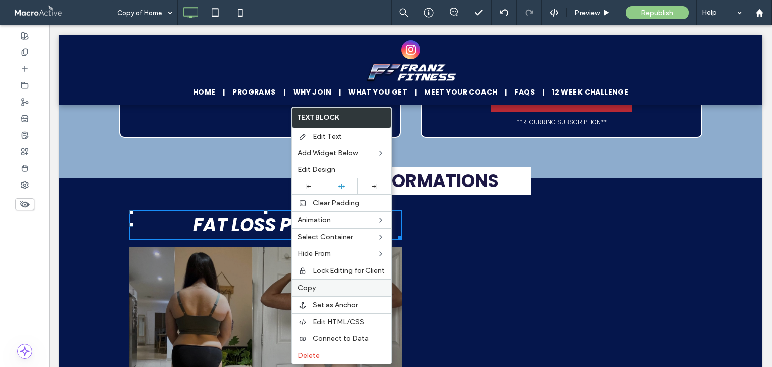
click at [316, 288] on label "Copy" at bounding box center [340, 287] width 87 height 9
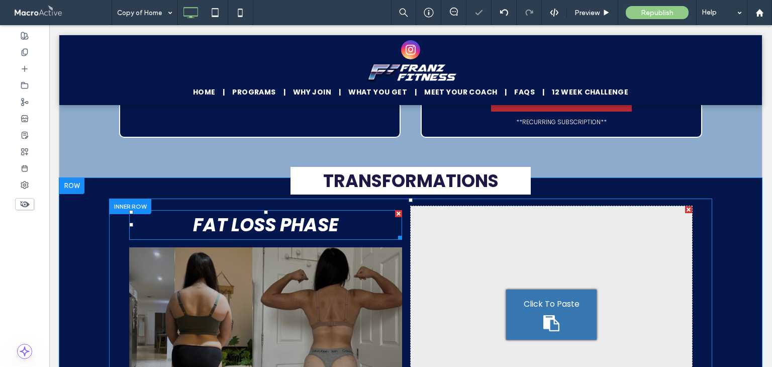
click at [557, 297] on span "Click To Paste" at bounding box center [552, 303] width 56 height 13
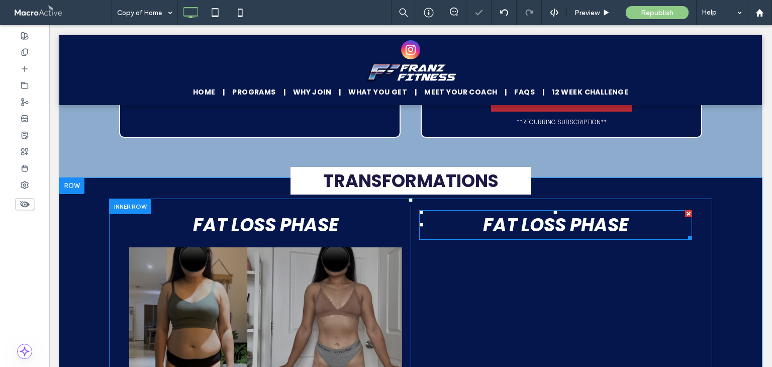
click at [552, 216] on strong "FAT LOSS PHASE" at bounding box center [555, 225] width 145 height 26
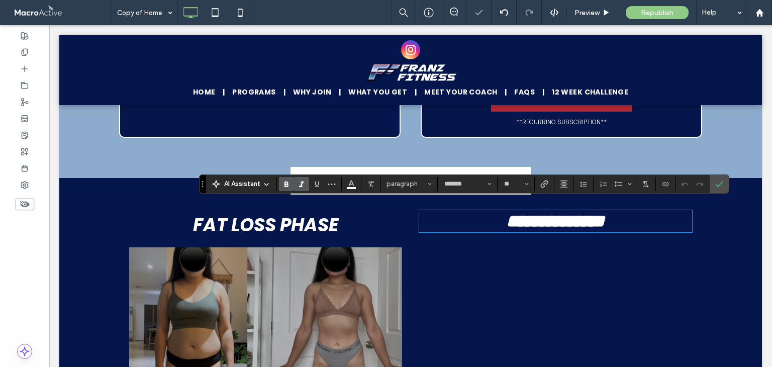
click at [519, 218] on strong "**********" at bounding box center [555, 221] width 98 height 18
drag, startPoint x: 565, startPoint y: 216, endPoint x: 558, endPoint y: 216, distance: 6.5
click at [558, 216] on strong "**********" at bounding box center [551, 221] width 98 height 18
click at [506, 16] on icon at bounding box center [504, 13] width 8 height 8
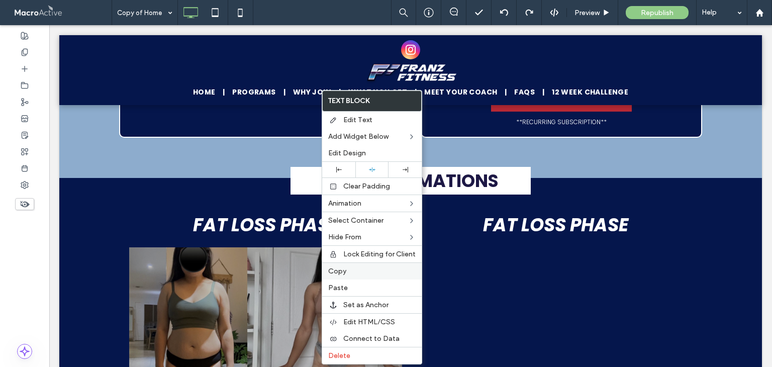
click at [346, 271] on label "Copy" at bounding box center [371, 271] width 87 height 9
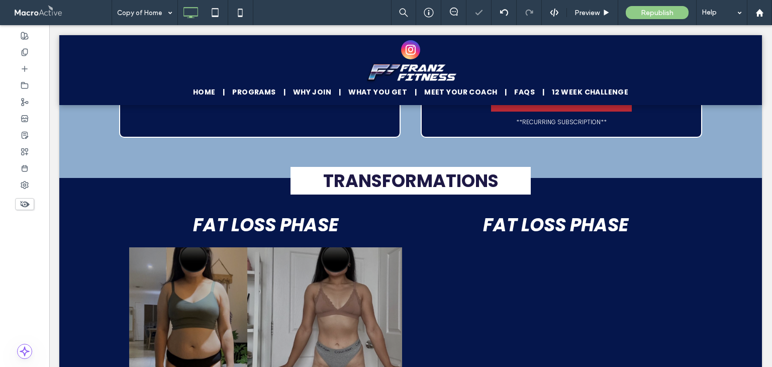
type input "*******"
type input "**"
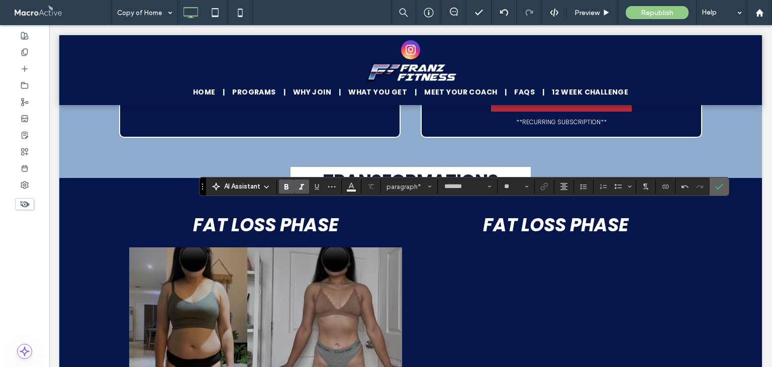
click at [717, 186] on icon "Confirm" at bounding box center [719, 186] width 8 height 8
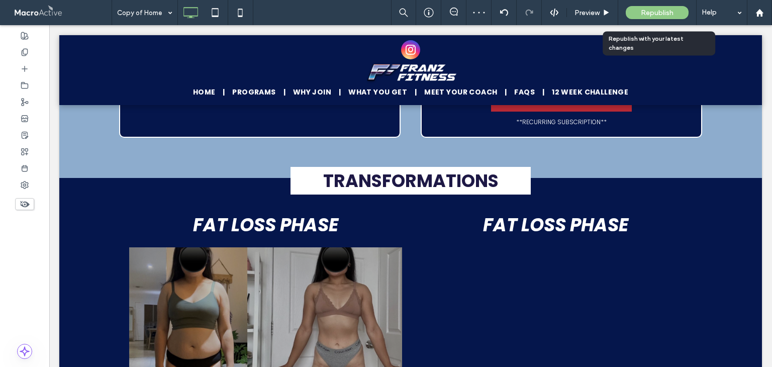
click at [655, 15] on span "Republish" at bounding box center [657, 13] width 33 height 9
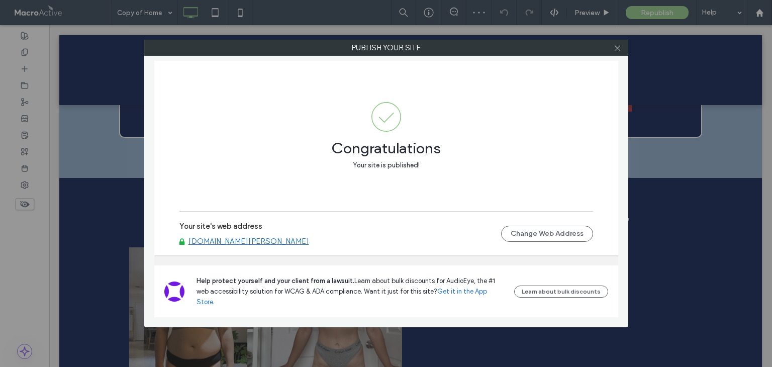
click at [259, 246] on link "[DOMAIN_NAME][PERSON_NAME]" at bounding box center [248, 241] width 121 height 9
click at [617, 51] on icon at bounding box center [617, 48] width 8 height 8
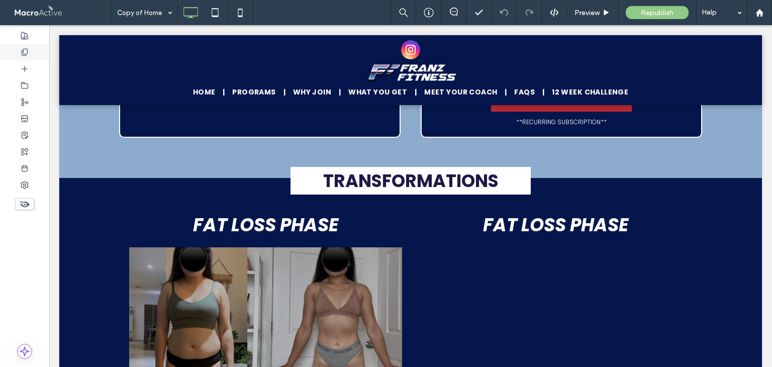
click at [25, 58] on div at bounding box center [24, 52] width 49 height 17
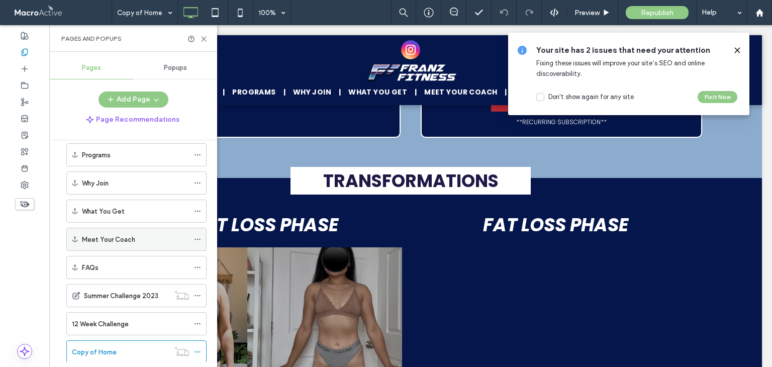
scroll to position [151, 0]
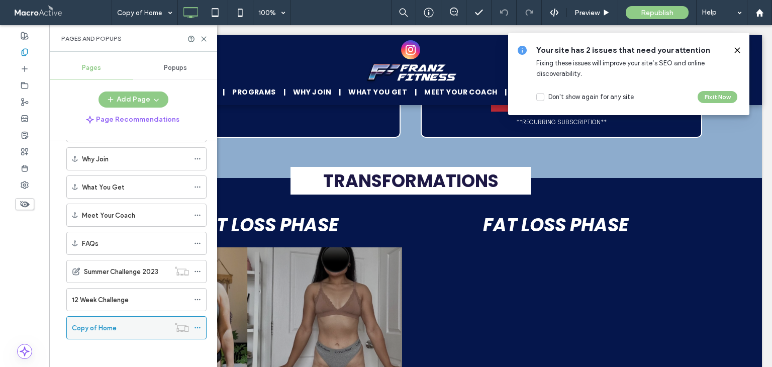
click at [197, 329] on span at bounding box center [197, 327] width 7 height 15
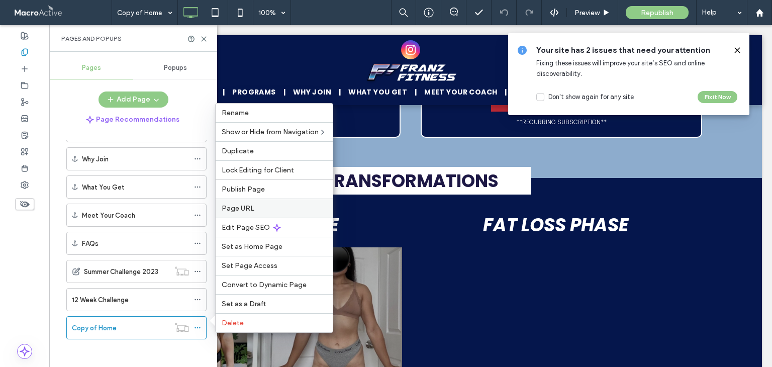
click at [265, 212] on label "Page URL" at bounding box center [274, 208] width 105 height 9
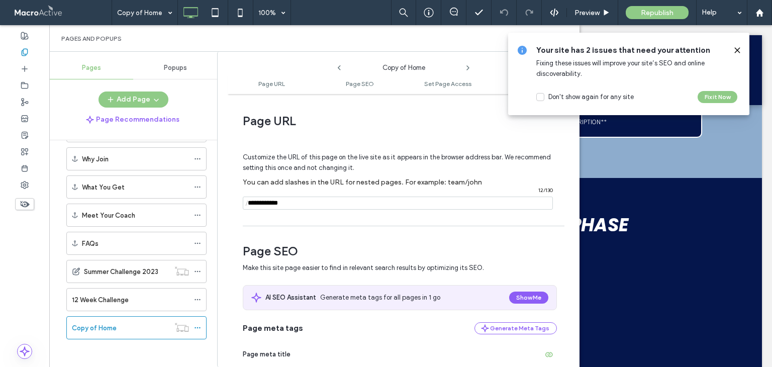
drag, startPoint x: 303, startPoint y: 205, endPoint x: 249, endPoint y: 210, distance: 53.9
click at [249, 210] on div "Customize the URL of this page on the live site as it appears in the browser ad…" at bounding box center [400, 177] width 314 height 88
